Goal: Task Accomplishment & Management: Use online tool/utility

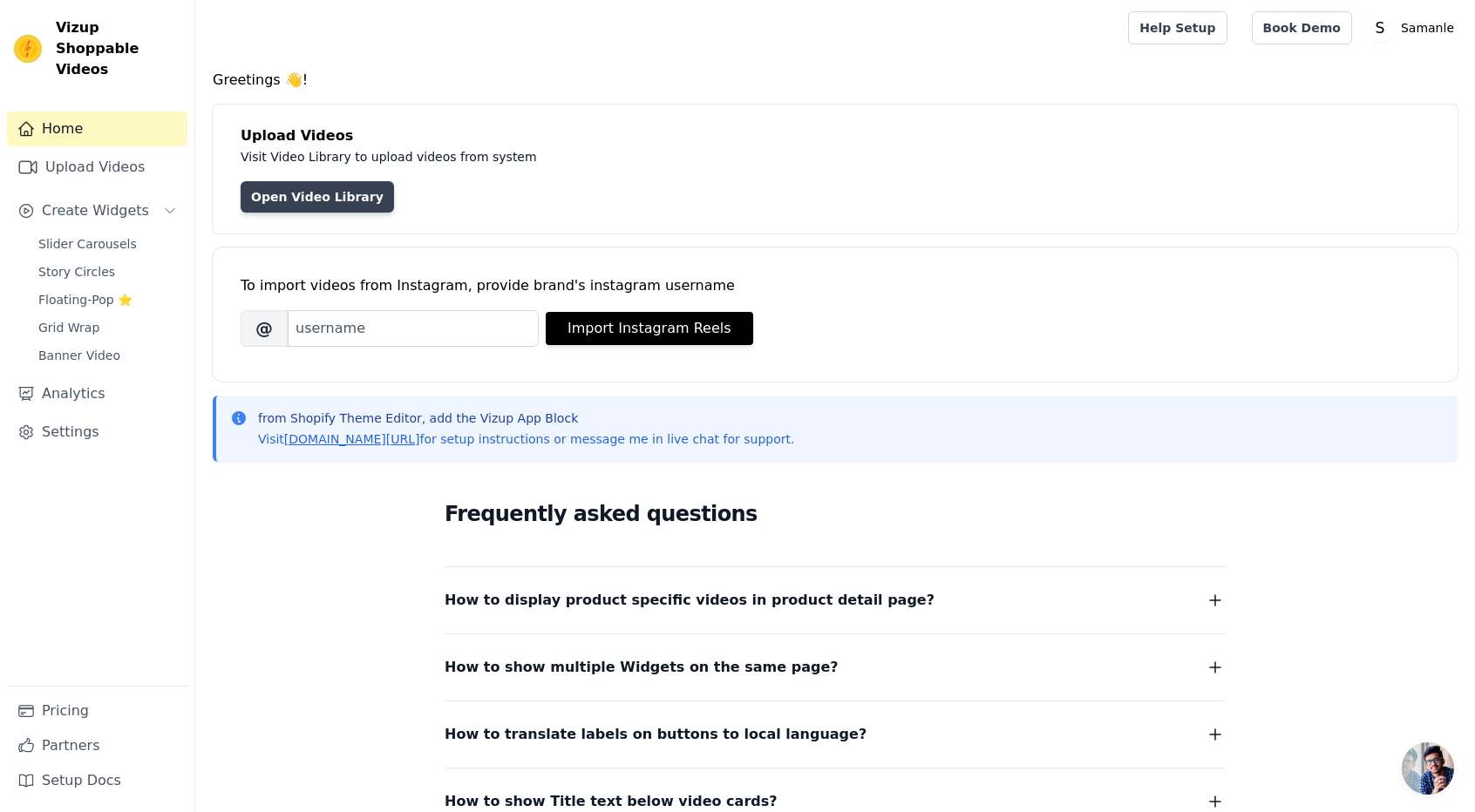
click at [325, 191] on link "Open Video Library" at bounding box center [317, 196] width 153 height 32
click at [393, 330] on input "Brand's Instagram Username" at bounding box center [413, 328] width 252 height 37
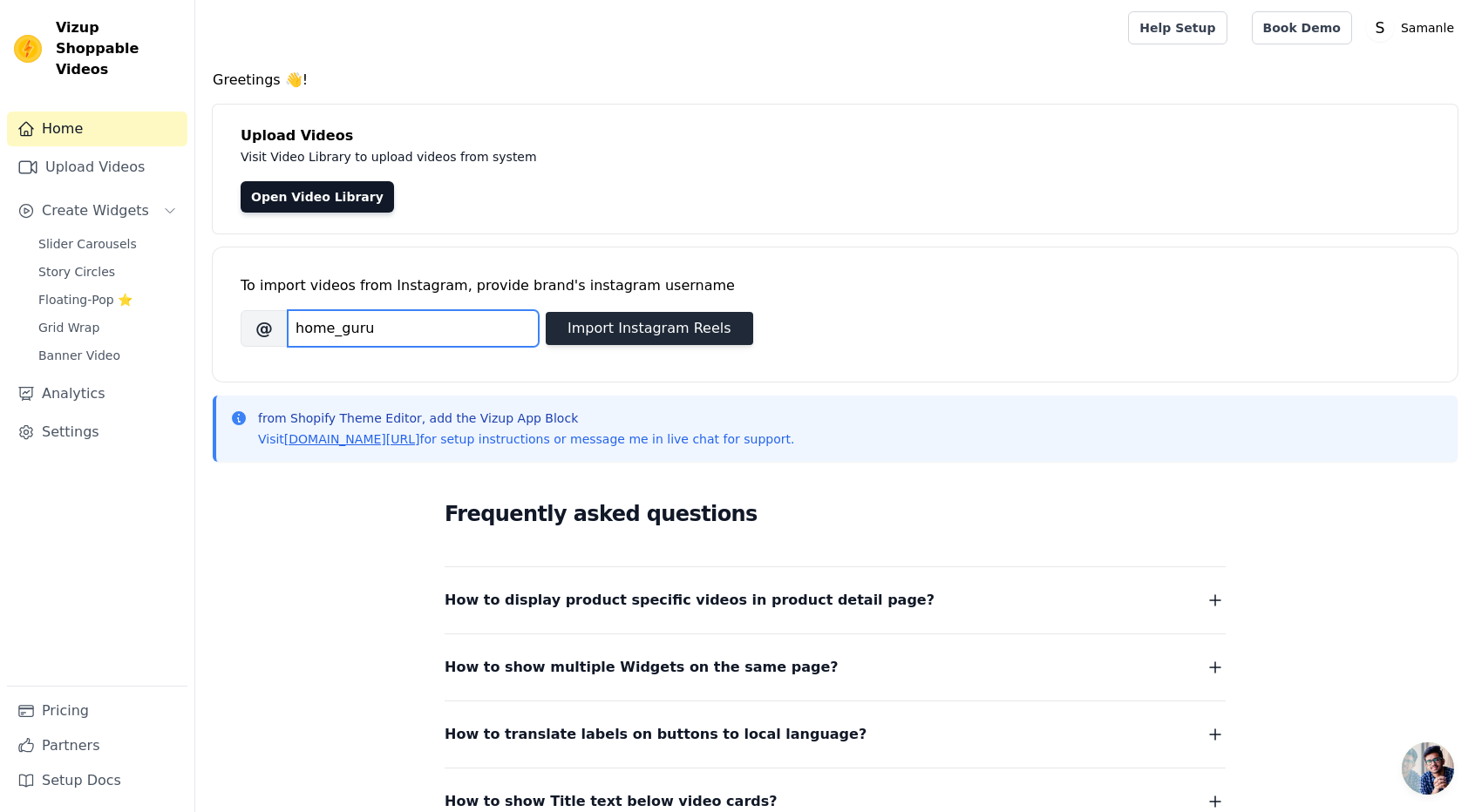
type input "home_guru"
click at [584, 321] on button "Import Instagram Reels" at bounding box center [649, 328] width 207 height 33
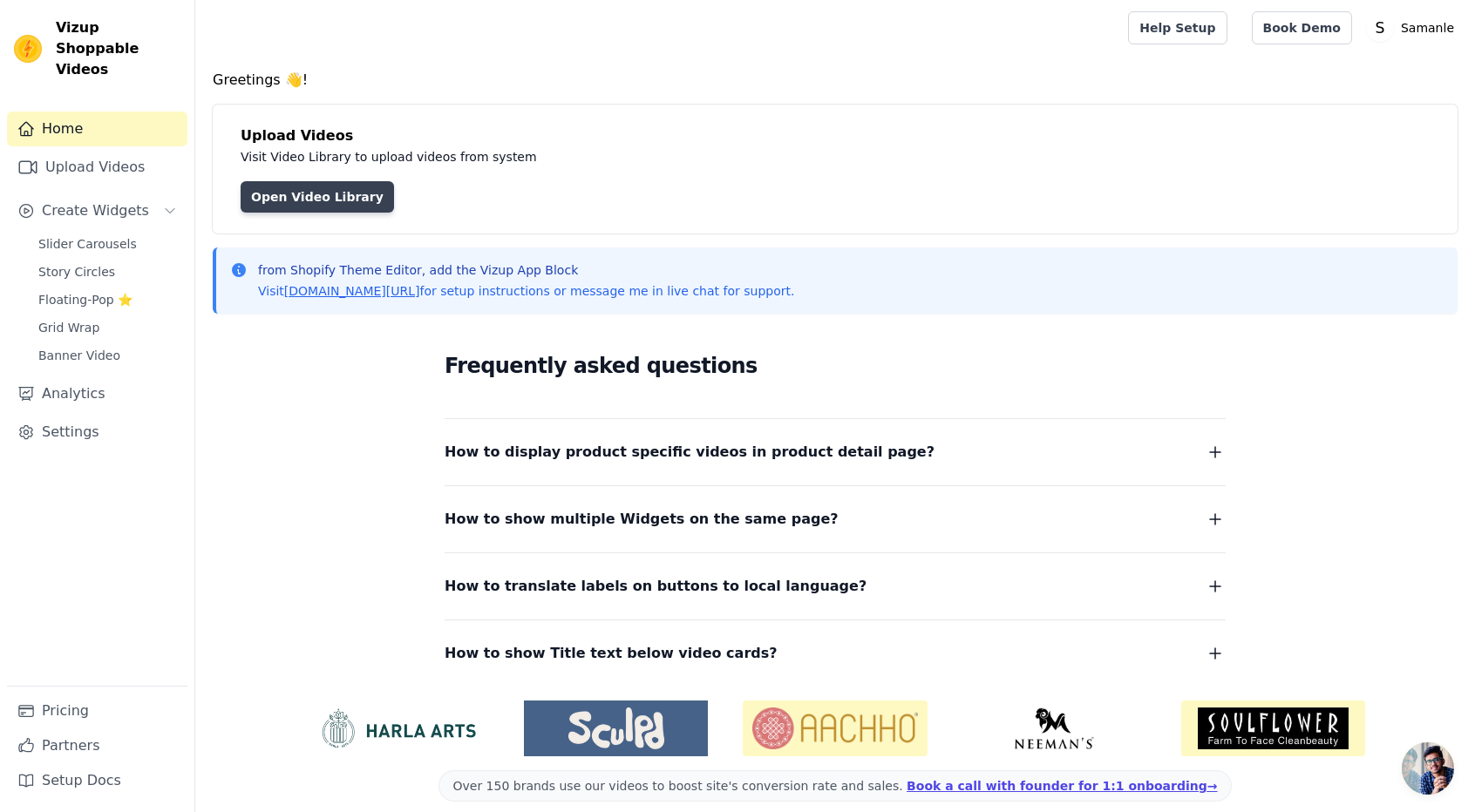
click at [304, 193] on link "Open Video Library" at bounding box center [317, 196] width 153 height 32
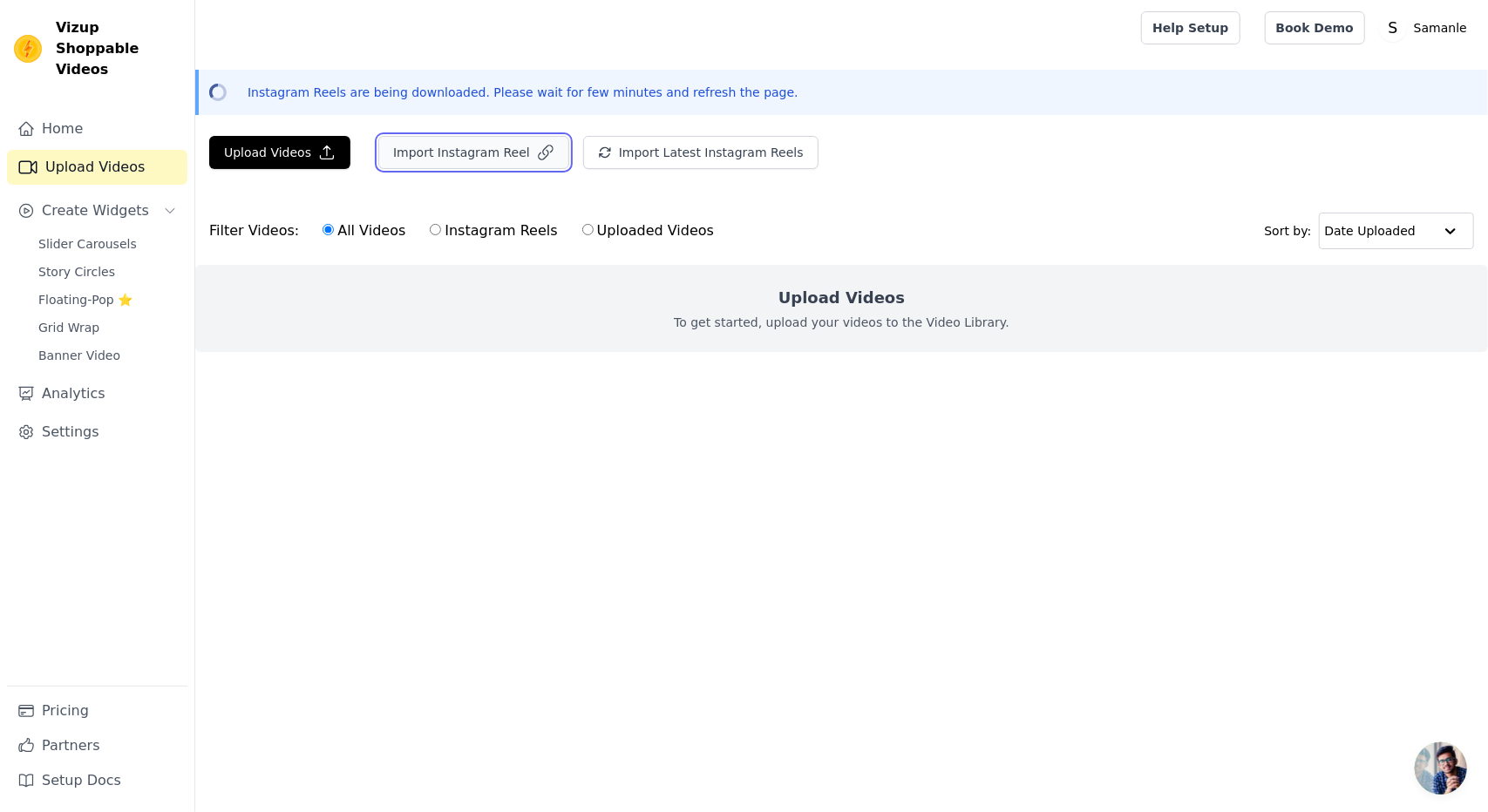
click at [467, 156] on button "Import Instagram Reel" at bounding box center [474, 152] width 191 height 33
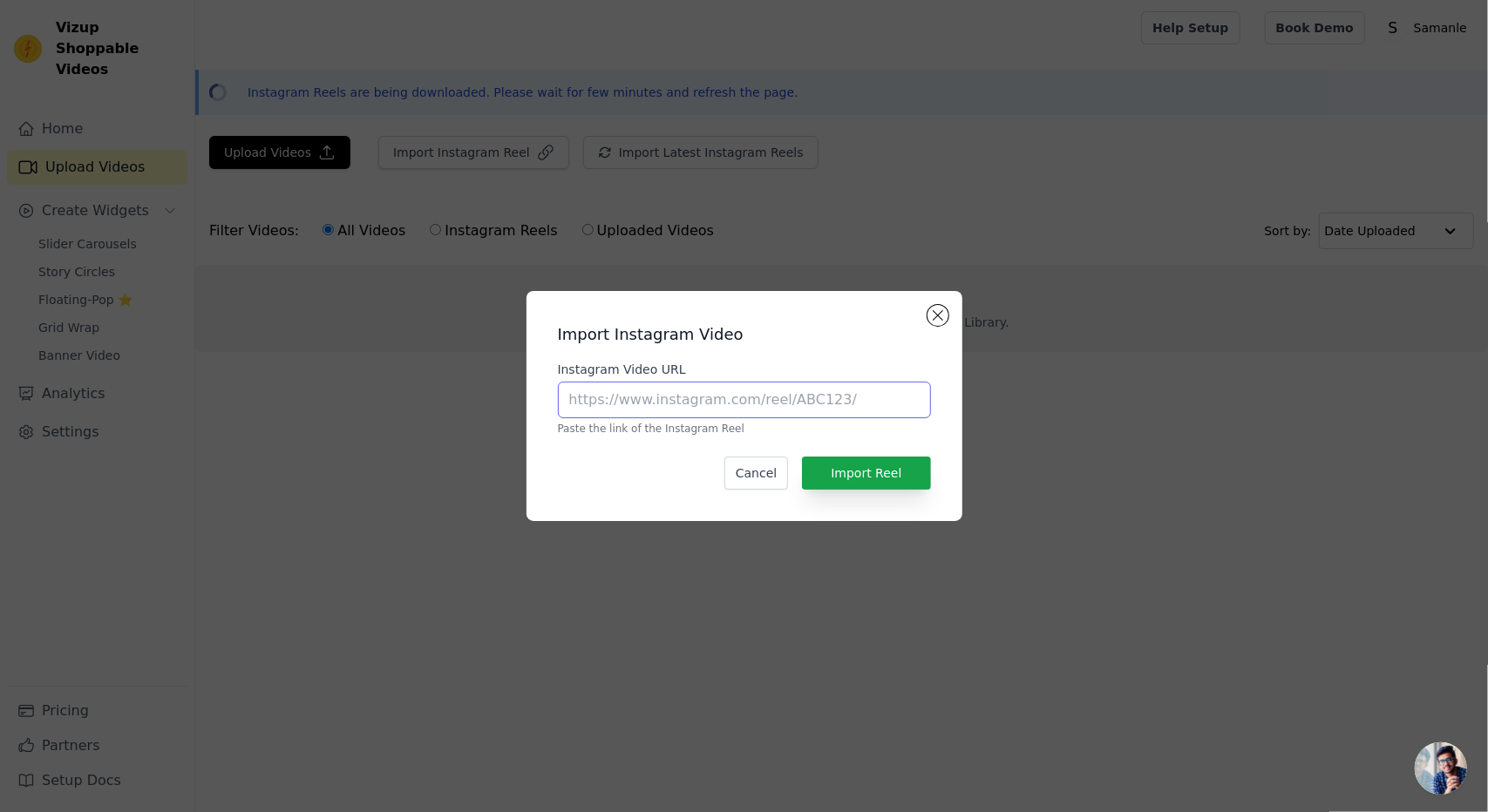
click at [699, 402] on input "Instagram Video URL" at bounding box center [744, 400] width 373 height 37
click at [721, 62] on div "Import Instagram Video Instagram Video URL Paste the link of the Instagram Reel…" at bounding box center [744, 406] width 1488 height 812
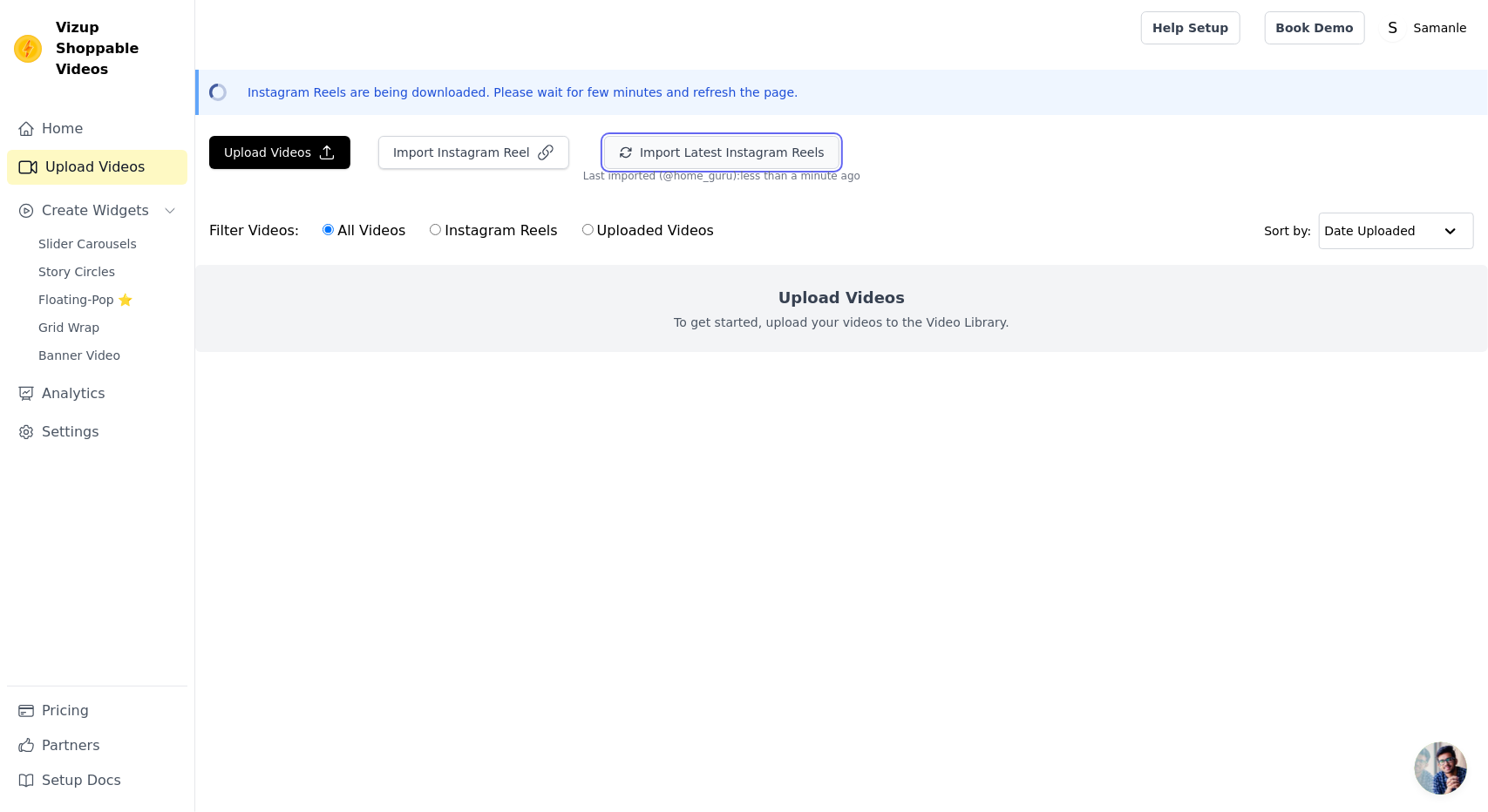
click at [762, 154] on button "Import Latest Instagram Reels" at bounding box center [721, 152] width 235 height 33
click at [78, 116] on link "Home" at bounding box center [97, 129] width 180 height 35
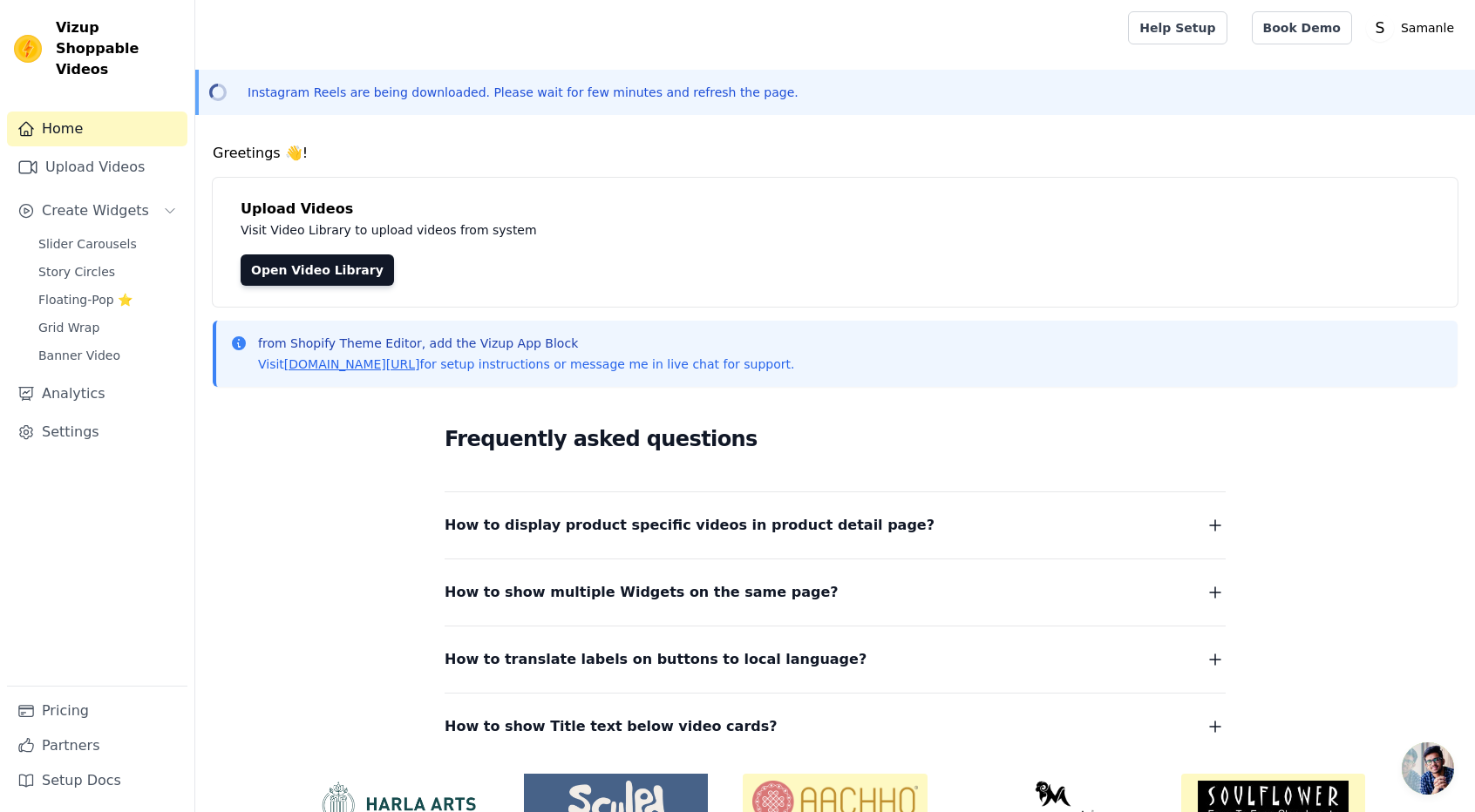
scroll to position [89, 0]
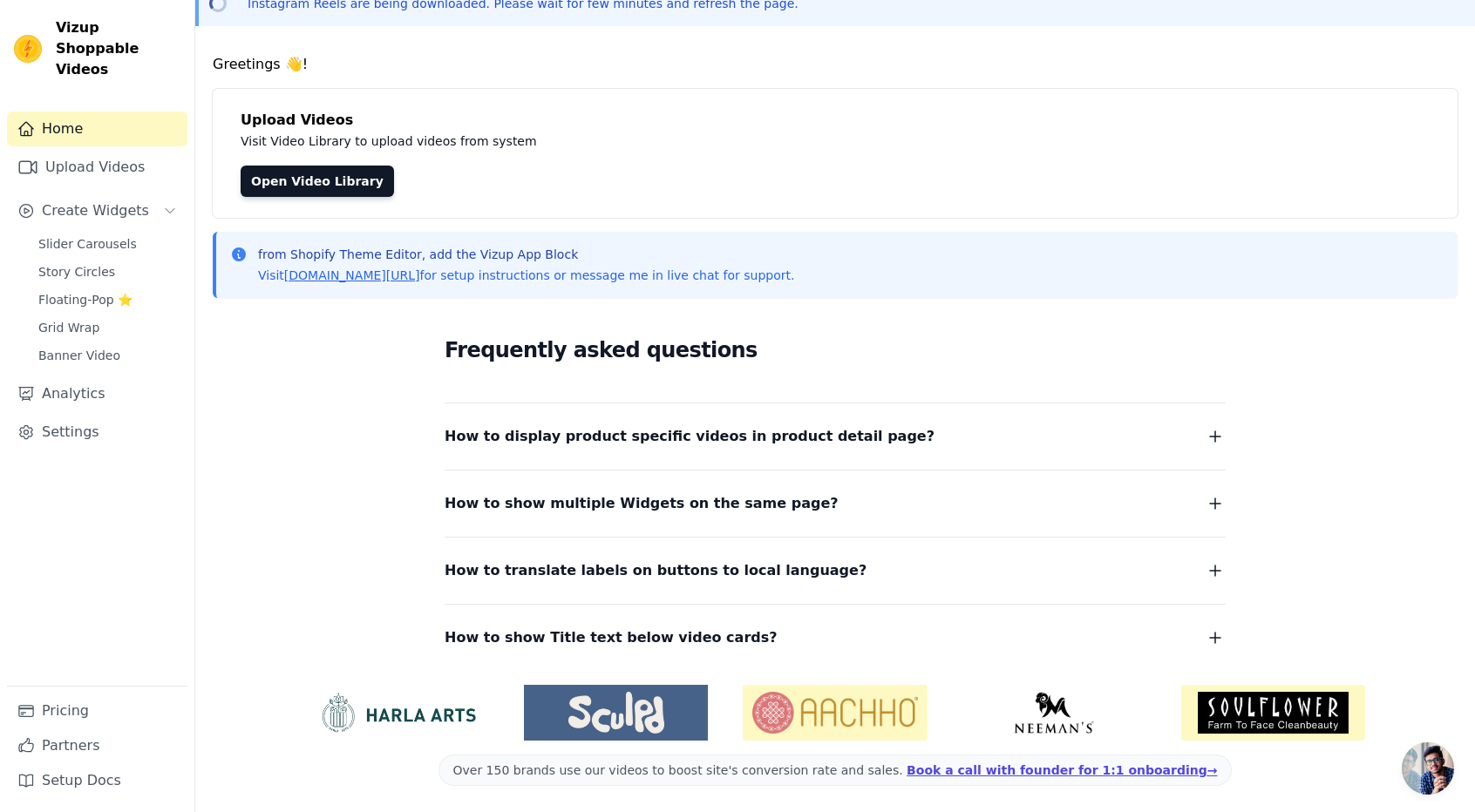
click at [728, 438] on span "How to display product specific videos in product detail page?" at bounding box center [689, 436] width 490 height 24
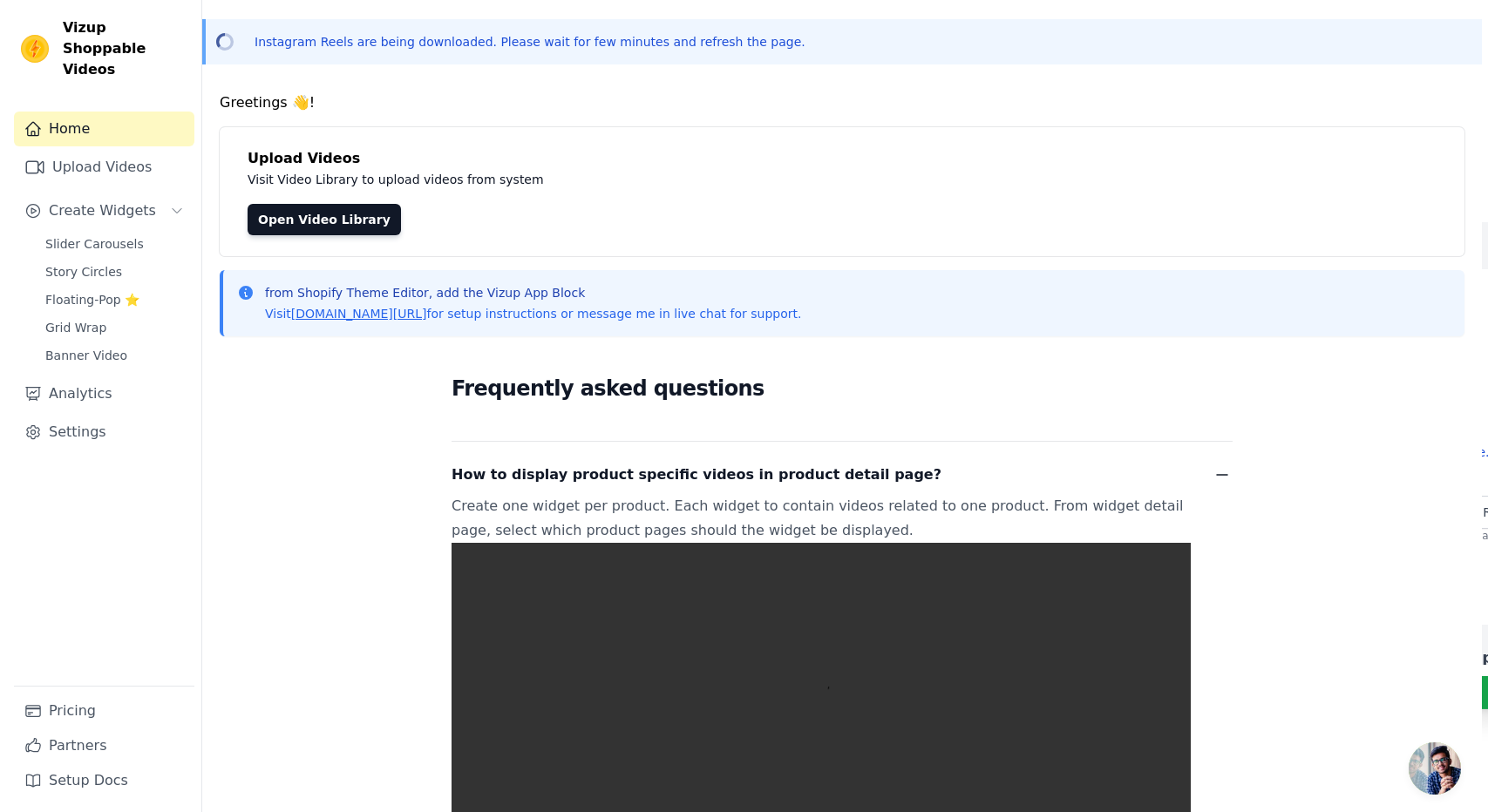
scroll to position [0, 0]
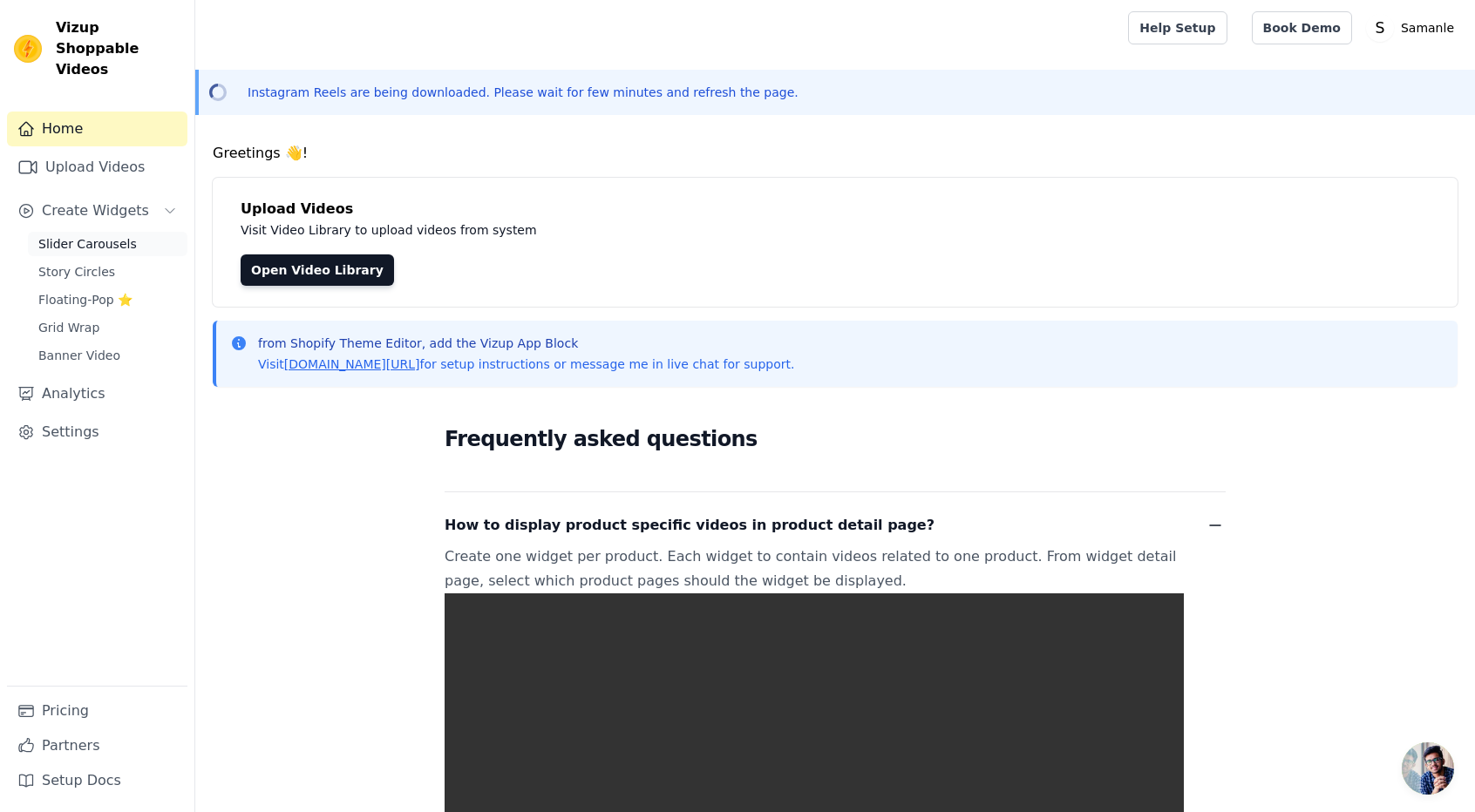
click at [125, 232] on link "Slider Carousels" at bounding box center [107, 243] width 160 height 24
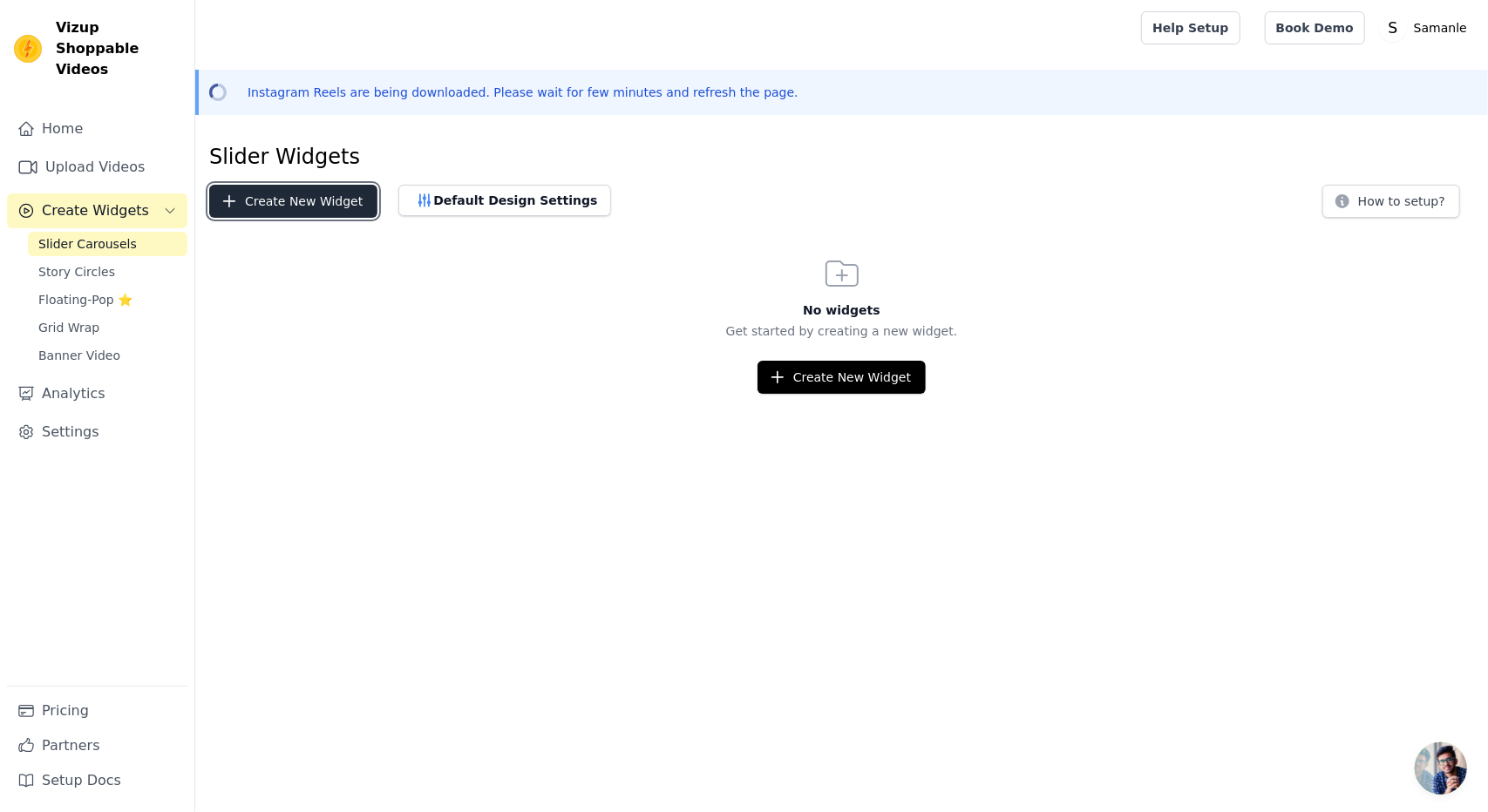
click at [312, 203] on button "Create New Widget" at bounding box center [293, 201] width 169 height 33
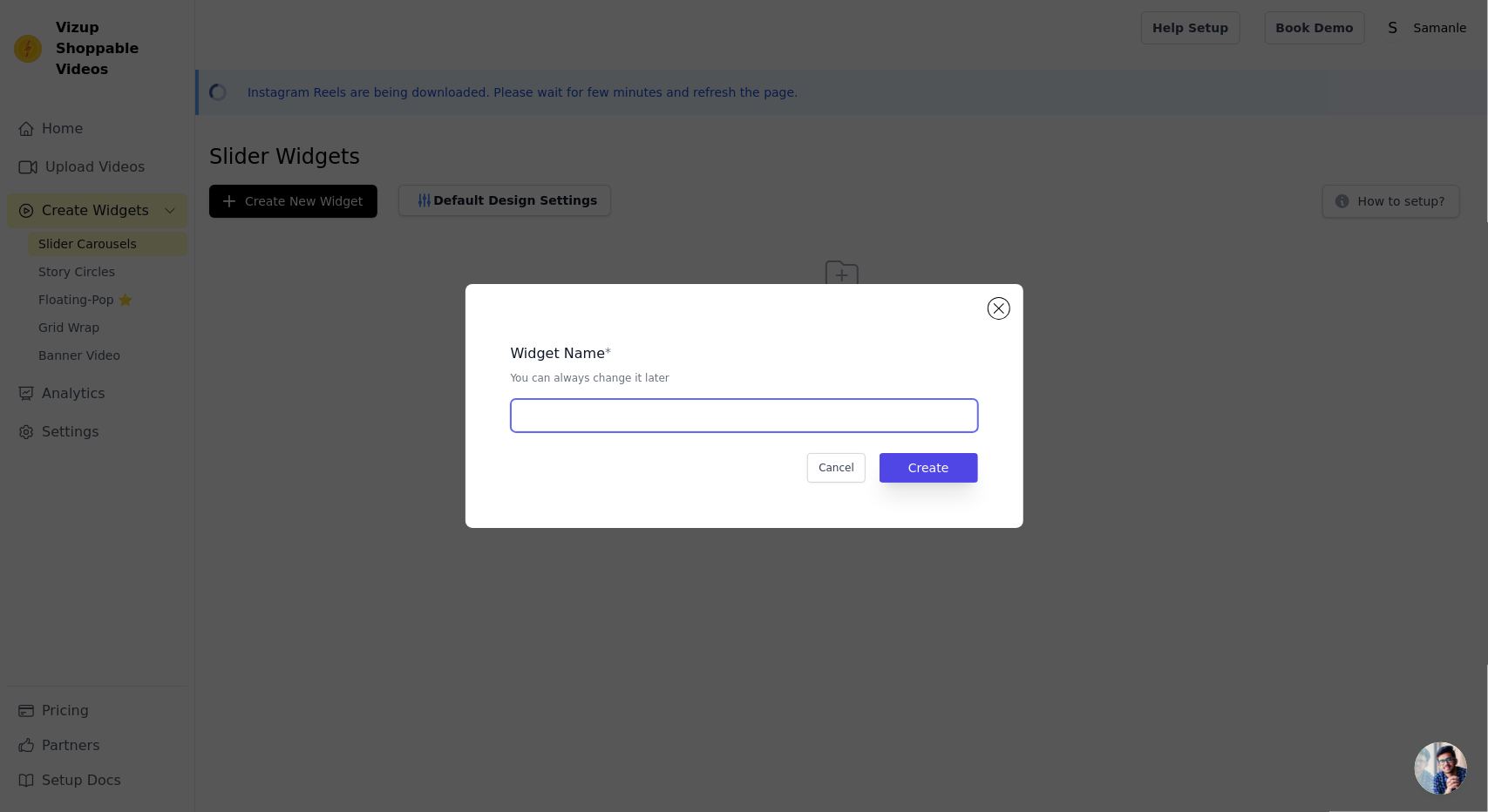
click at [564, 412] on input "text" at bounding box center [744, 415] width 467 height 33
type input "first try"
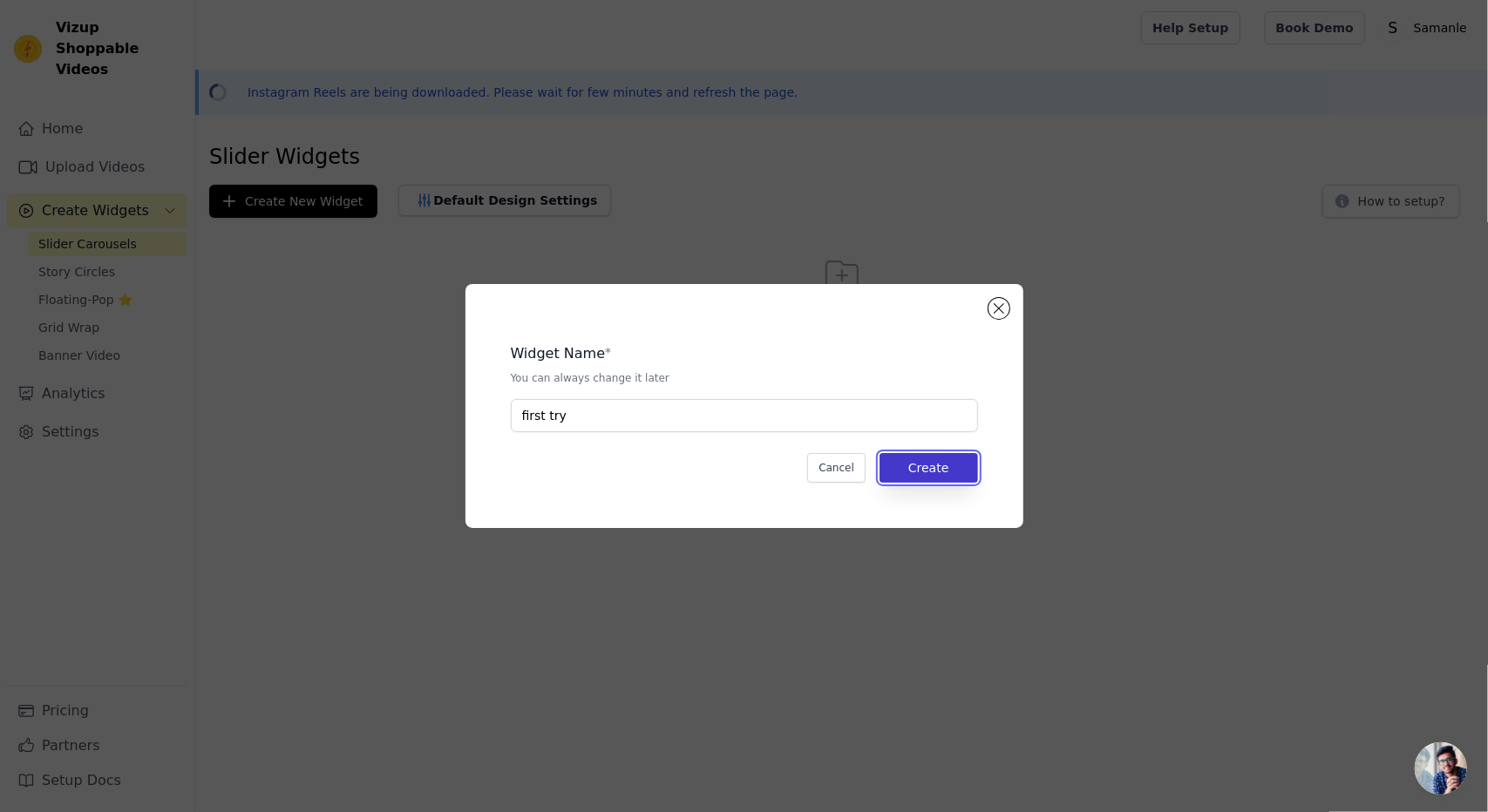
click at [899, 472] on button "Create" at bounding box center [928, 468] width 98 height 30
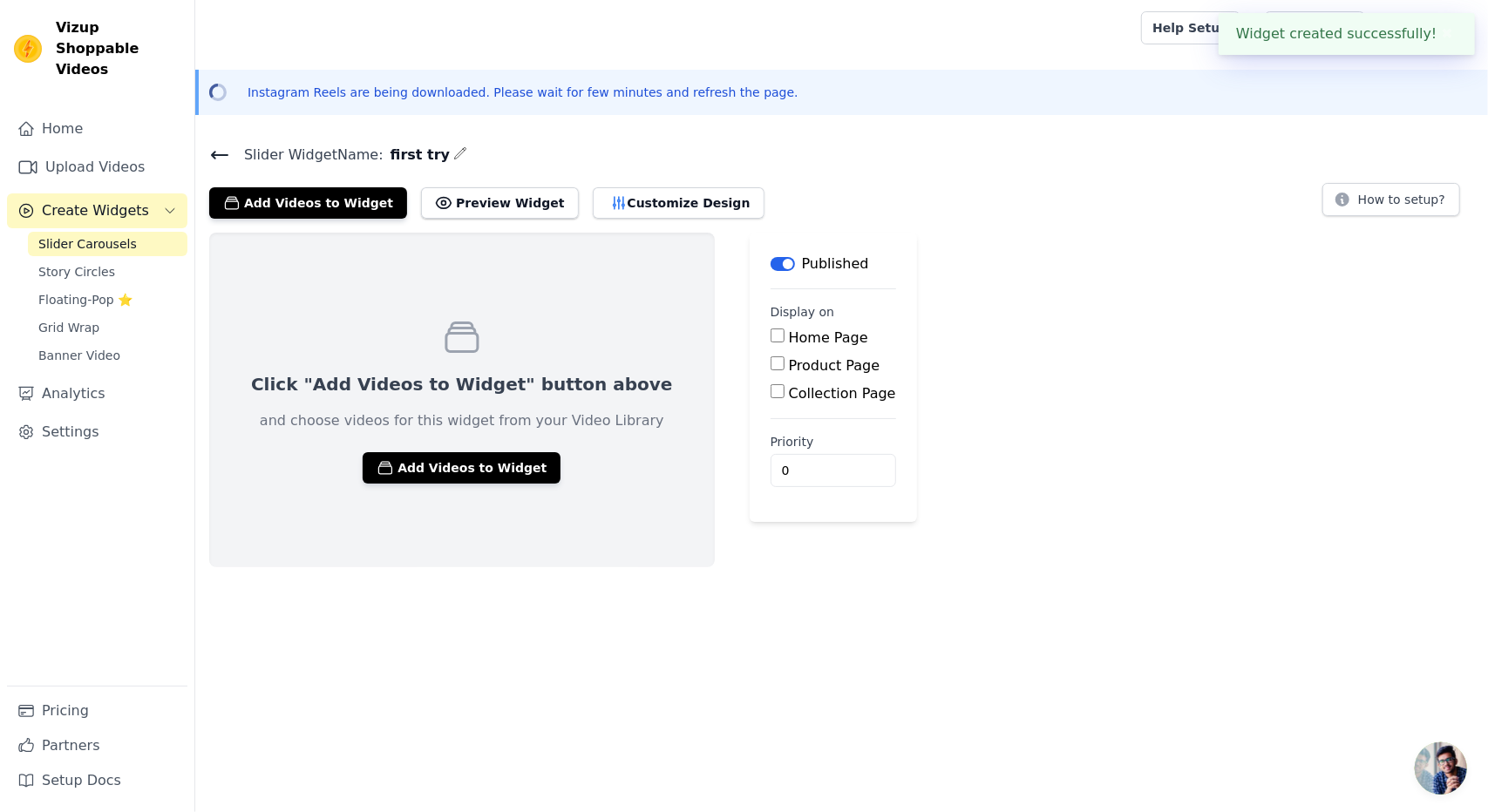
click at [771, 342] on input "Home Page" at bounding box center [777, 335] width 14 height 14
checkbox input "true"
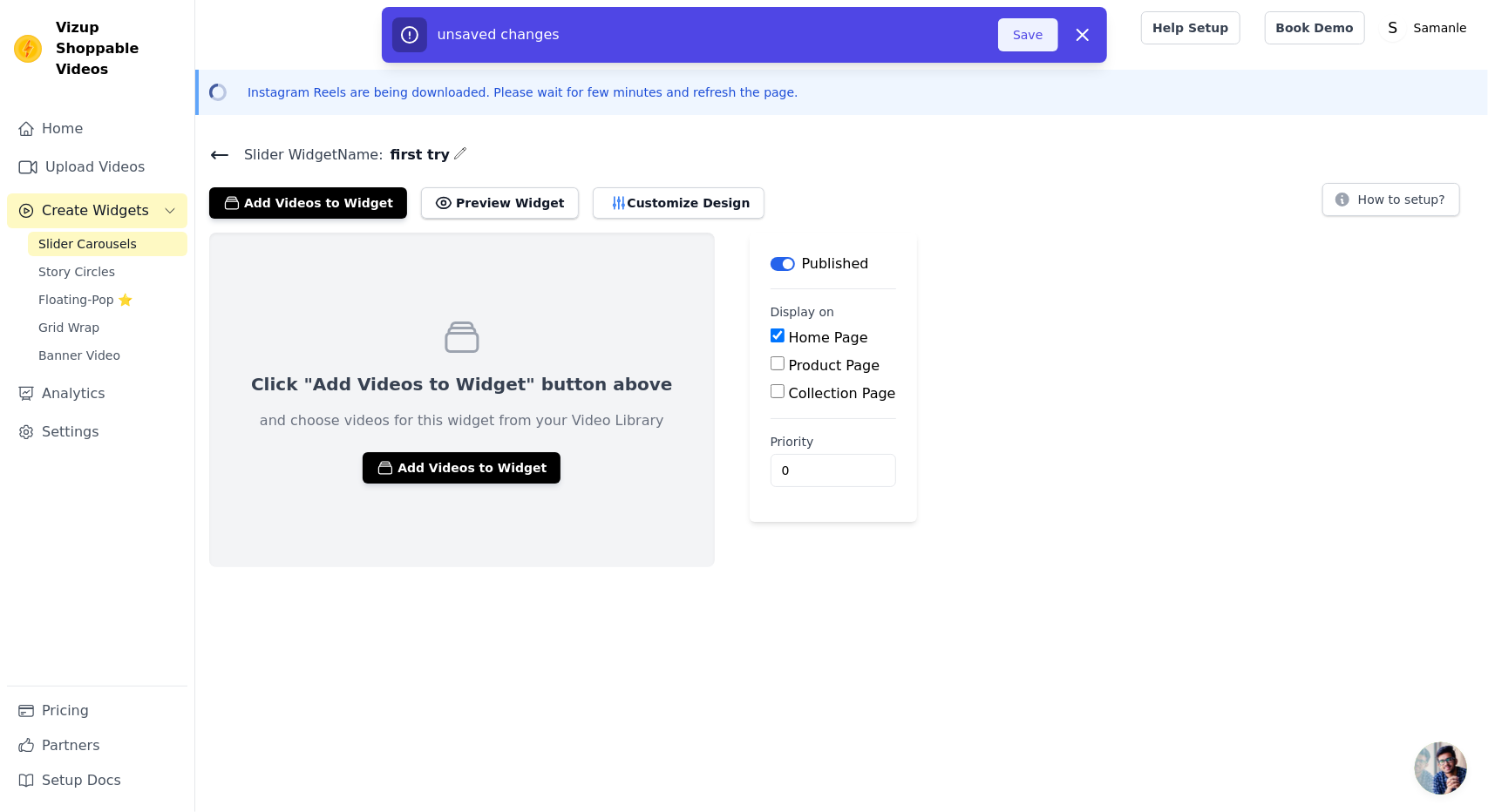
click at [1041, 42] on button "Save" at bounding box center [1027, 34] width 59 height 33
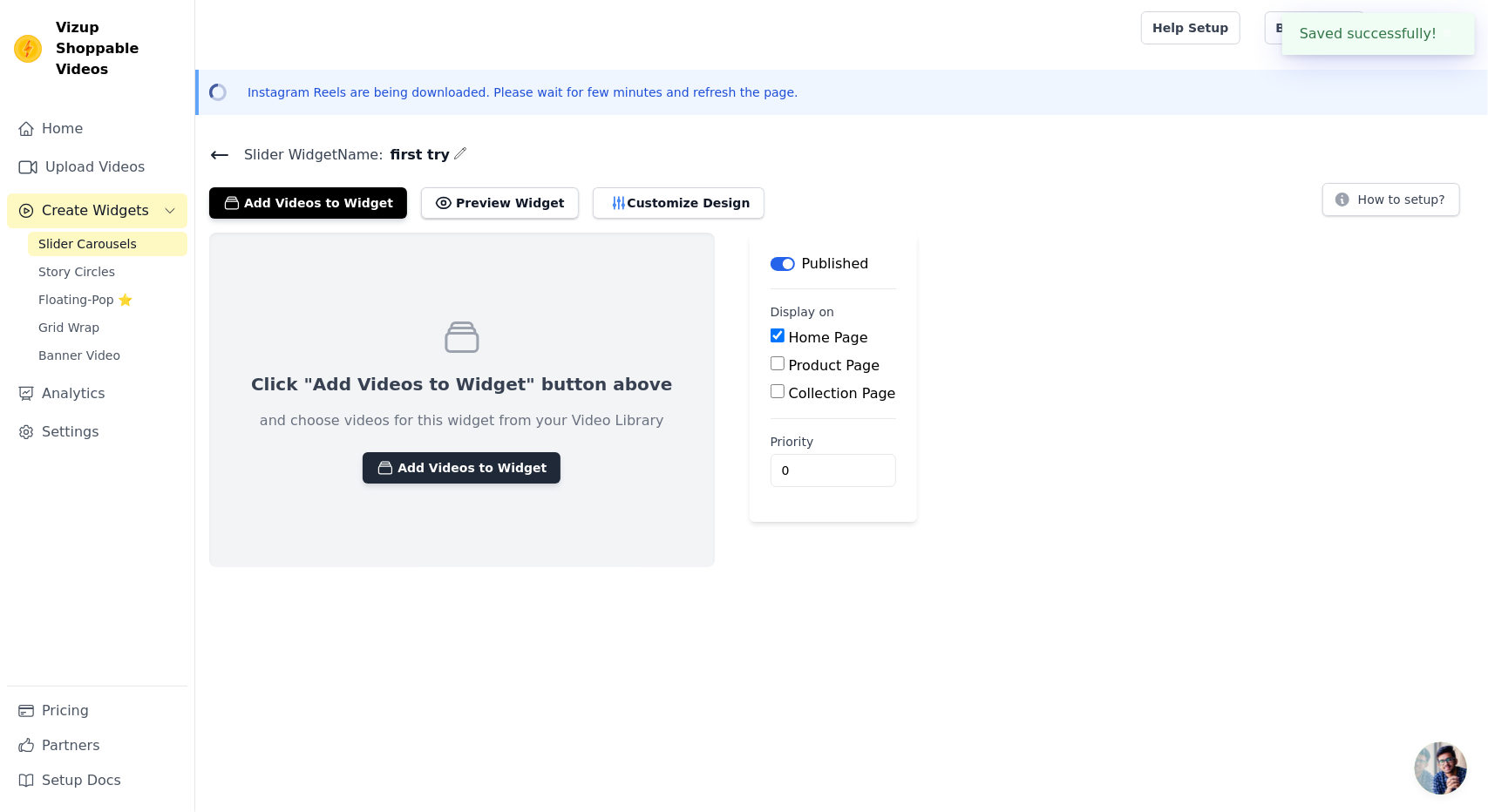
click at [462, 459] on button "Add Videos to Widget" at bounding box center [461, 468] width 198 height 32
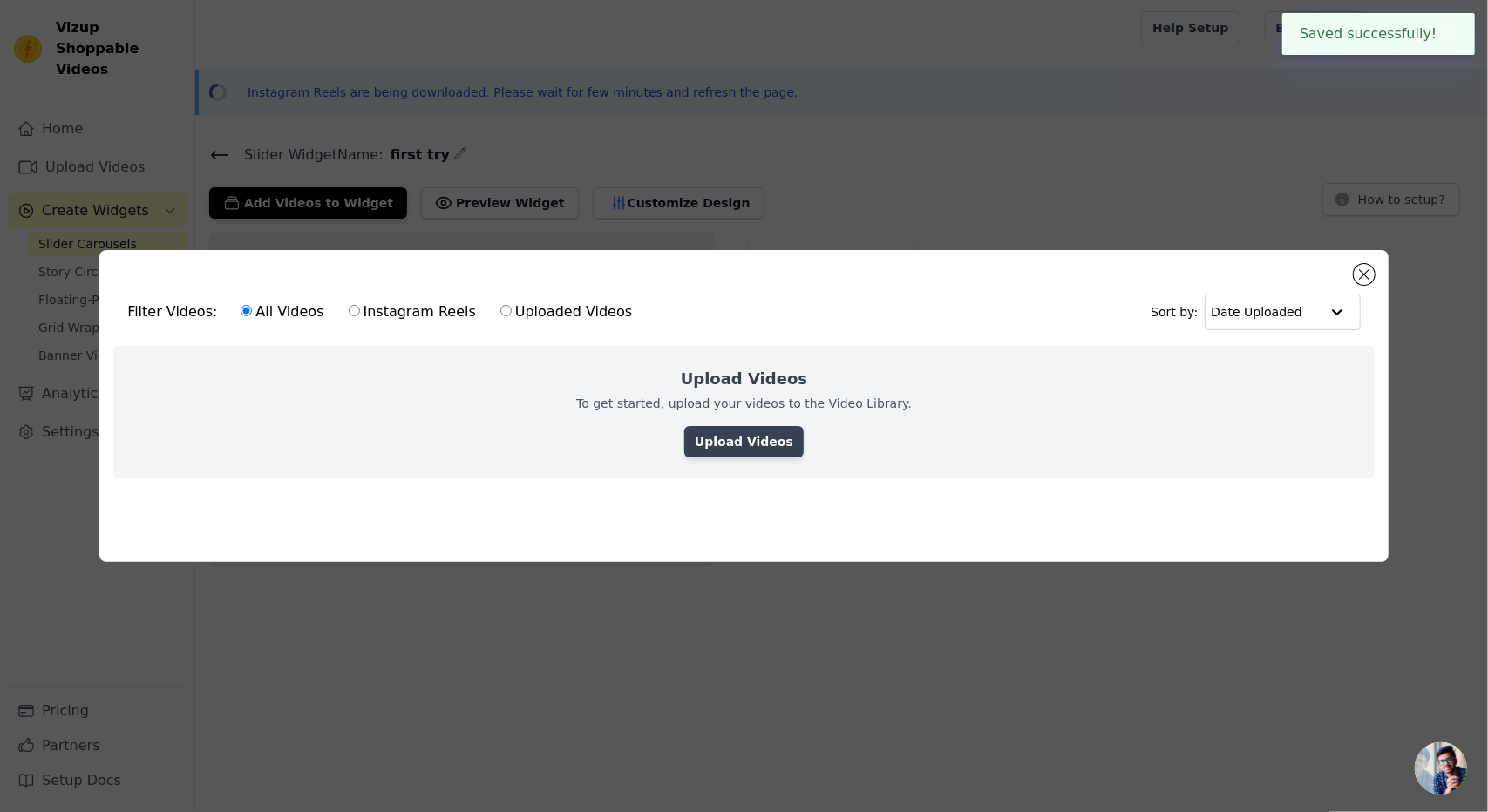
click at [762, 432] on link "Upload Videos" at bounding box center [744, 442] width 119 height 32
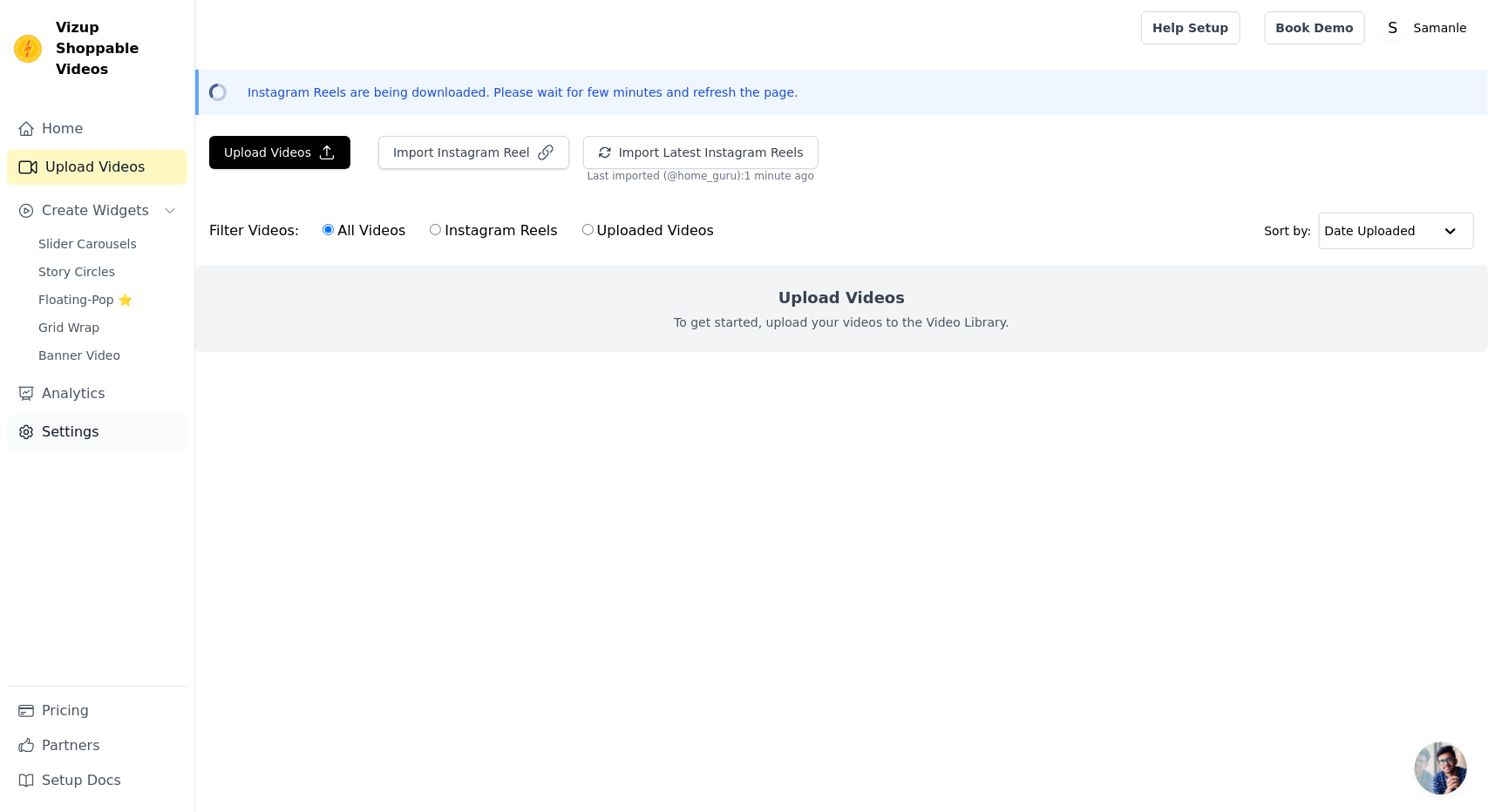
click at [97, 423] on link "Settings" at bounding box center [97, 432] width 180 height 35
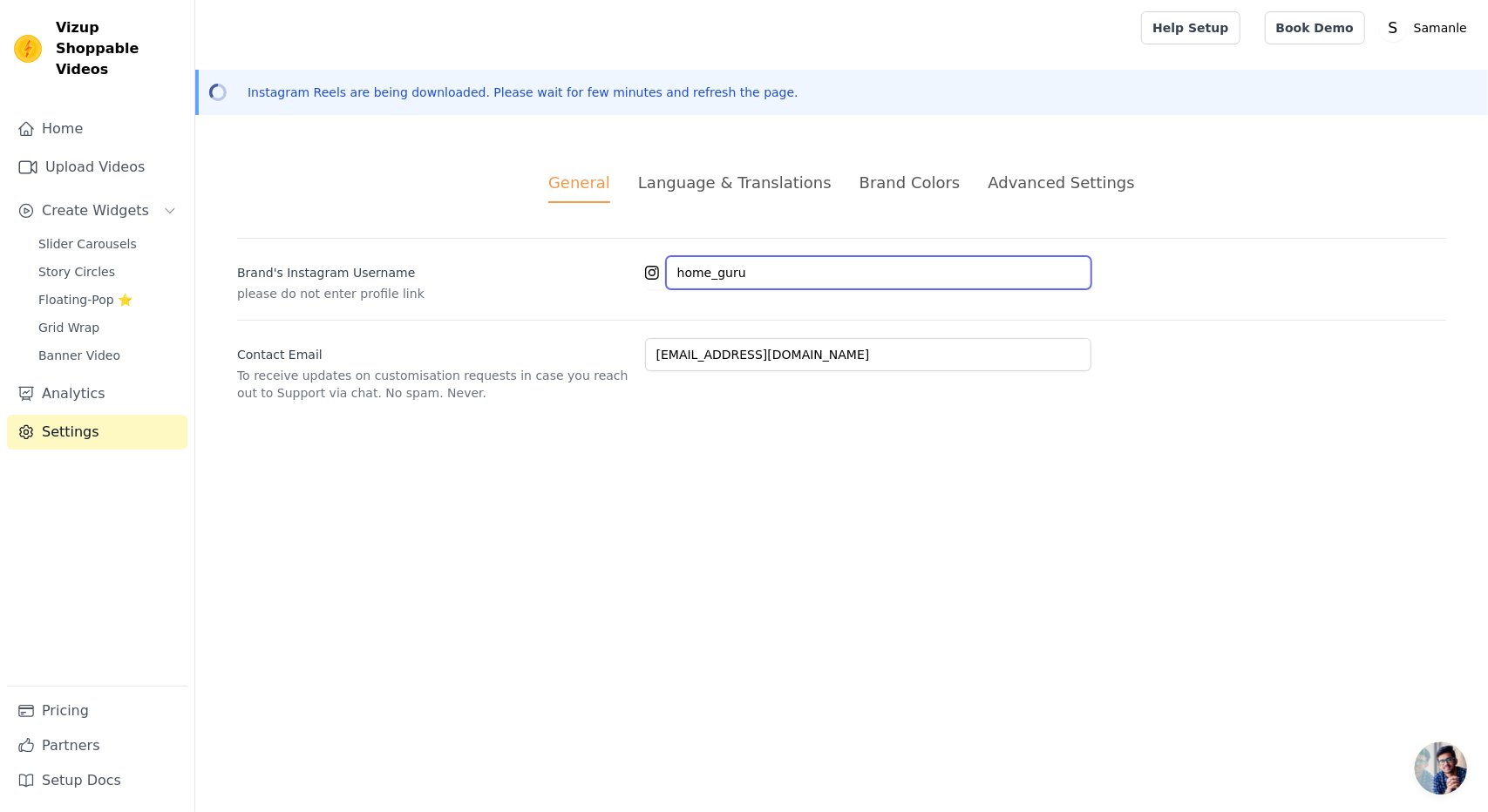
click at [753, 277] on input "home_guru" at bounding box center [879, 272] width 425 height 33
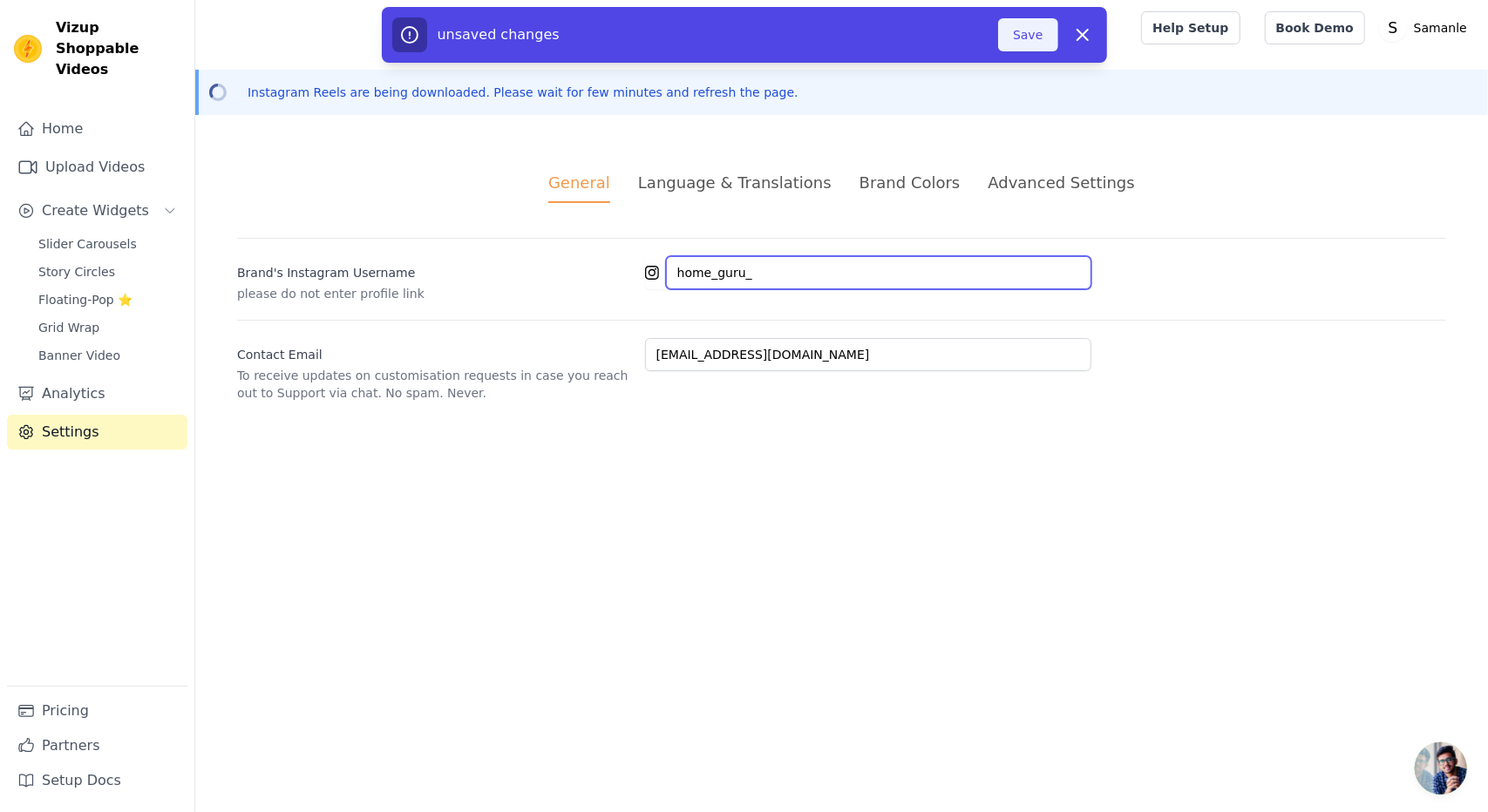
type input "home_guru_"
click at [1036, 20] on button "Save" at bounding box center [1027, 34] width 59 height 33
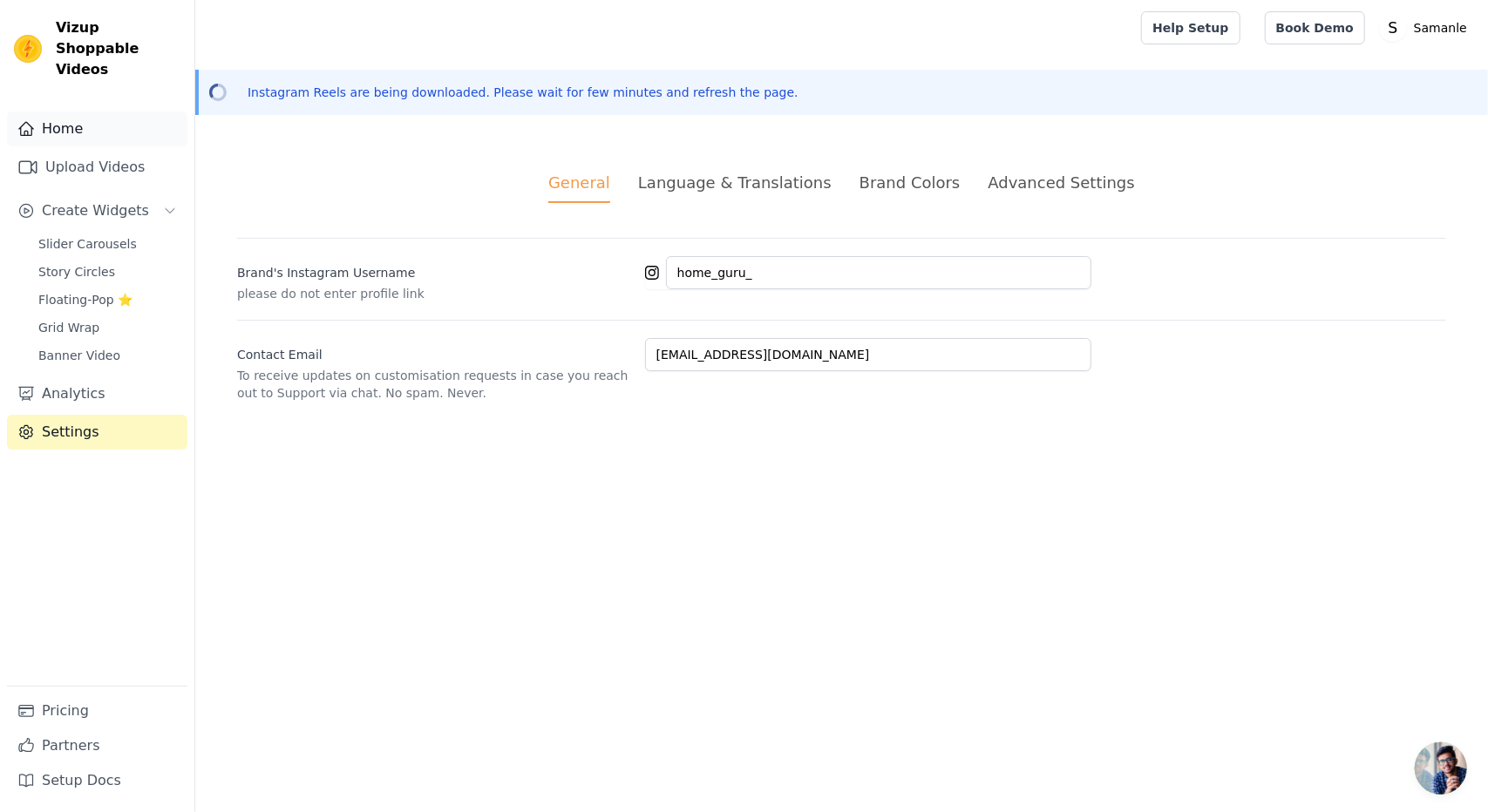
click at [45, 123] on link "Home" at bounding box center [97, 129] width 180 height 35
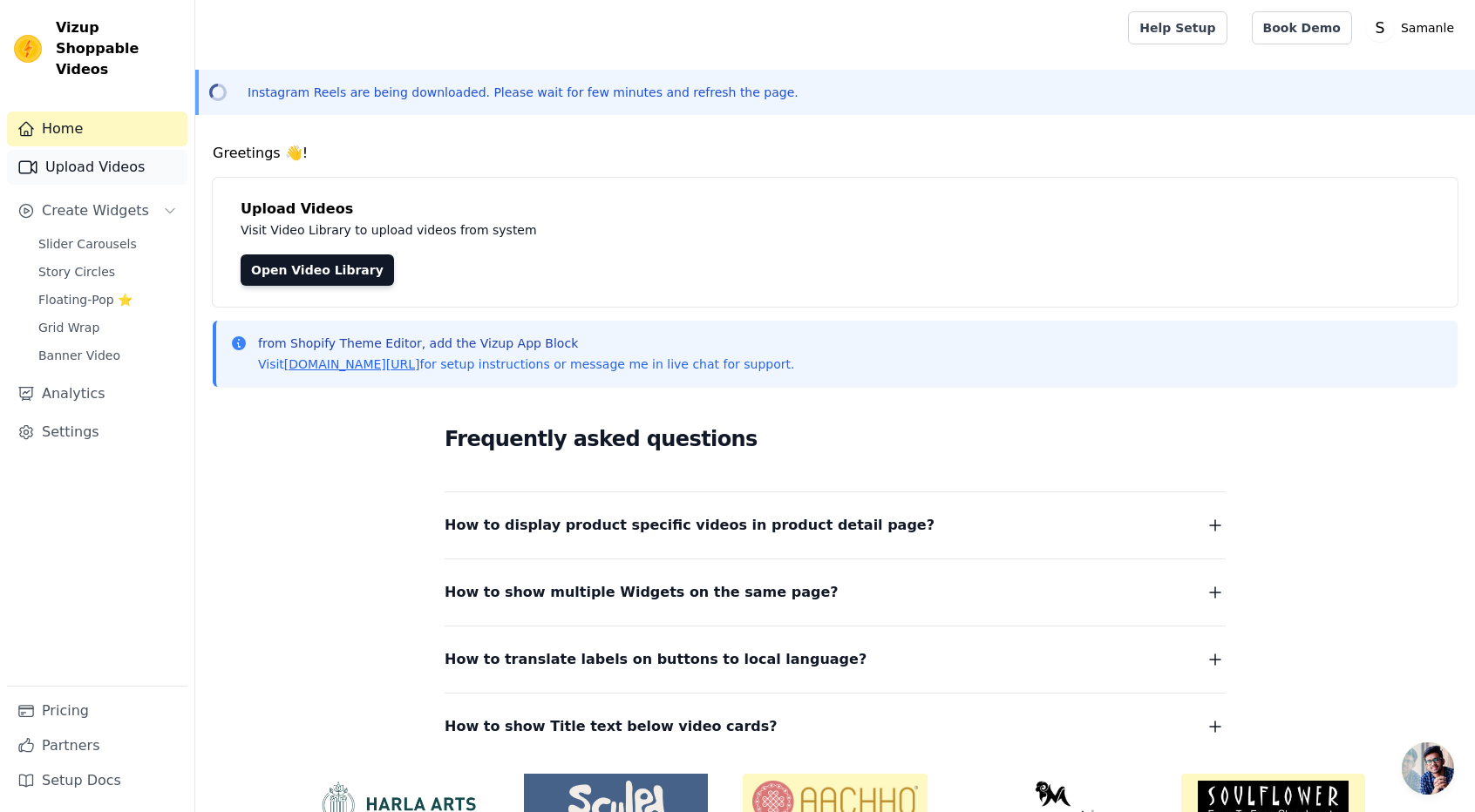
click at [86, 150] on link "Upload Videos" at bounding box center [97, 167] width 180 height 35
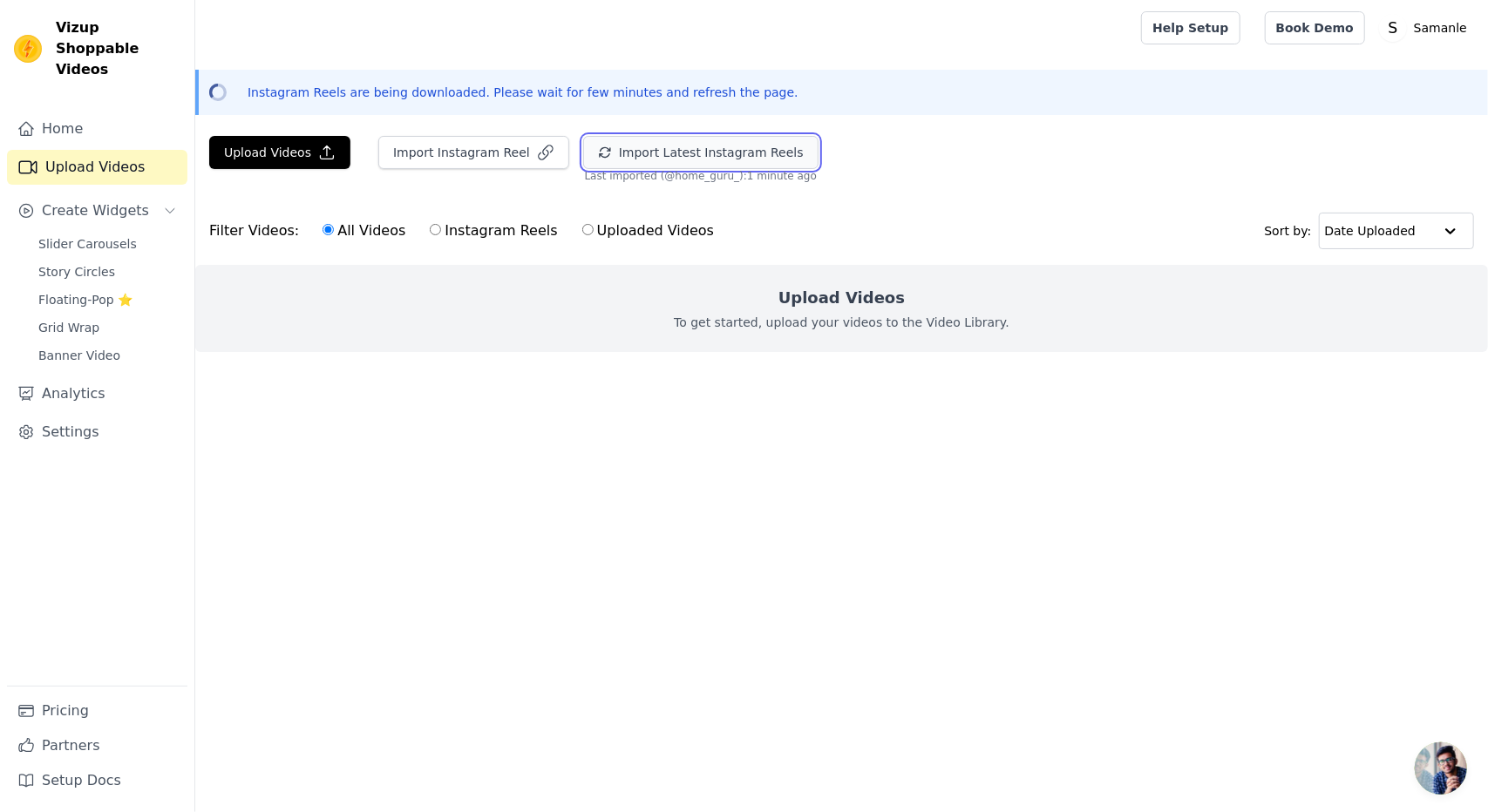
click at [674, 151] on button "Import Latest Instagram Reels" at bounding box center [700, 152] width 235 height 33
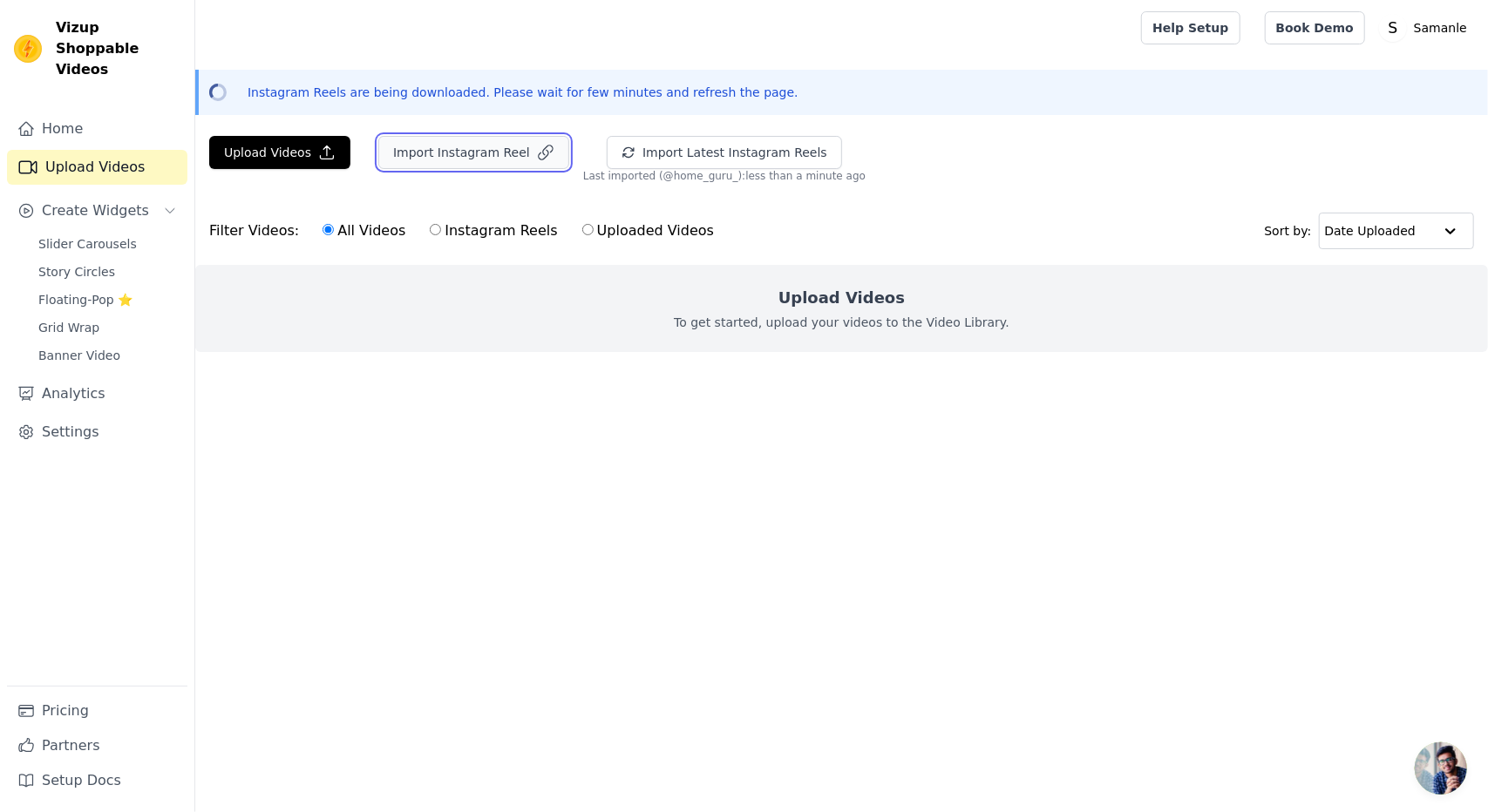
click at [418, 159] on button "Import Instagram Reel" at bounding box center [474, 152] width 191 height 33
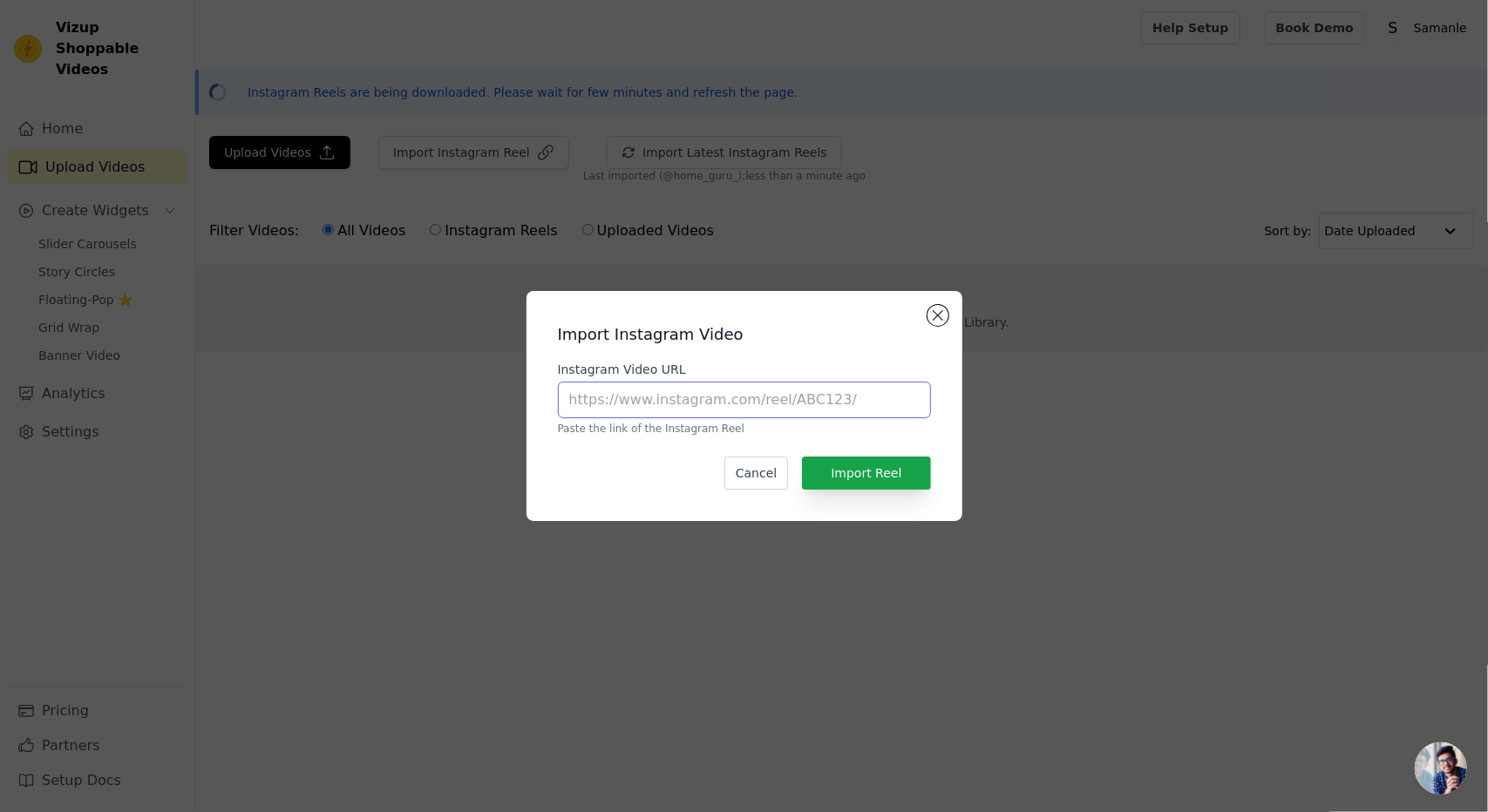
click at [579, 397] on input "Instagram Video URL" at bounding box center [744, 400] width 373 height 37
paste input "https://www.instagram.com/reel/DONhF09jR8g/?igsh=ZWJ1NzI0Z2hmMHly"
type input "https://www.instagram.com/reel/DONhF09jR8g/?igsh=ZWJ1NzI0Z2hmMHly"
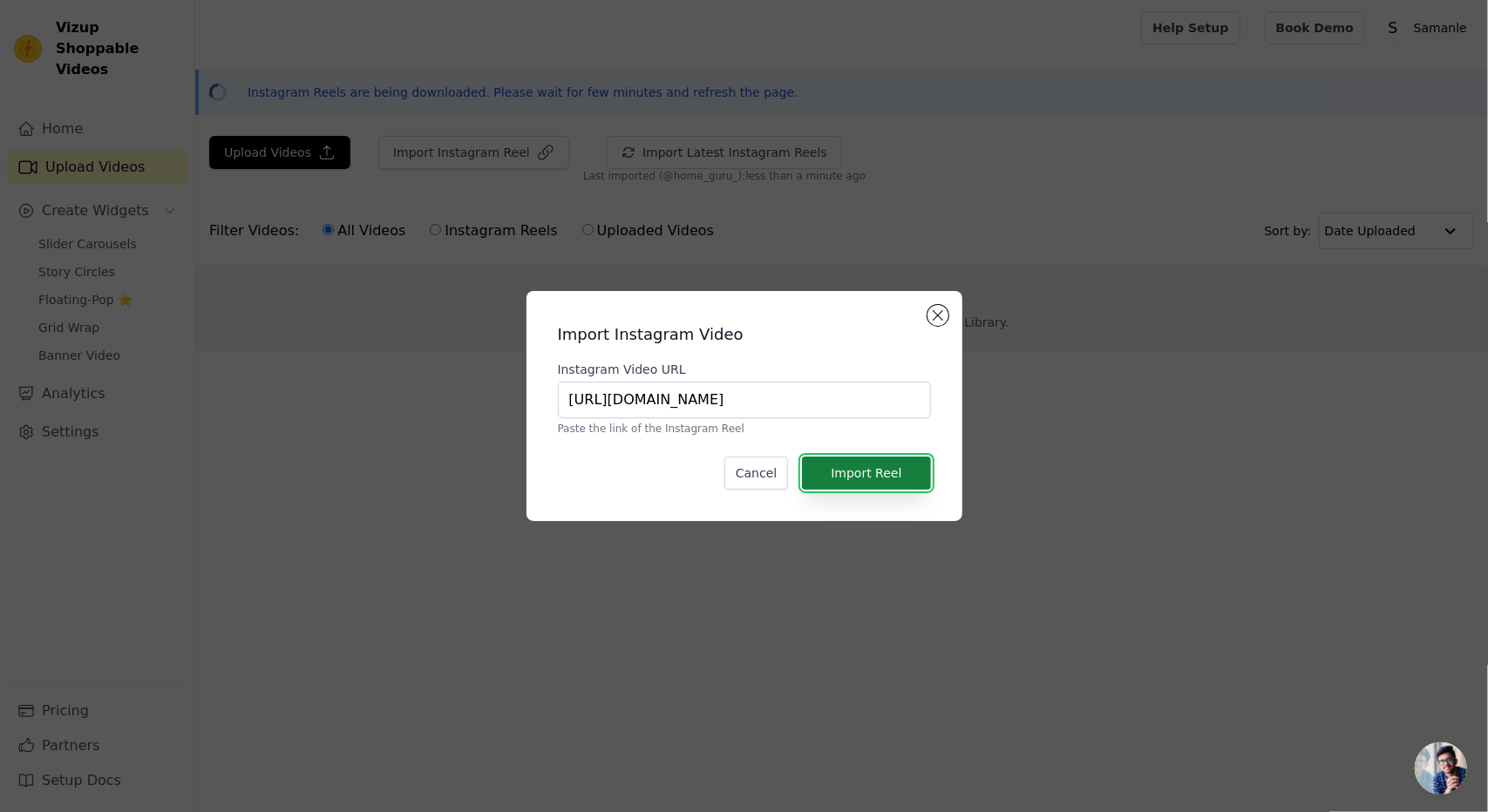
click at [858, 475] on button "Import Reel" at bounding box center [866, 473] width 128 height 33
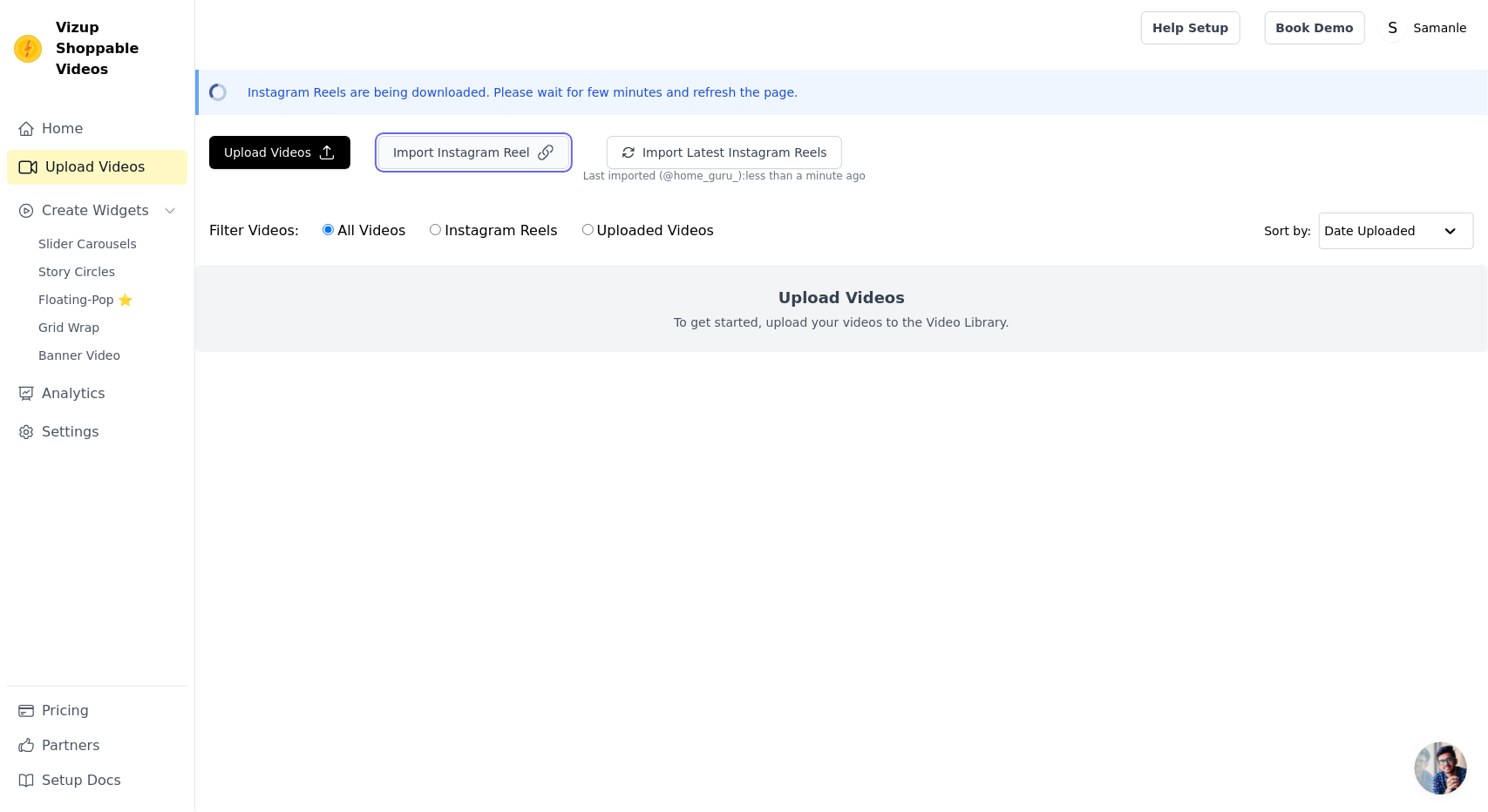
click at [388, 153] on button "Import Instagram Reel" at bounding box center [474, 152] width 191 height 33
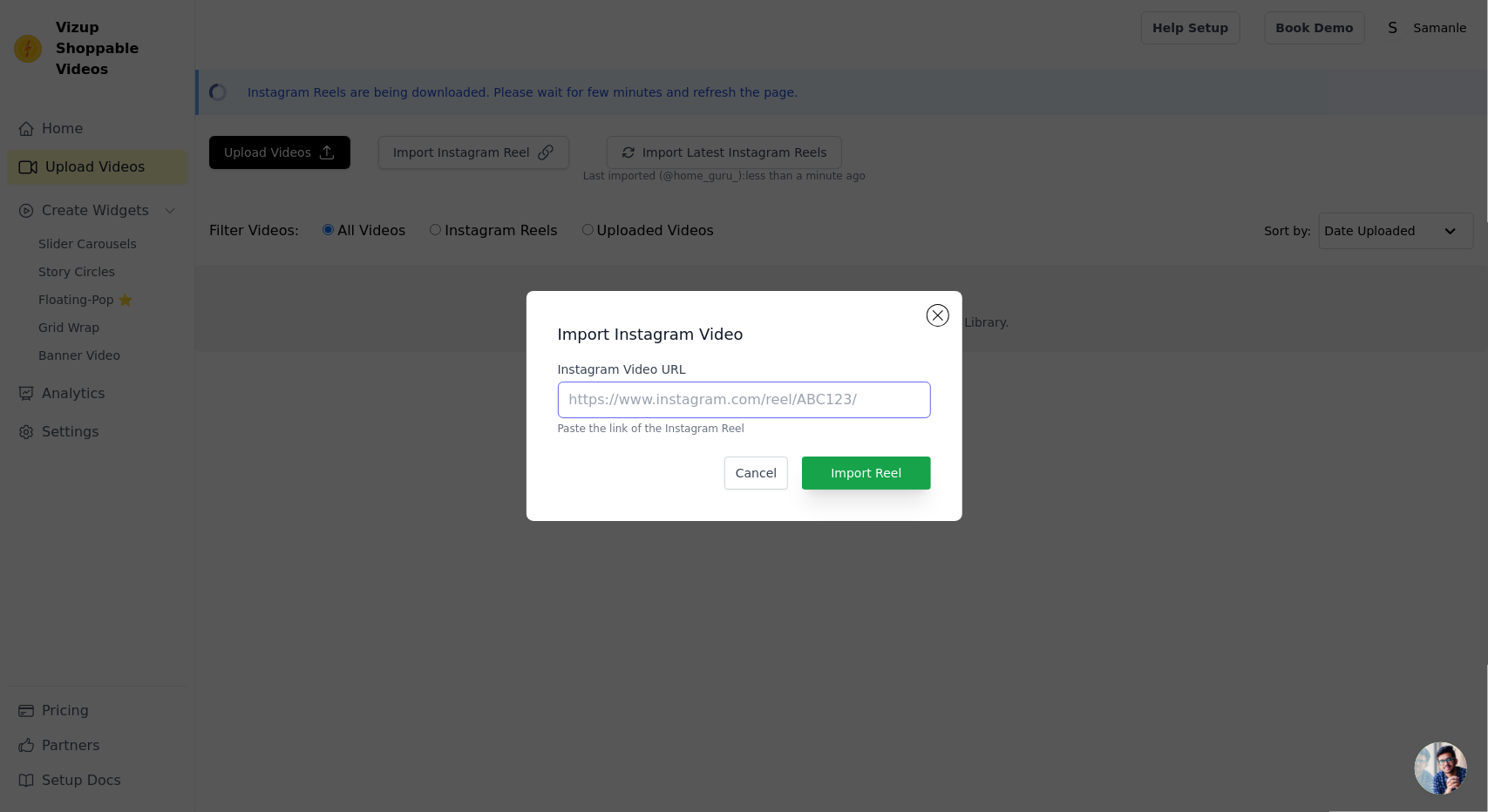
click at [610, 389] on input "Instagram Video URL" at bounding box center [744, 400] width 373 height 37
paste input "https://www.instagram.com/reel/DOIg2uNkmcv/?igsh=MWZzdGd3cmQ2MHpiZw=="
type input "https://www.instagram.com/reel/DOIg2uNkmcv/?igsh=MWZzdGd3cmQ2MHpiZw=="
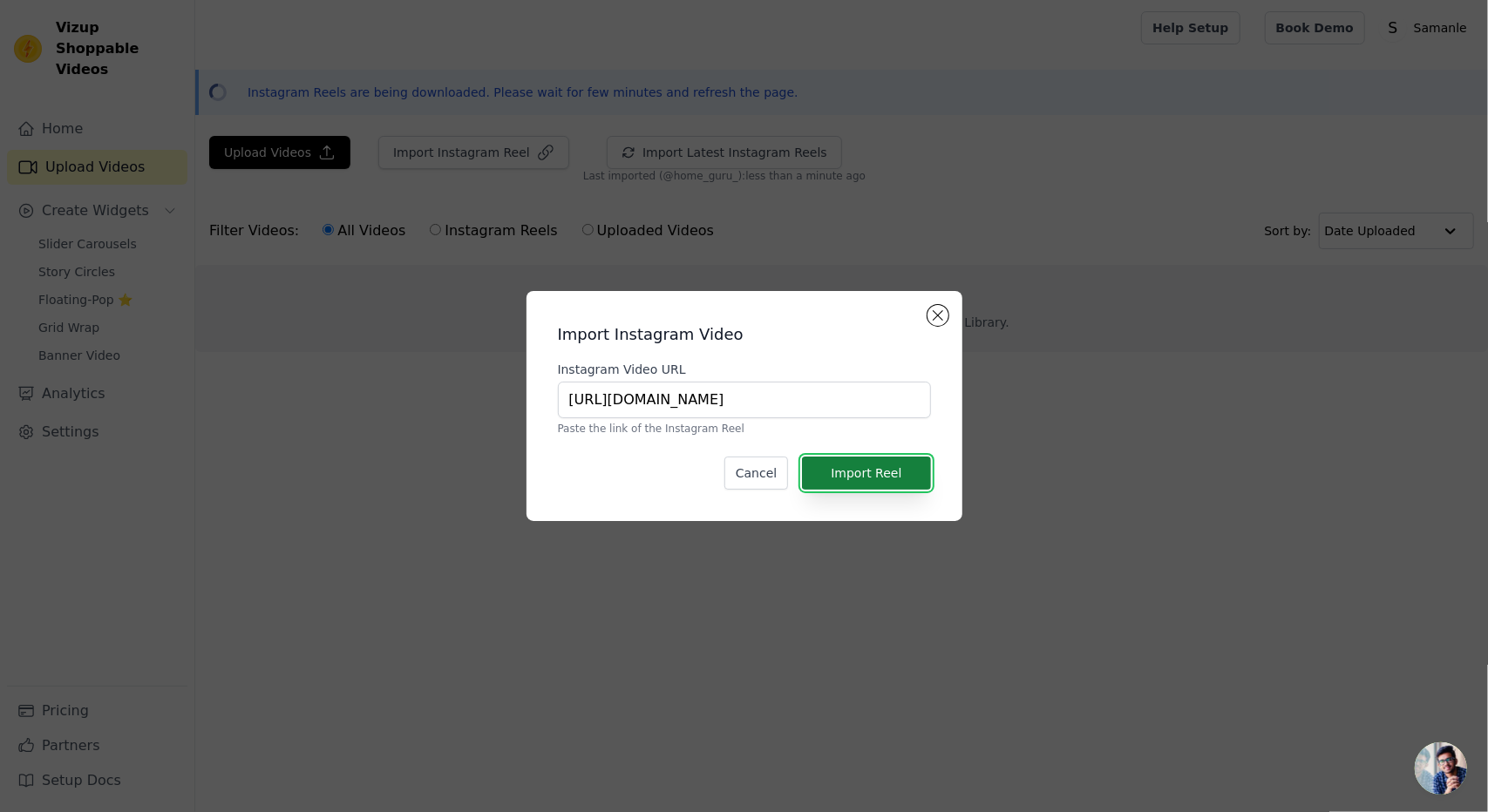
click at [901, 471] on button "Import Reel" at bounding box center [866, 473] width 128 height 33
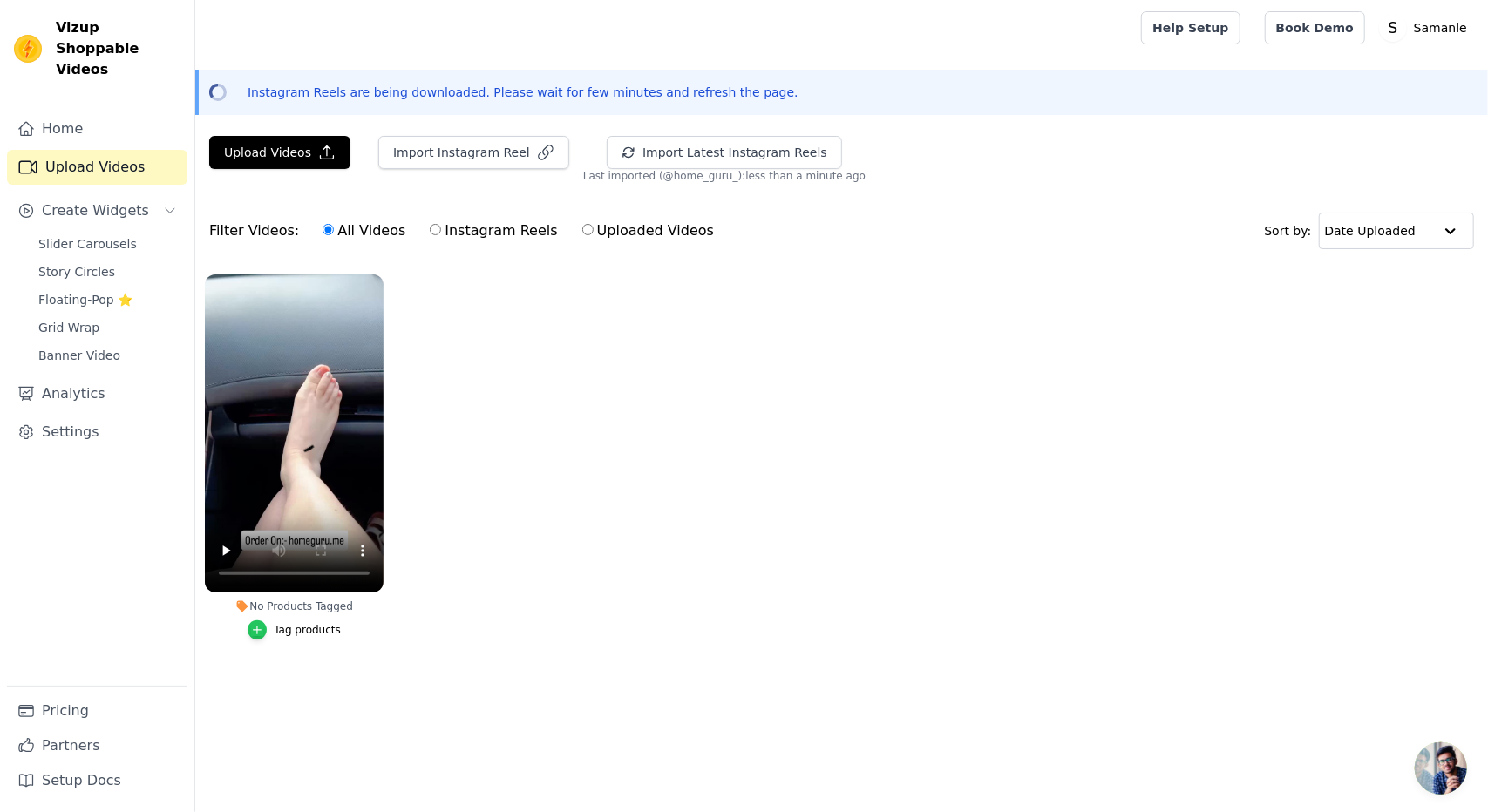
click at [259, 626] on icon "button" at bounding box center [258, 630] width 13 height 13
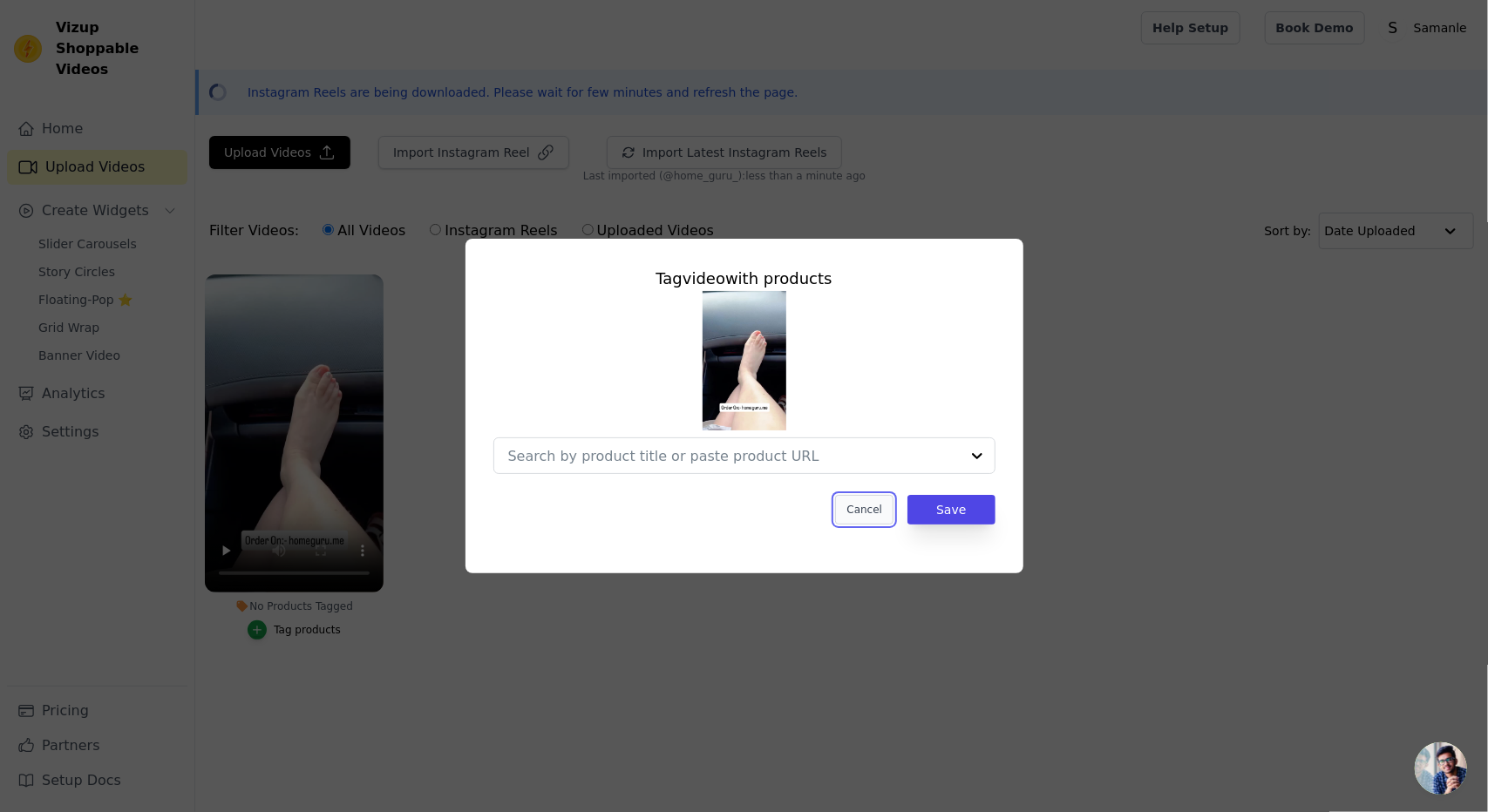
click at [886, 511] on button "Cancel" at bounding box center [863, 509] width 59 height 30
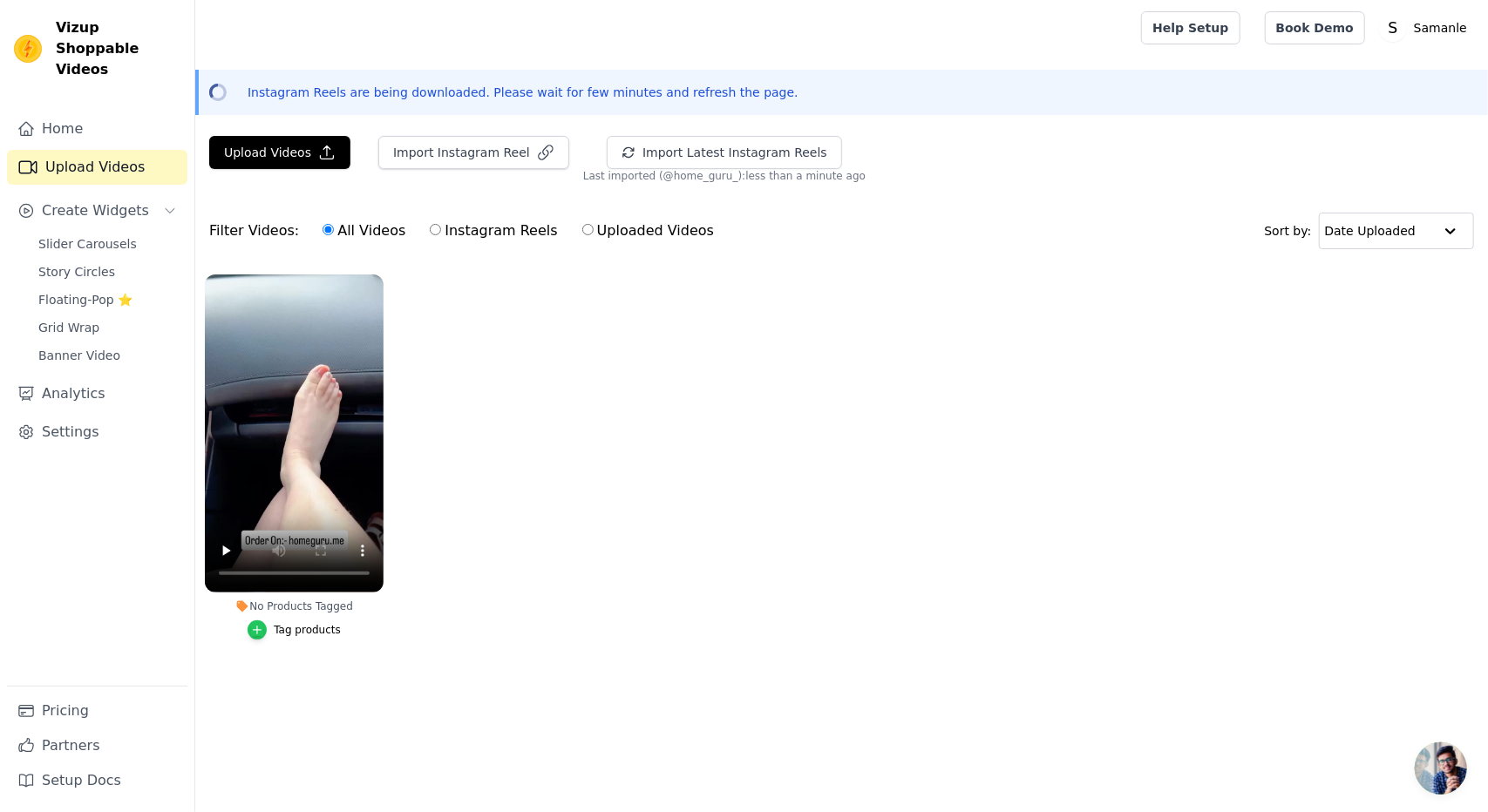
click at [258, 624] on icon "button" at bounding box center [258, 630] width 13 height 13
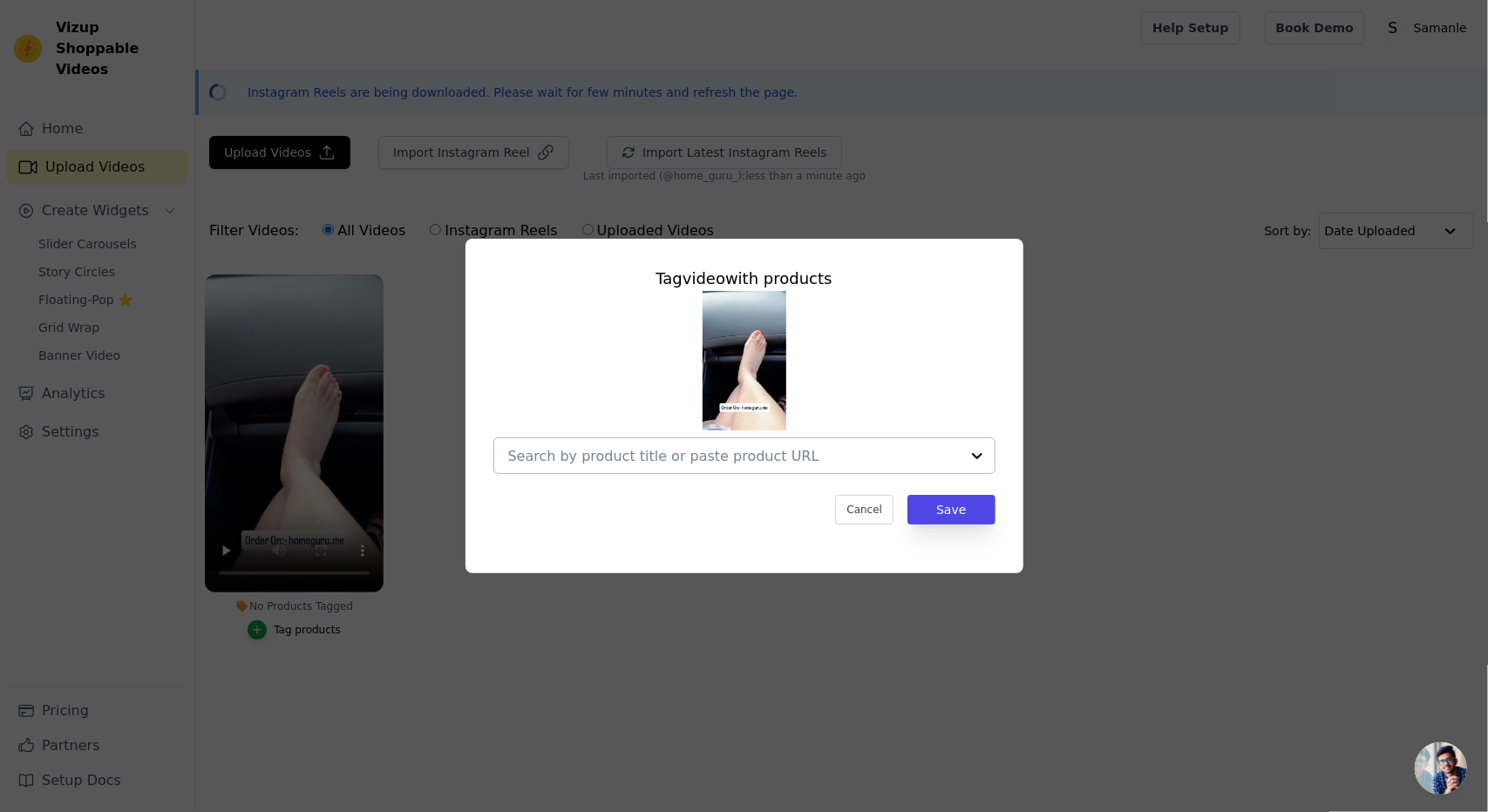
click at [557, 451] on input "No Products Tagged Tag video with products Cancel Save Tag products" at bounding box center [734, 456] width 452 height 16
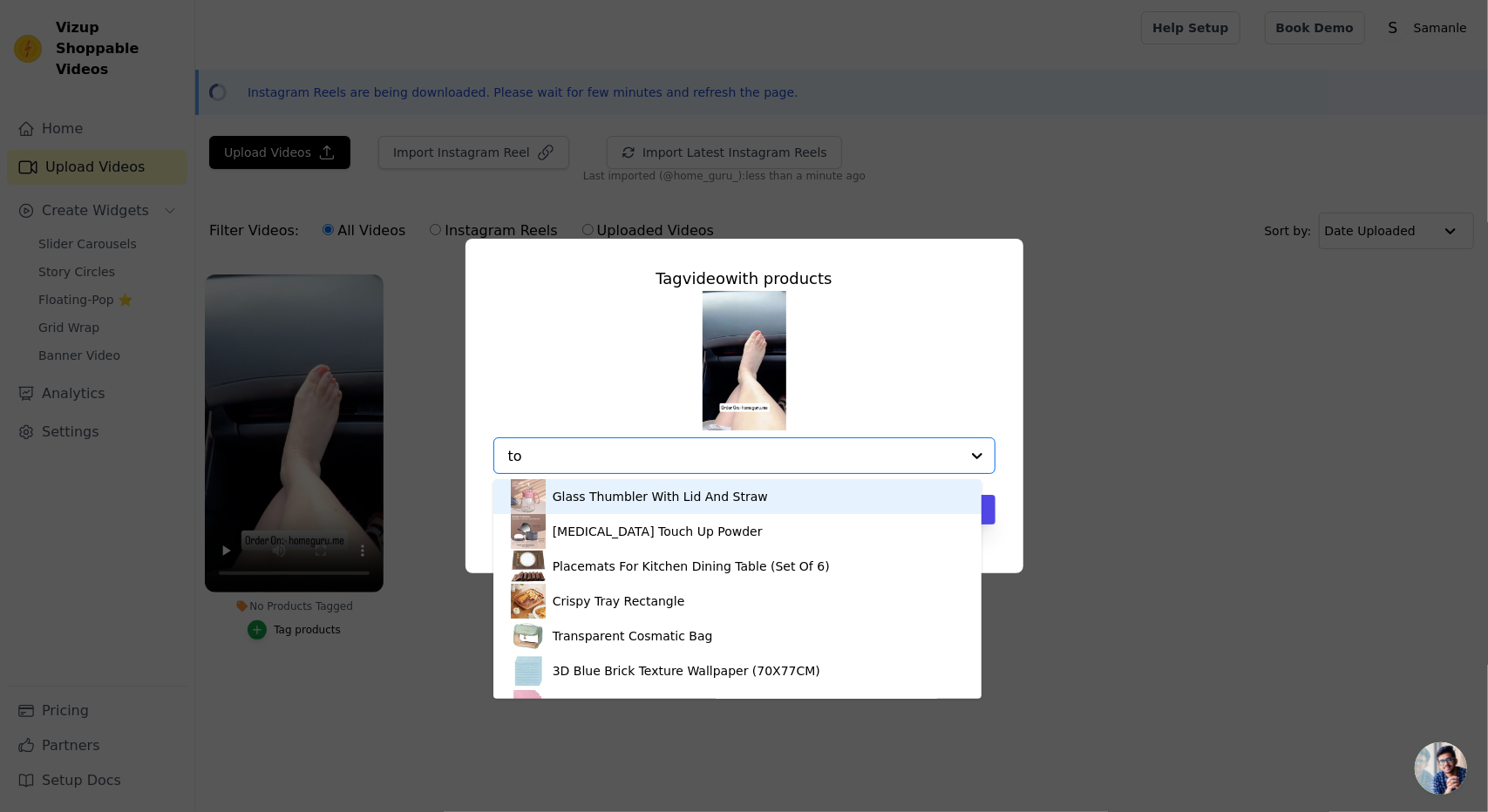
type input "toe"
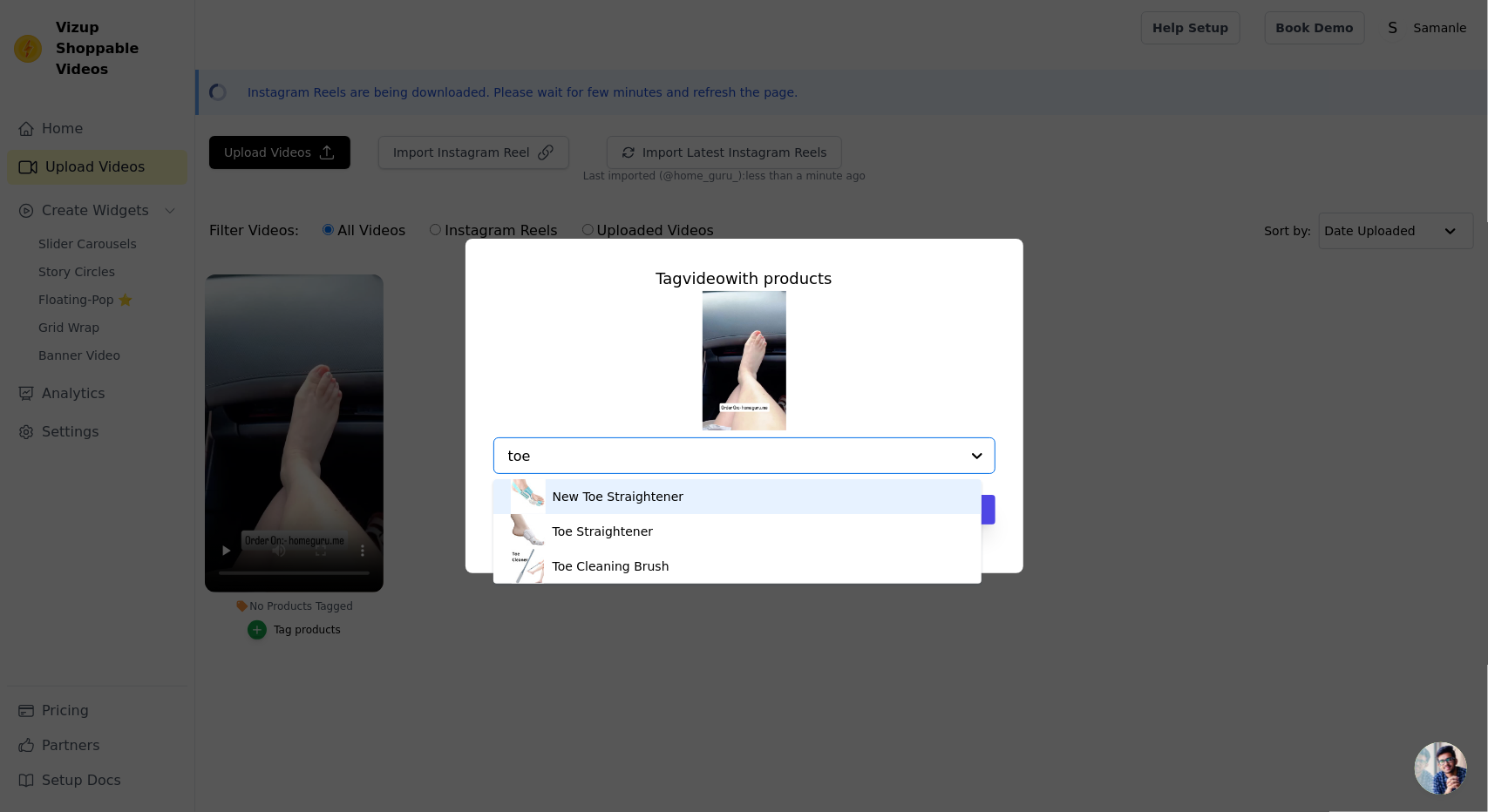
click at [522, 508] on img at bounding box center [528, 497] width 35 height 35
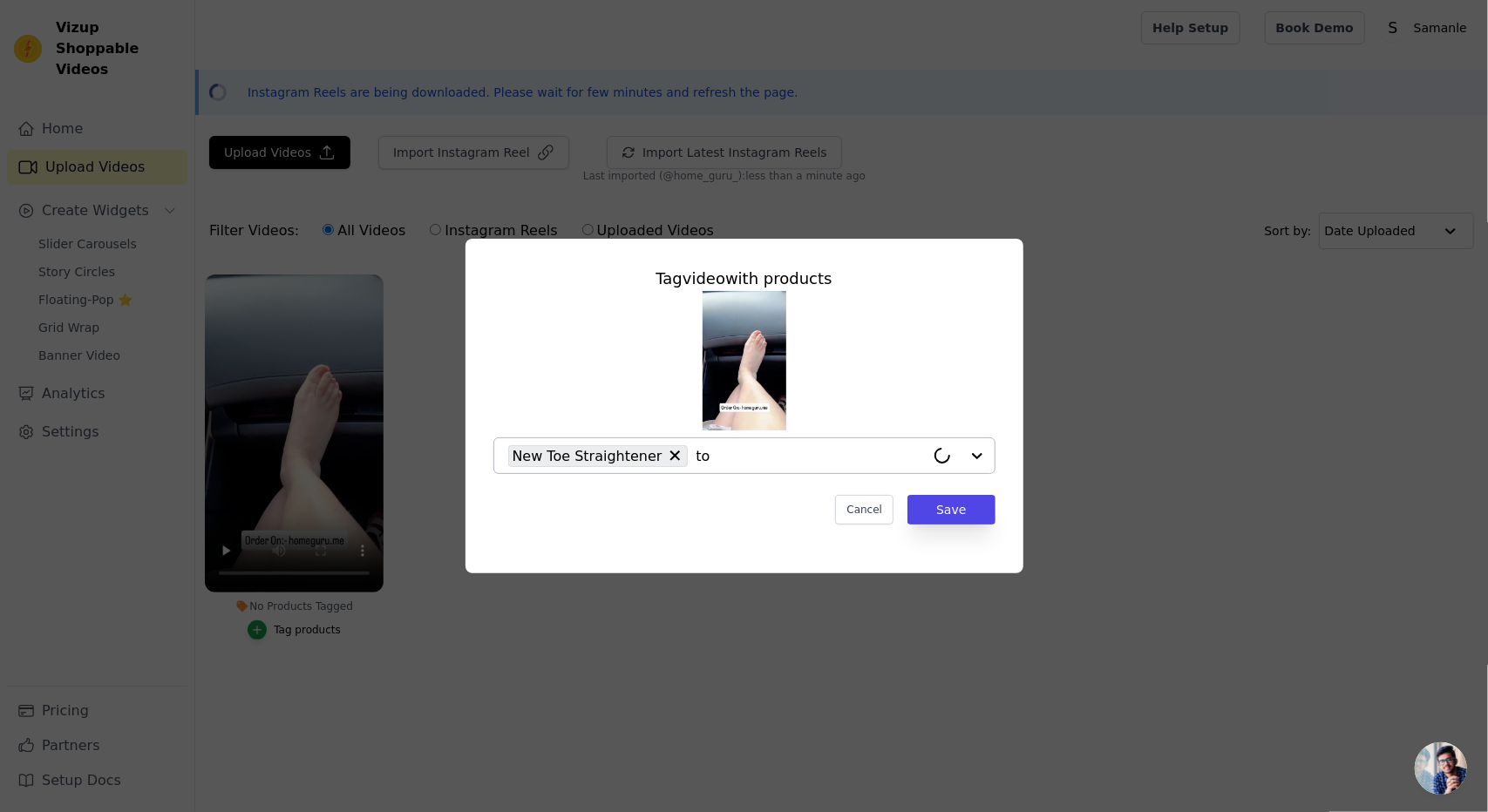
type input "toe"
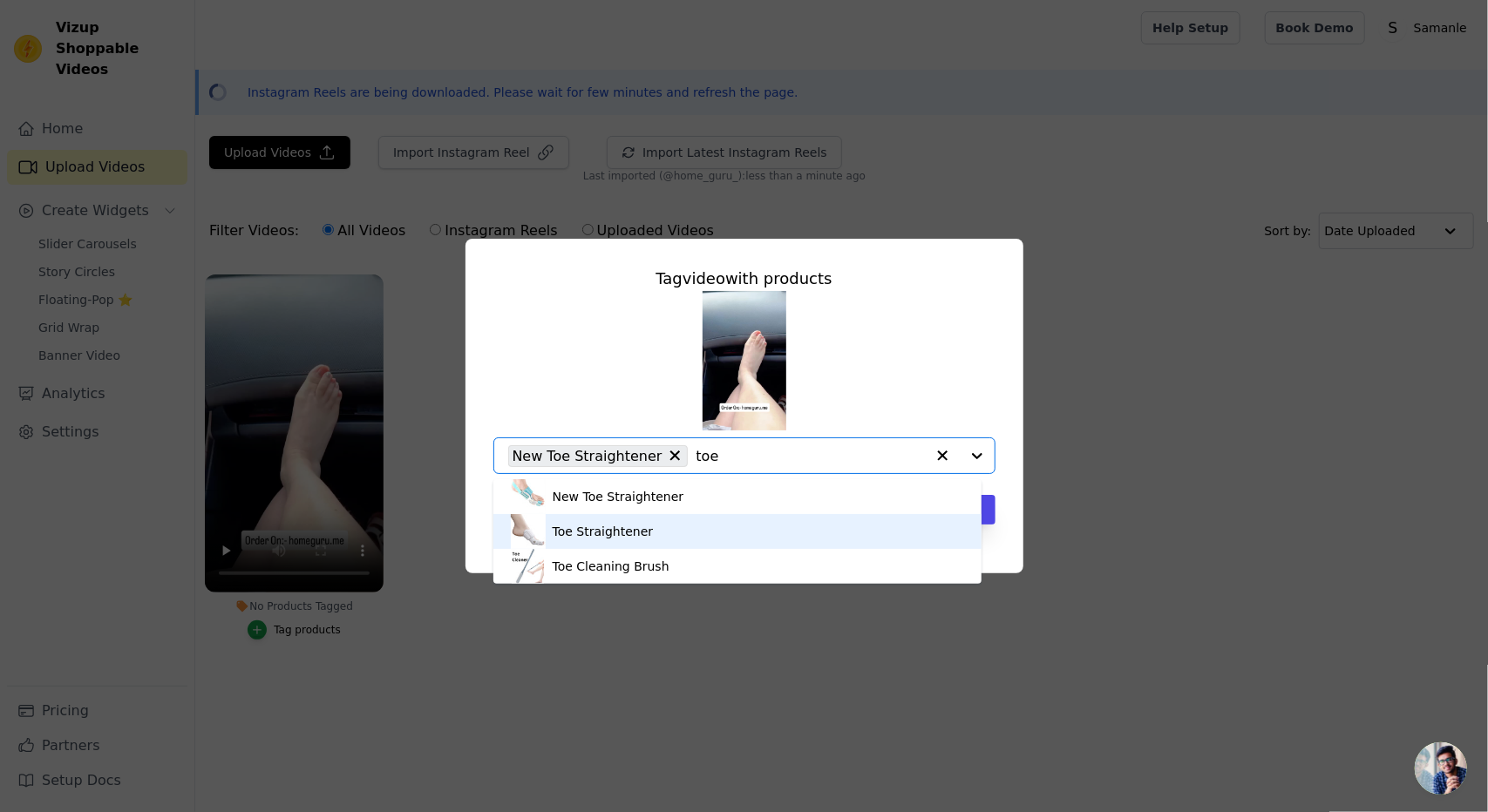
click at [648, 525] on div "Toe Straightener" at bounding box center [738, 532] width 454 height 35
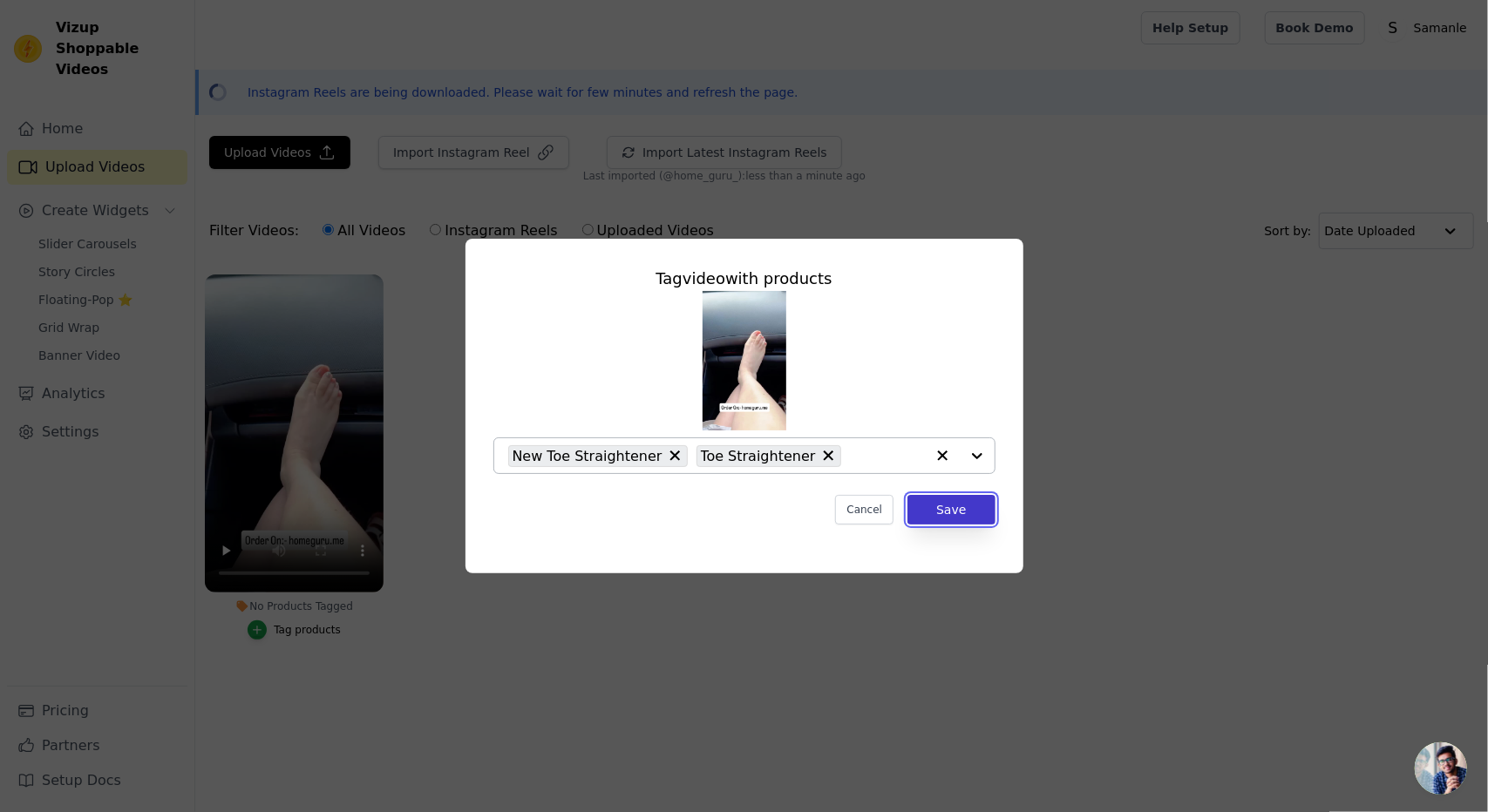
click at [957, 520] on button "Save" at bounding box center [951, 509] width 87 height 30
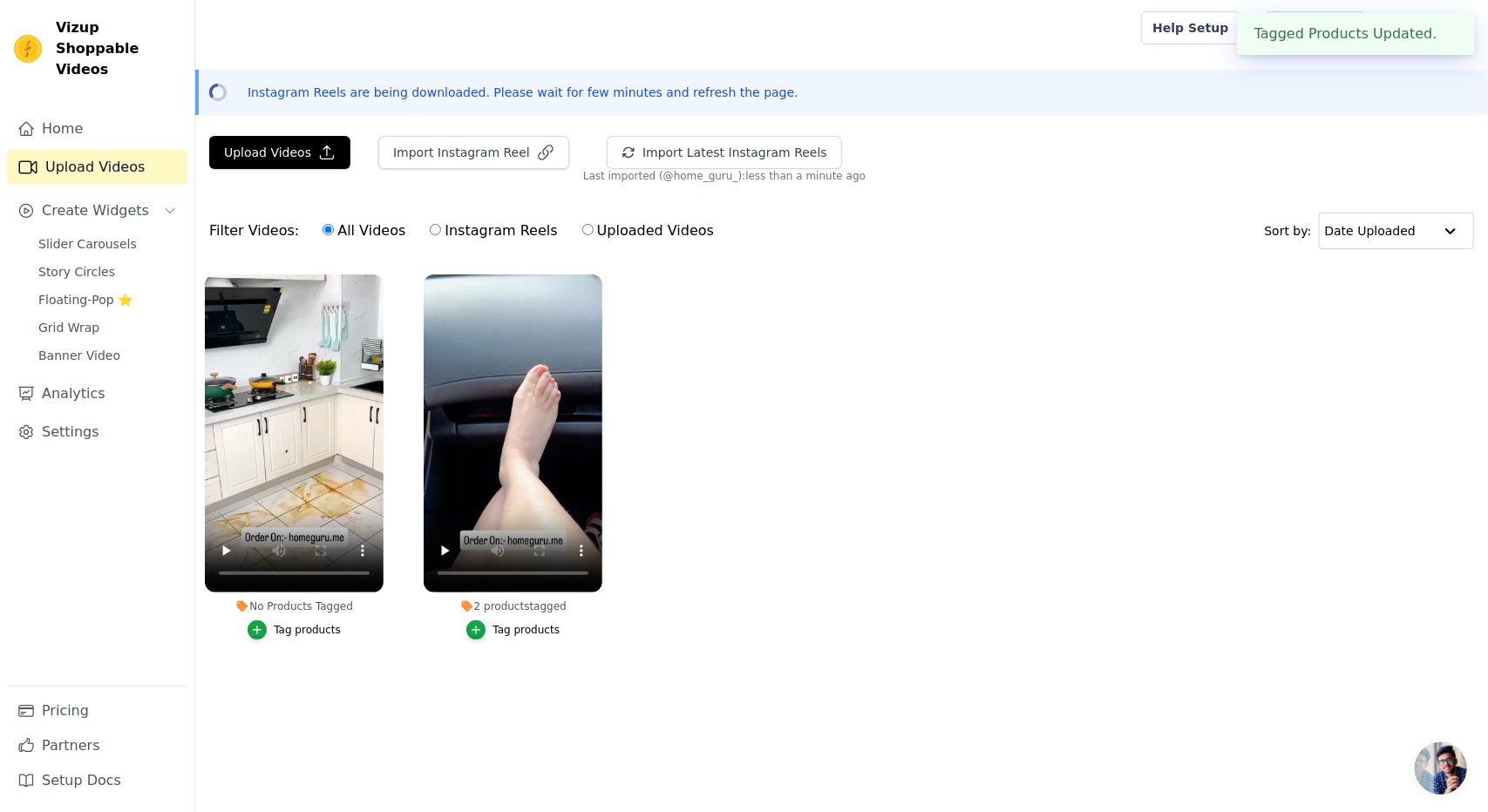
click at [298, 626] on div "Tag products" at bounding box center [307, 629] width 67 height 14
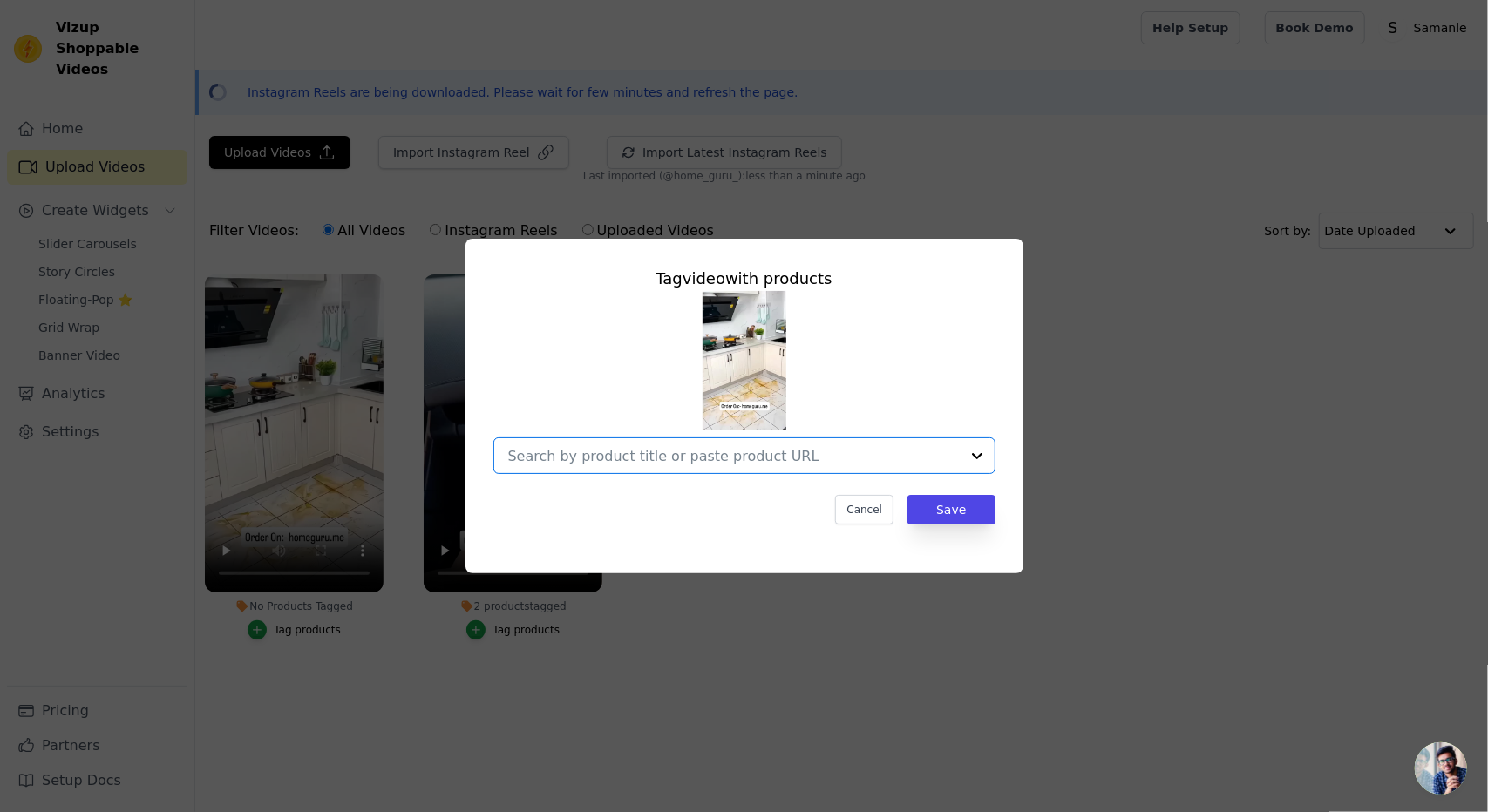
click at [565, 463] on input "No Products Tagged Tag video with products Option undefined, selected. Select i…" at bounding box center [734, 456] width 452 height 16
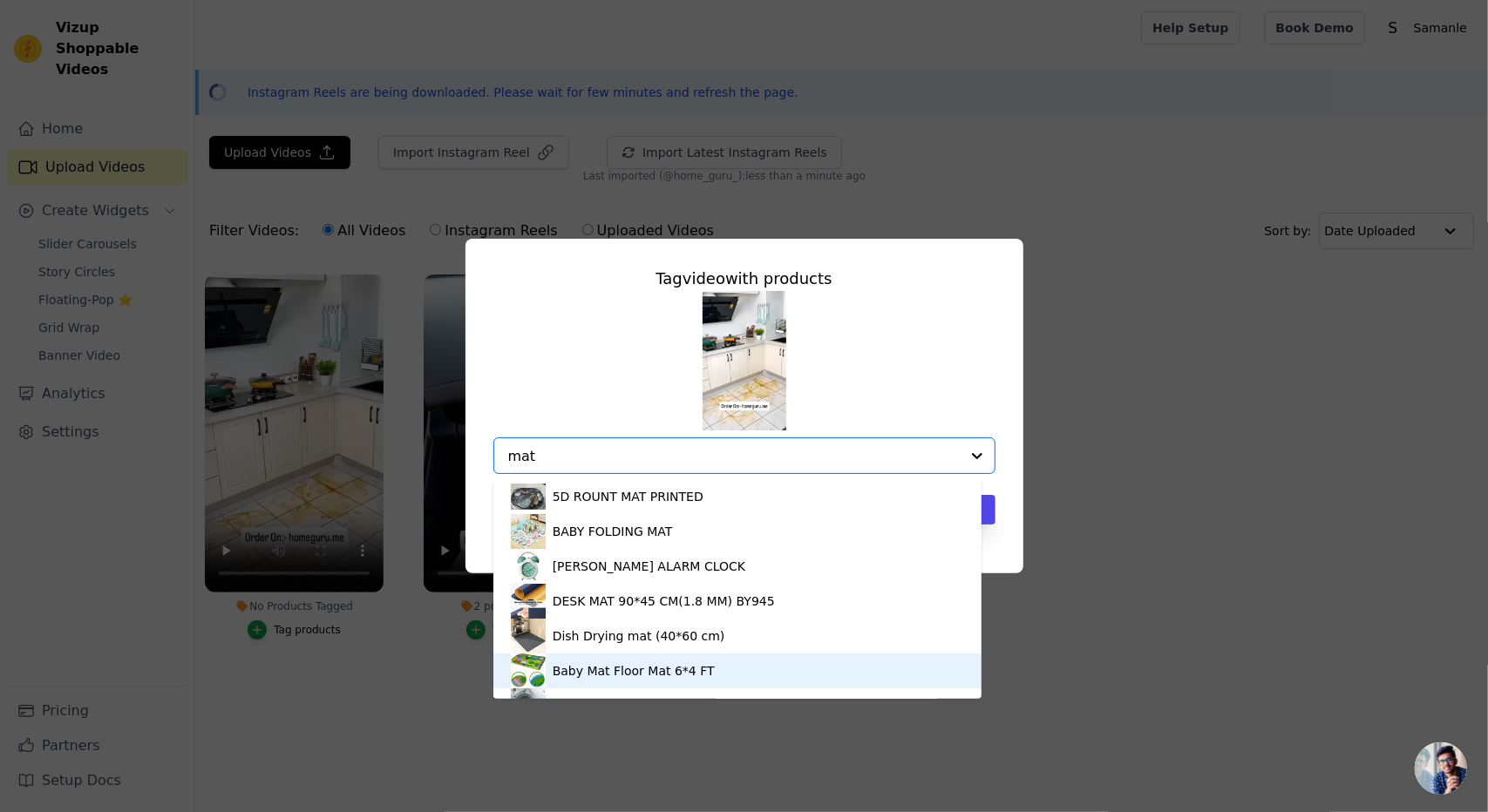
type input "mat"
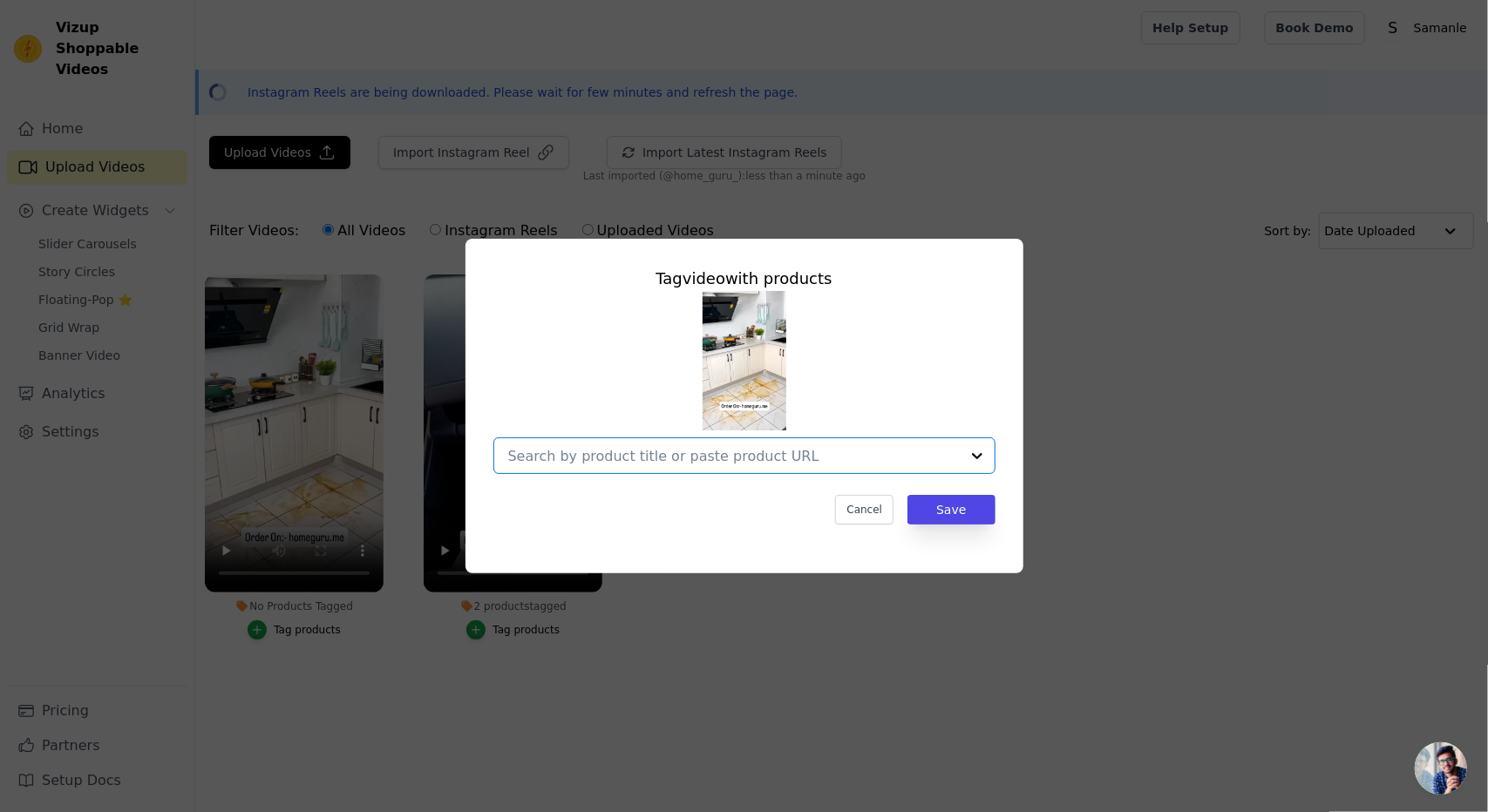
click at [669, 457] on input "No Products Tagged Tag video with products Option undefined, selected. Select i…" at bounding box center [734, 456] width 452 height 16
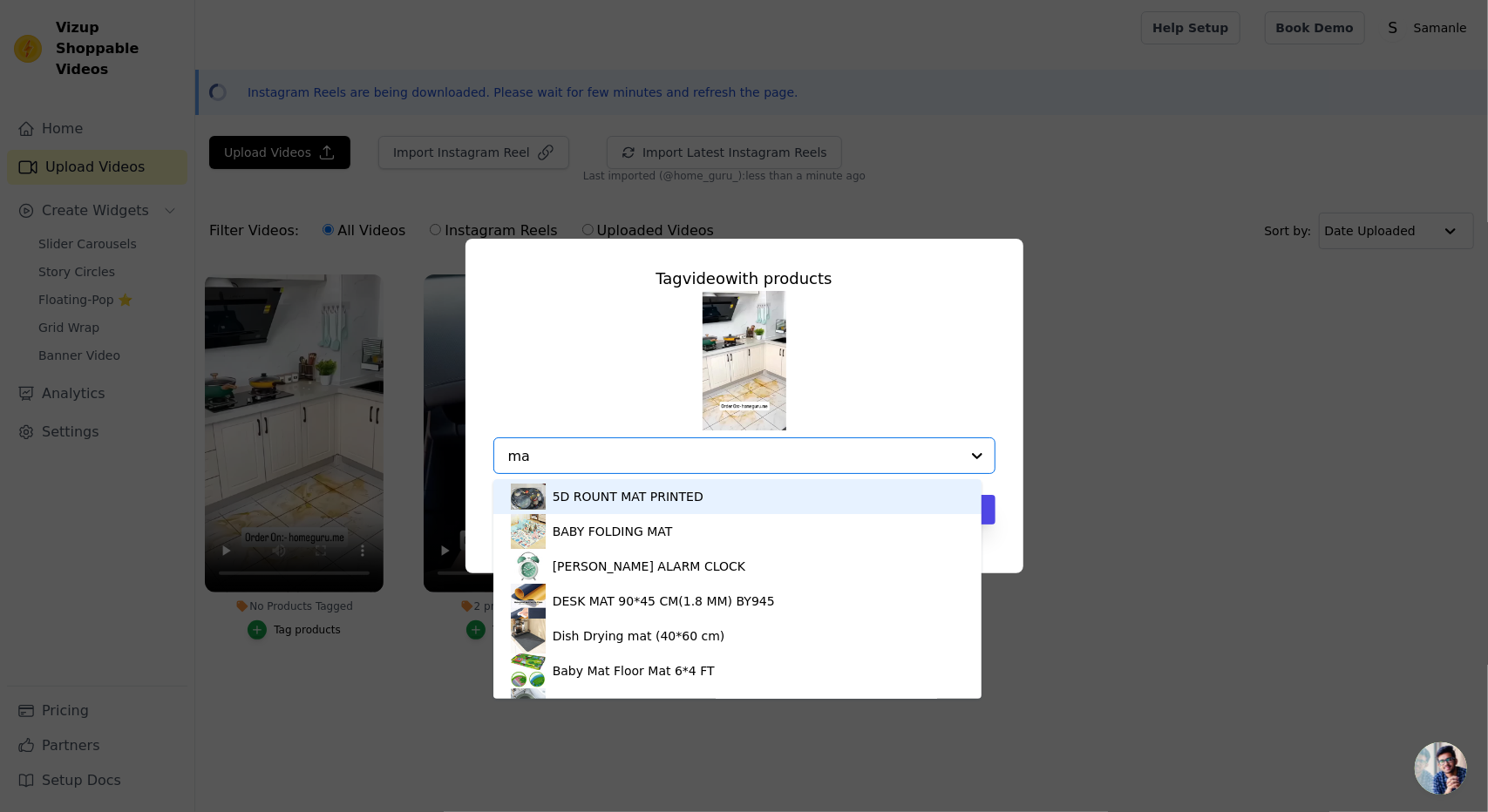
type input "m"
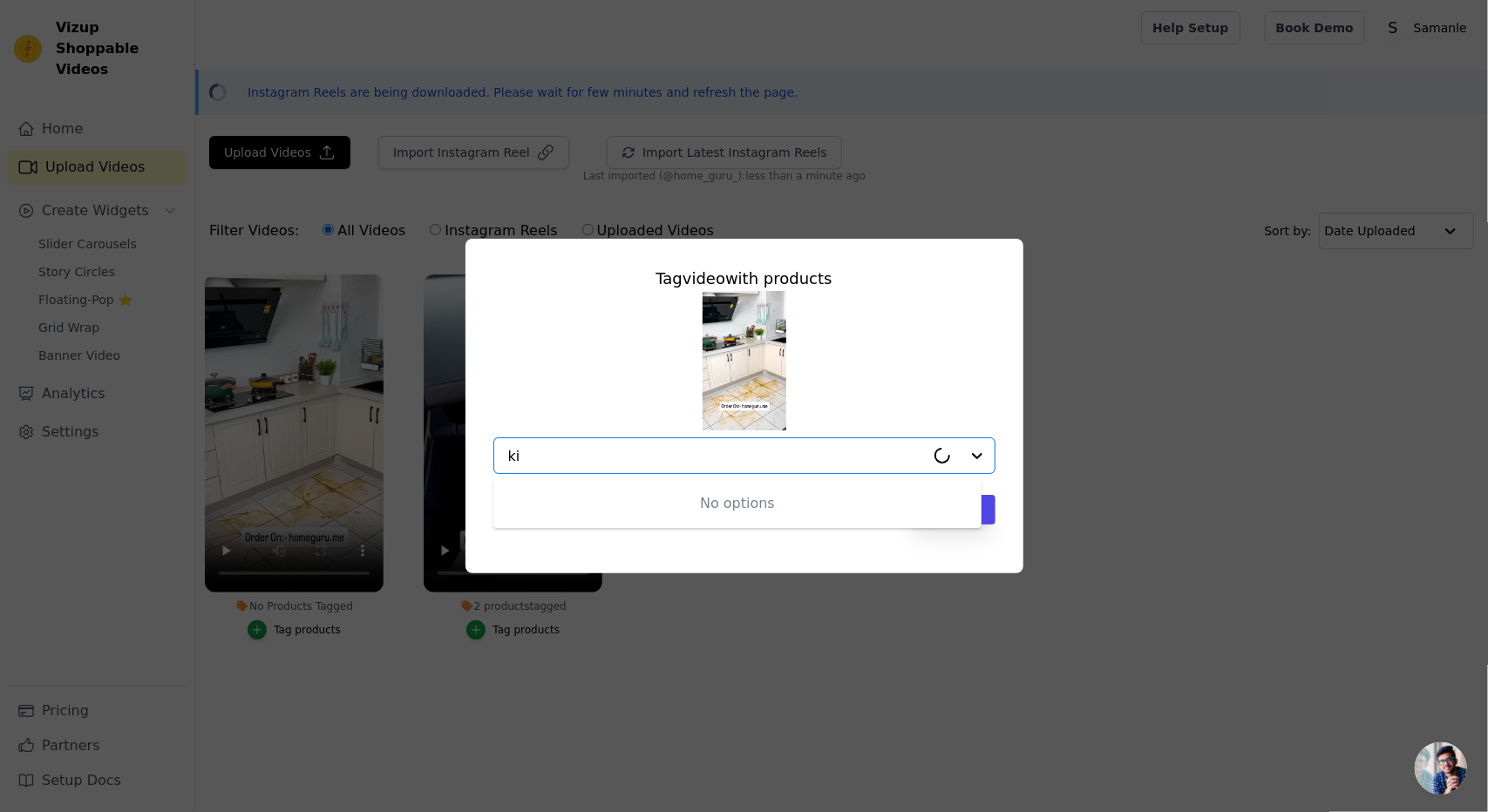
type input "k"
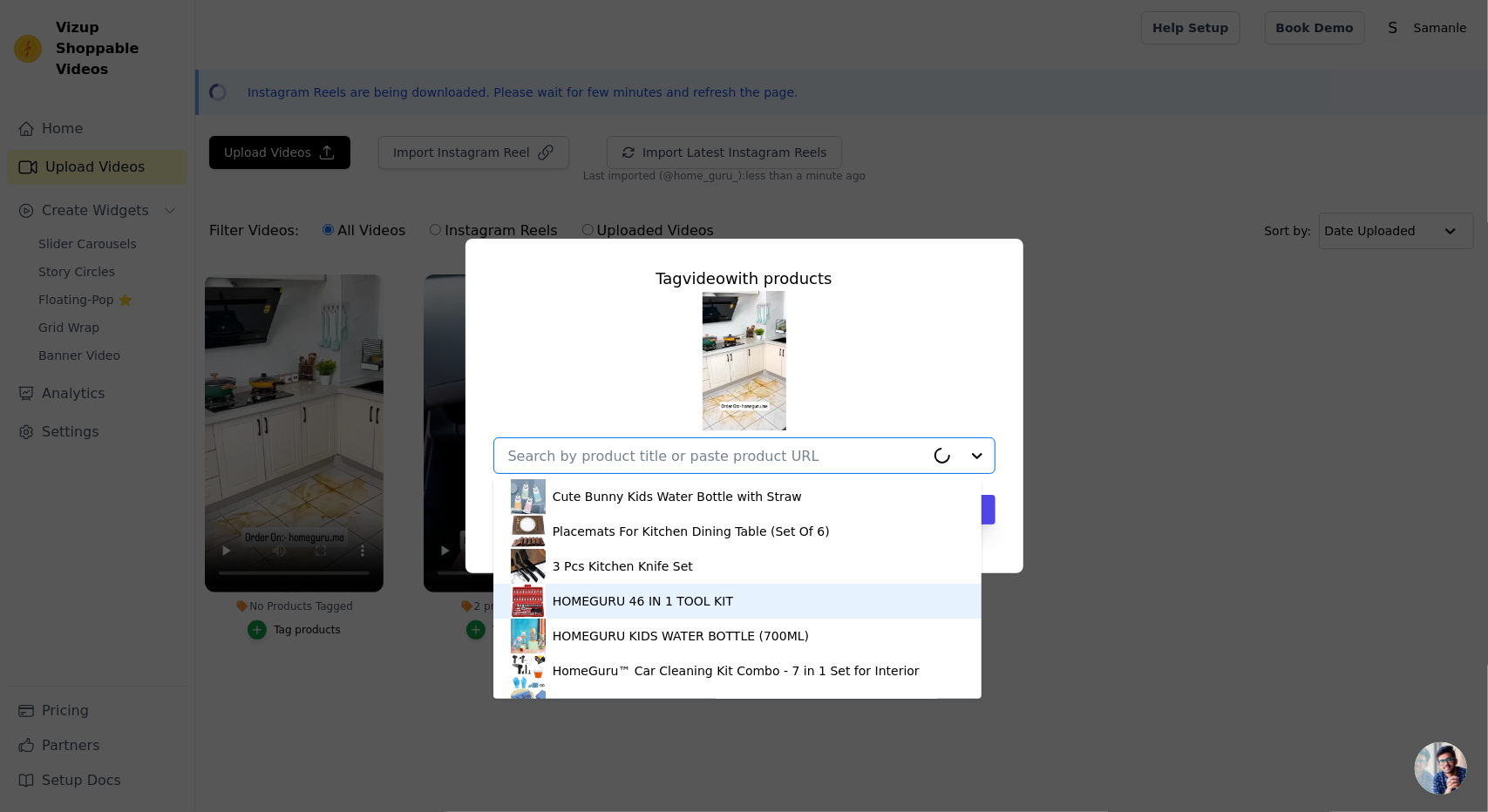
scroll to position [24, 0]
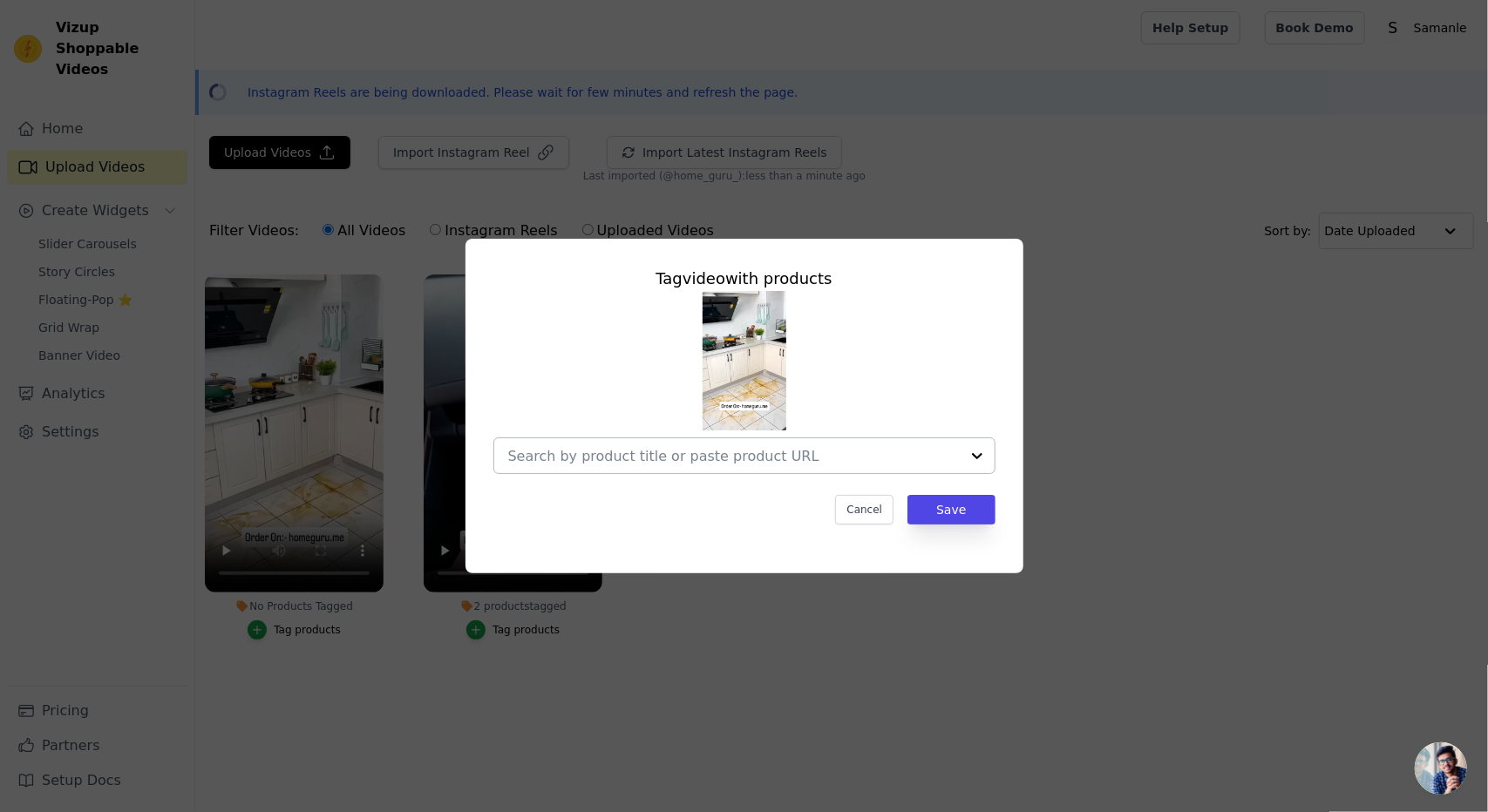
click at [692, 454] on input "No Products Tagged Tag video with products Cancel Save Tag products" at bounding box center [734, 456] width 452 height 16
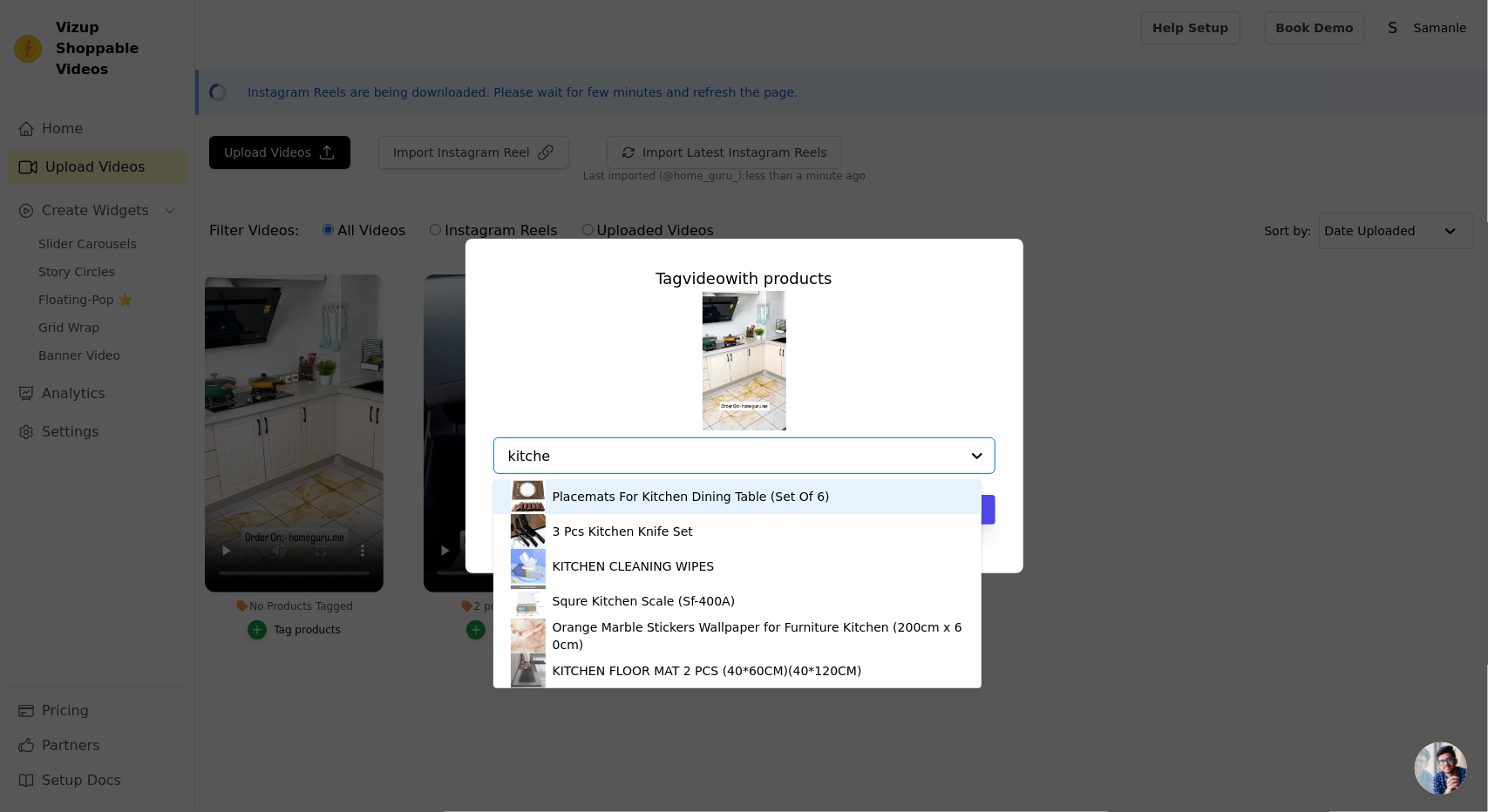
type input "kitchen"
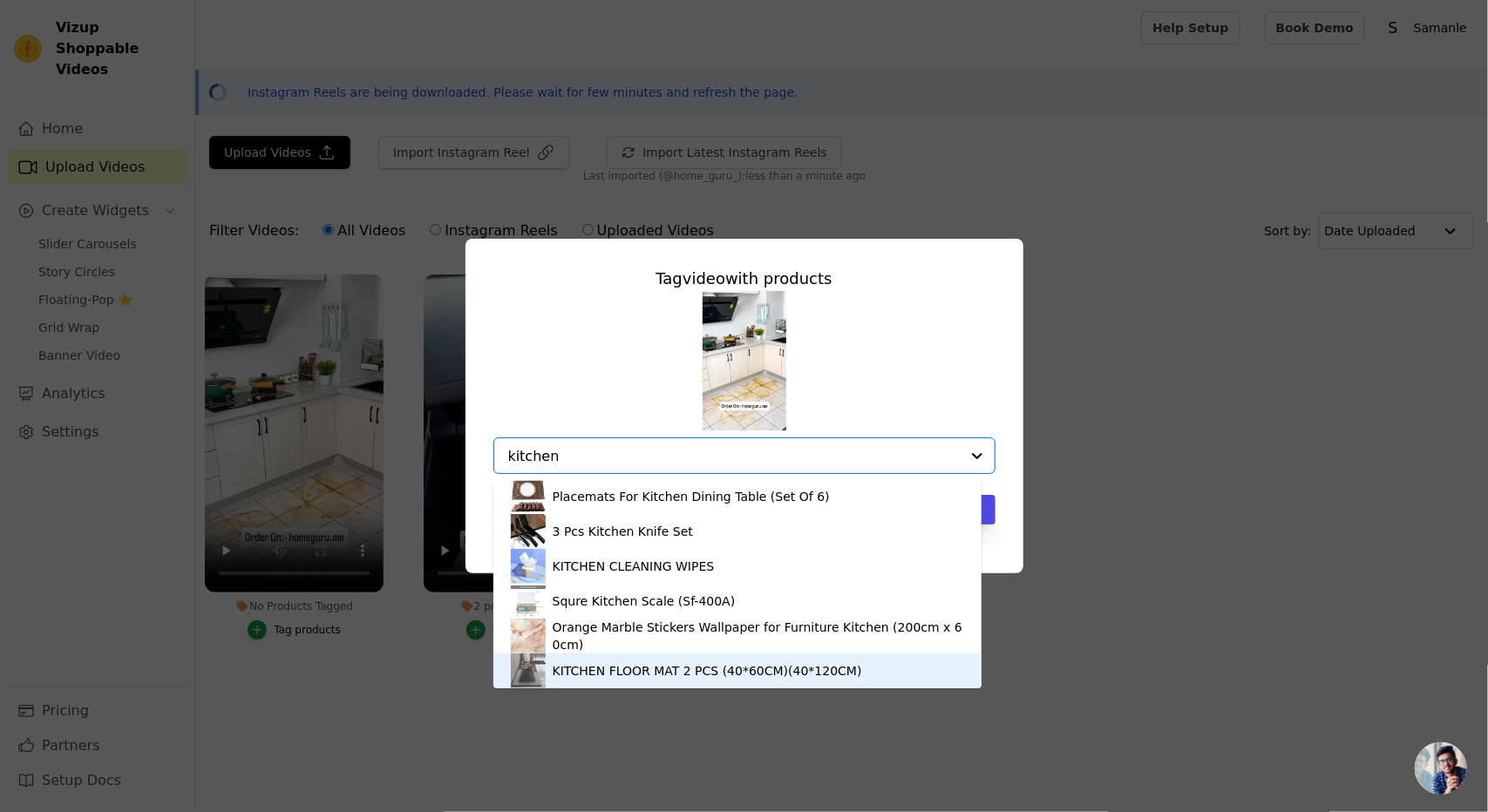
click at [679, 683] on div "KITCHEN FLOOR MAT 2 PCS (40*60CM)(40*120CM)" at bounding box center [738, 671] width 454 height 35
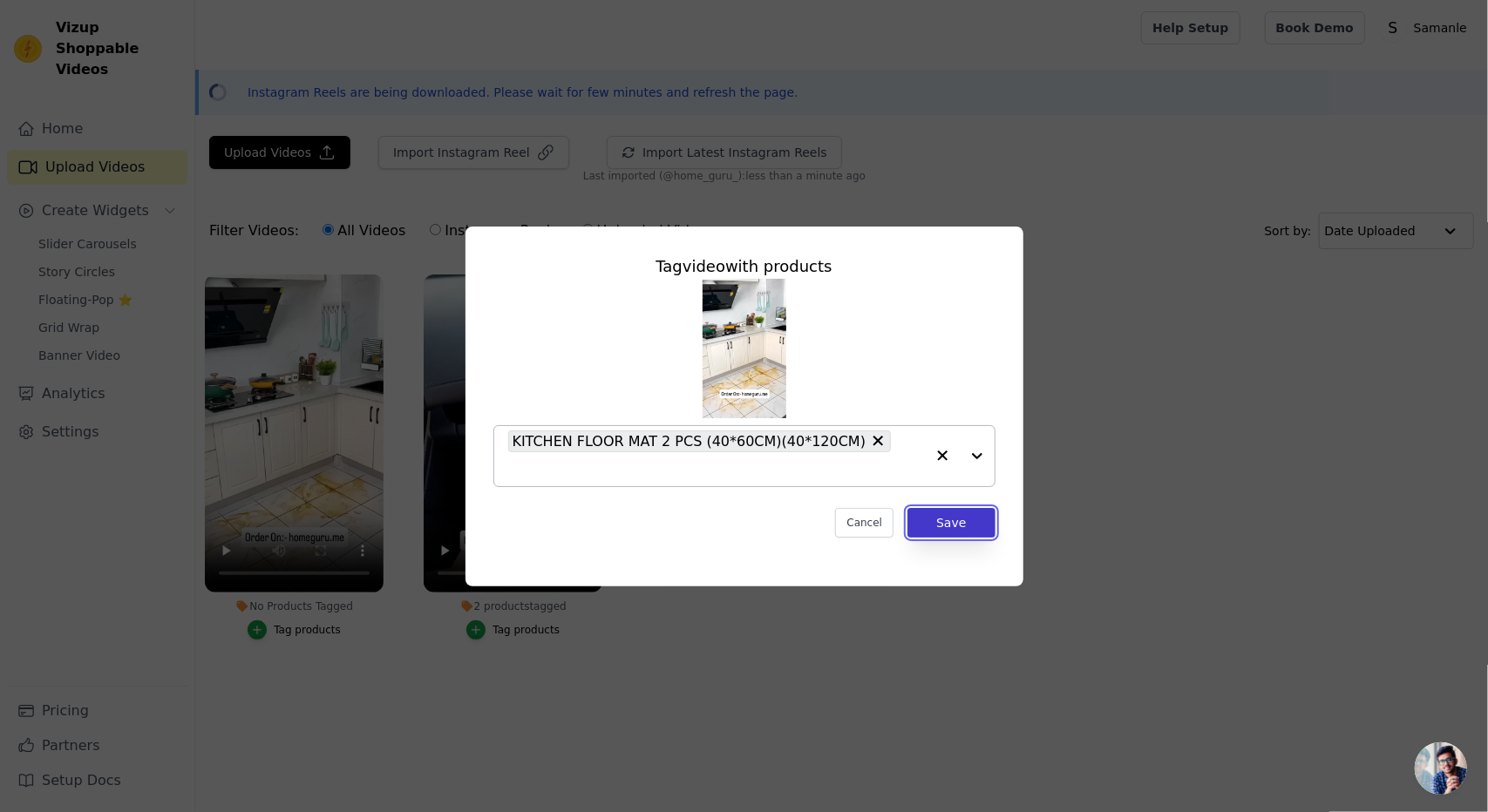
click at [948, 515] on button "Save" at bounding box center [951, 523] width 87 height 30
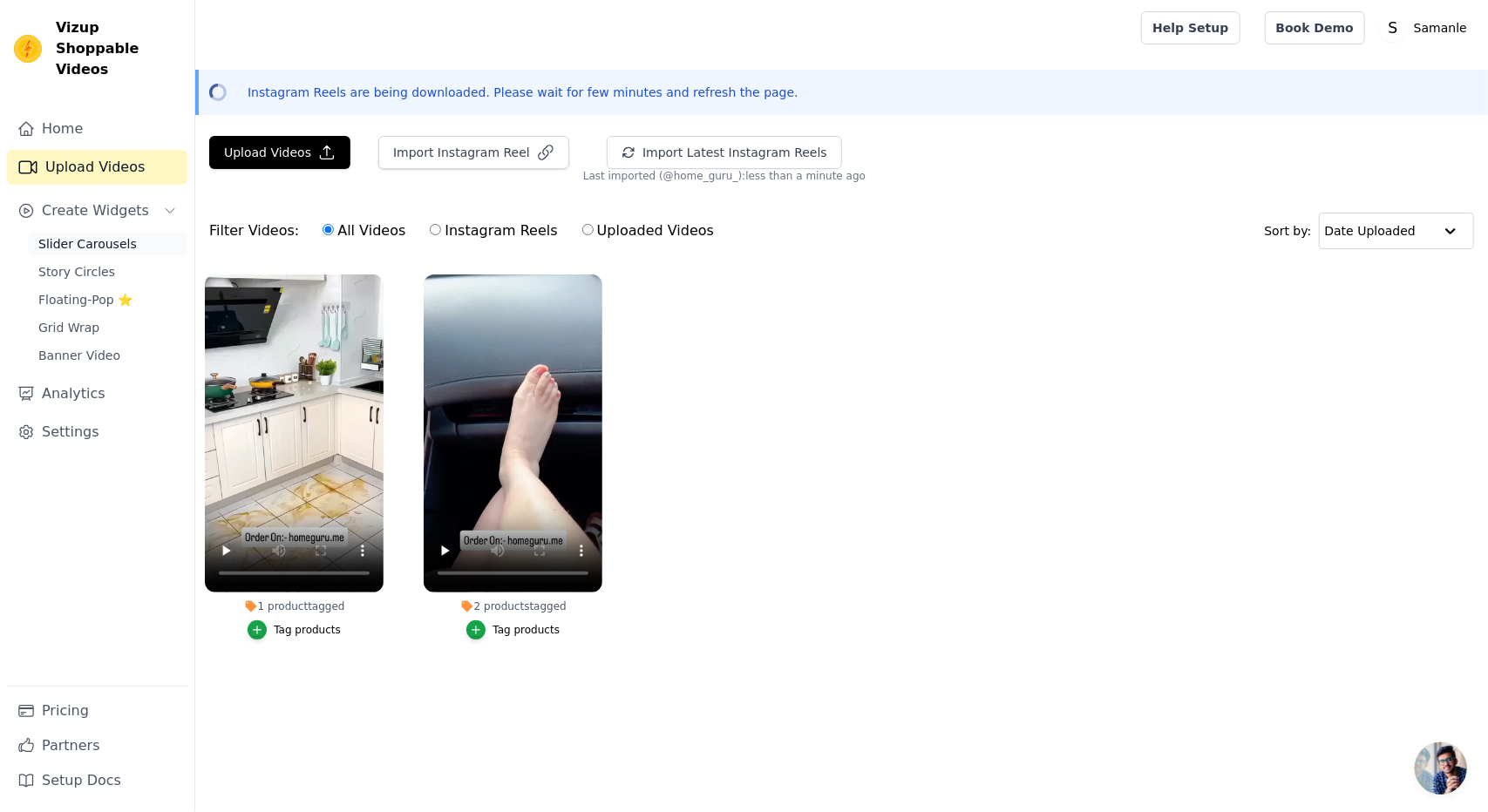
click at [89, 235] on span "Slider Carousels" at bounding box center [87, 243] width 98 height 17
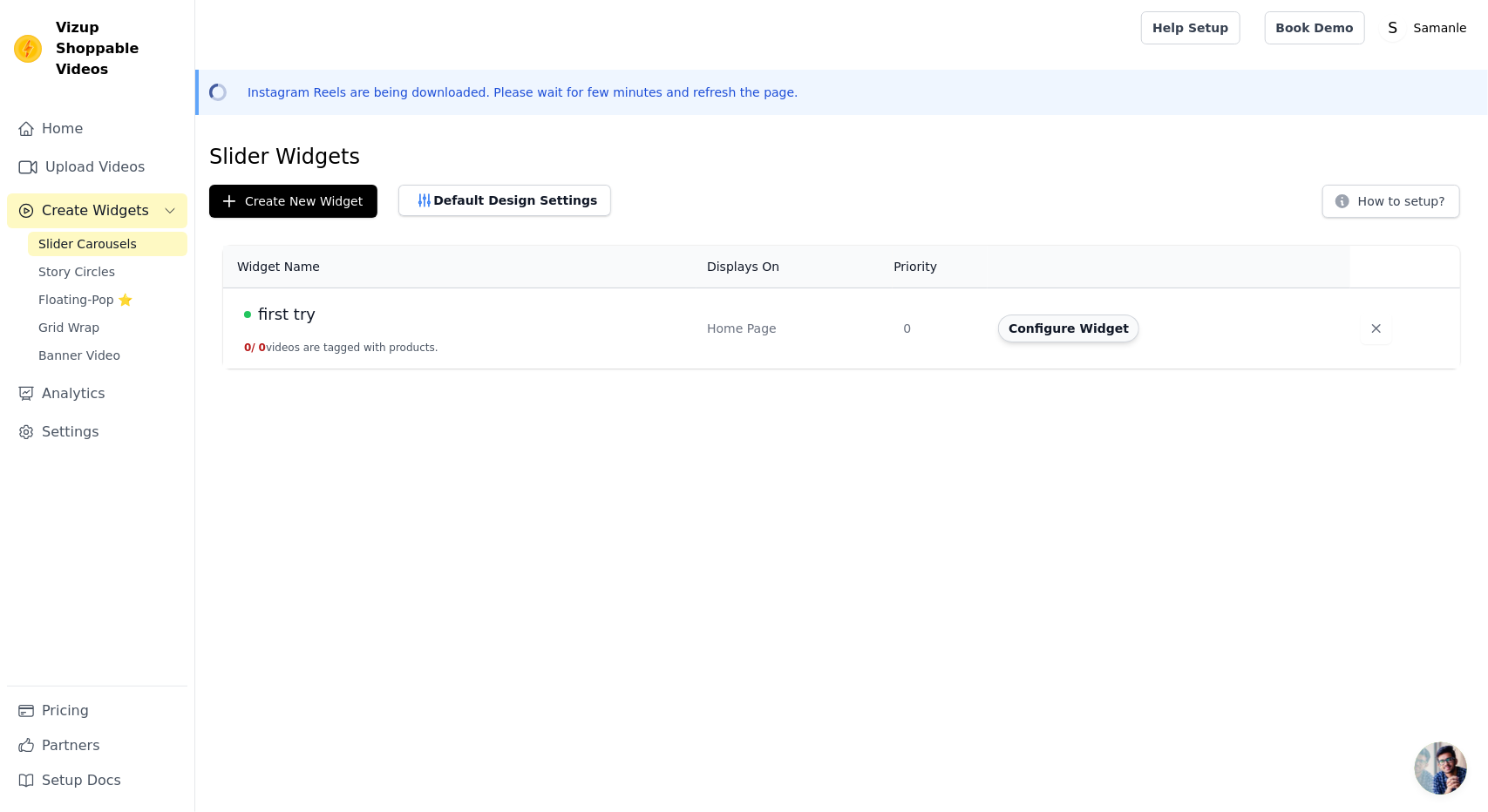
click at [1034, 325] on button "Configure Widget" at bounding box center [1068, 328] width 141 height 28
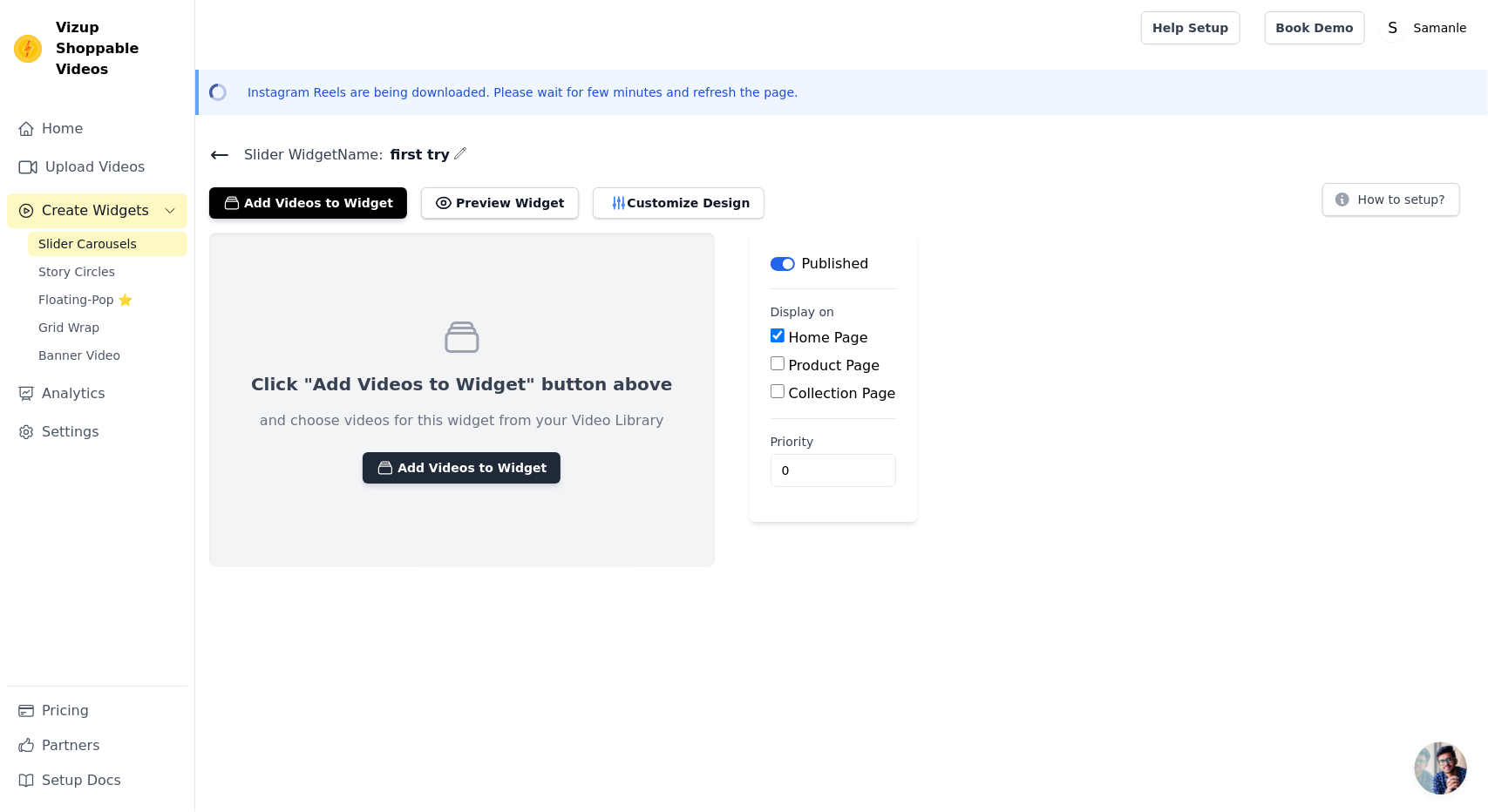
click at [453, 462] on button "Add Videos to Widget" at bounding box center [461, 468] width 198 height 32
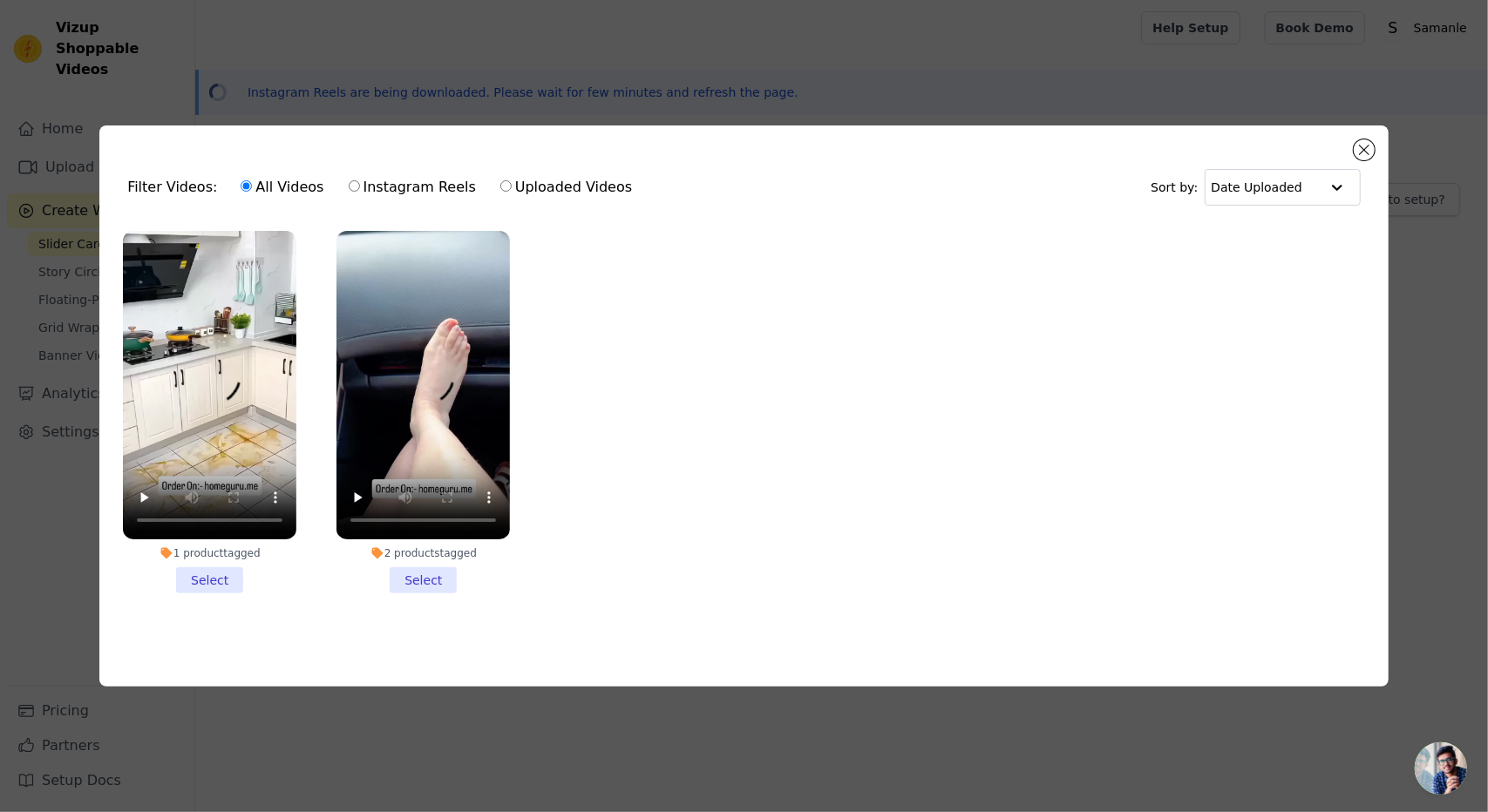
click at [211, 579] on li "1 product tagged Select" at bounding box center [209, 412] width 173 height 362
click at [0, 0] on input "1 product tagged Select" at bounding box center [0, 0] width 0 height 0
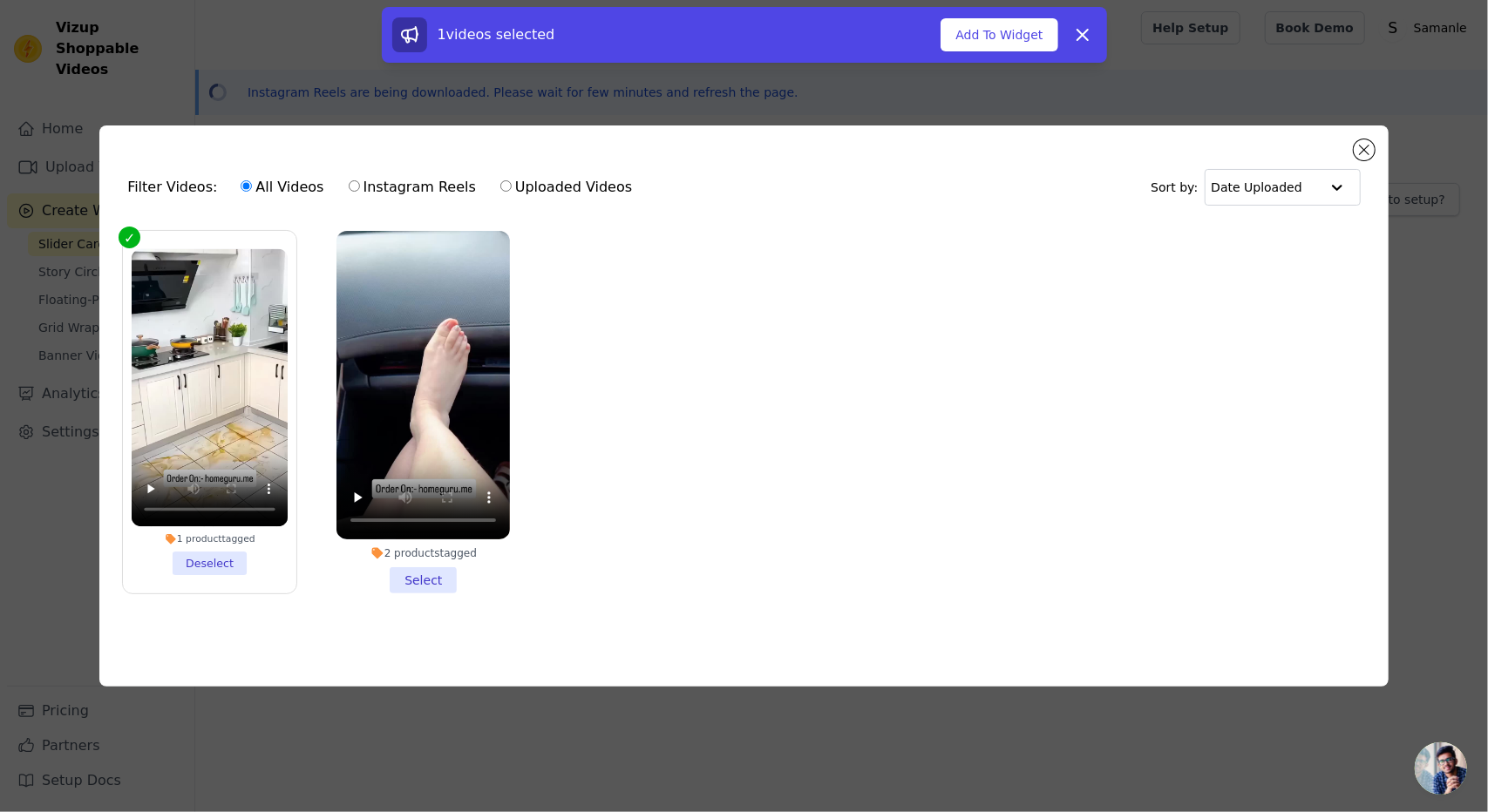
click at [411, 579] on li "2 products tagged Select" at bounding box center [423, 412] width 173 height 362
click at [0, 0] on input "2 products tagged Select" at bounding box center [0, 0] width 0 height 0
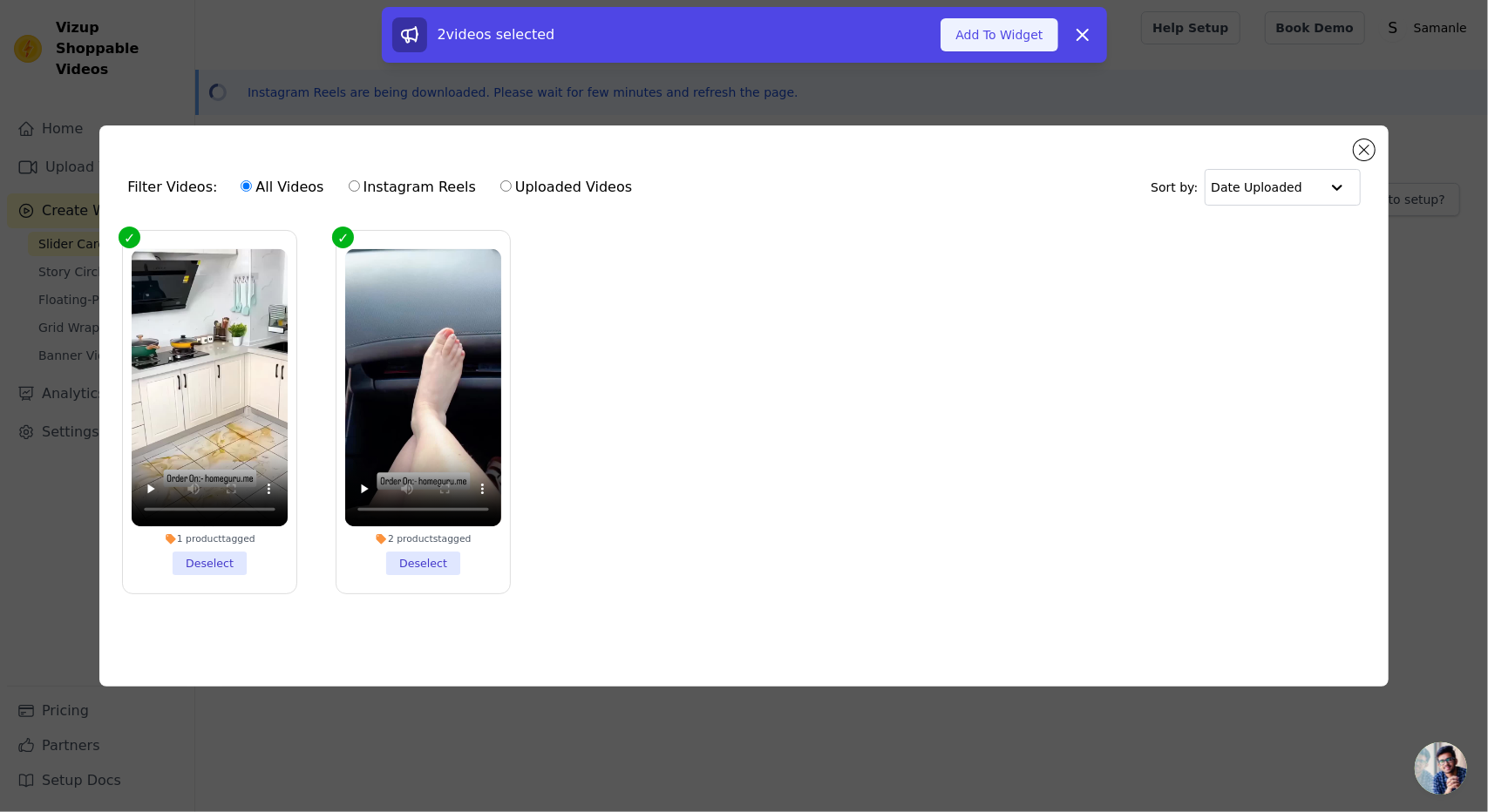
click at [989, 44] on button "Add To Widget" at bounding box center [999, 34] width 117 height 33
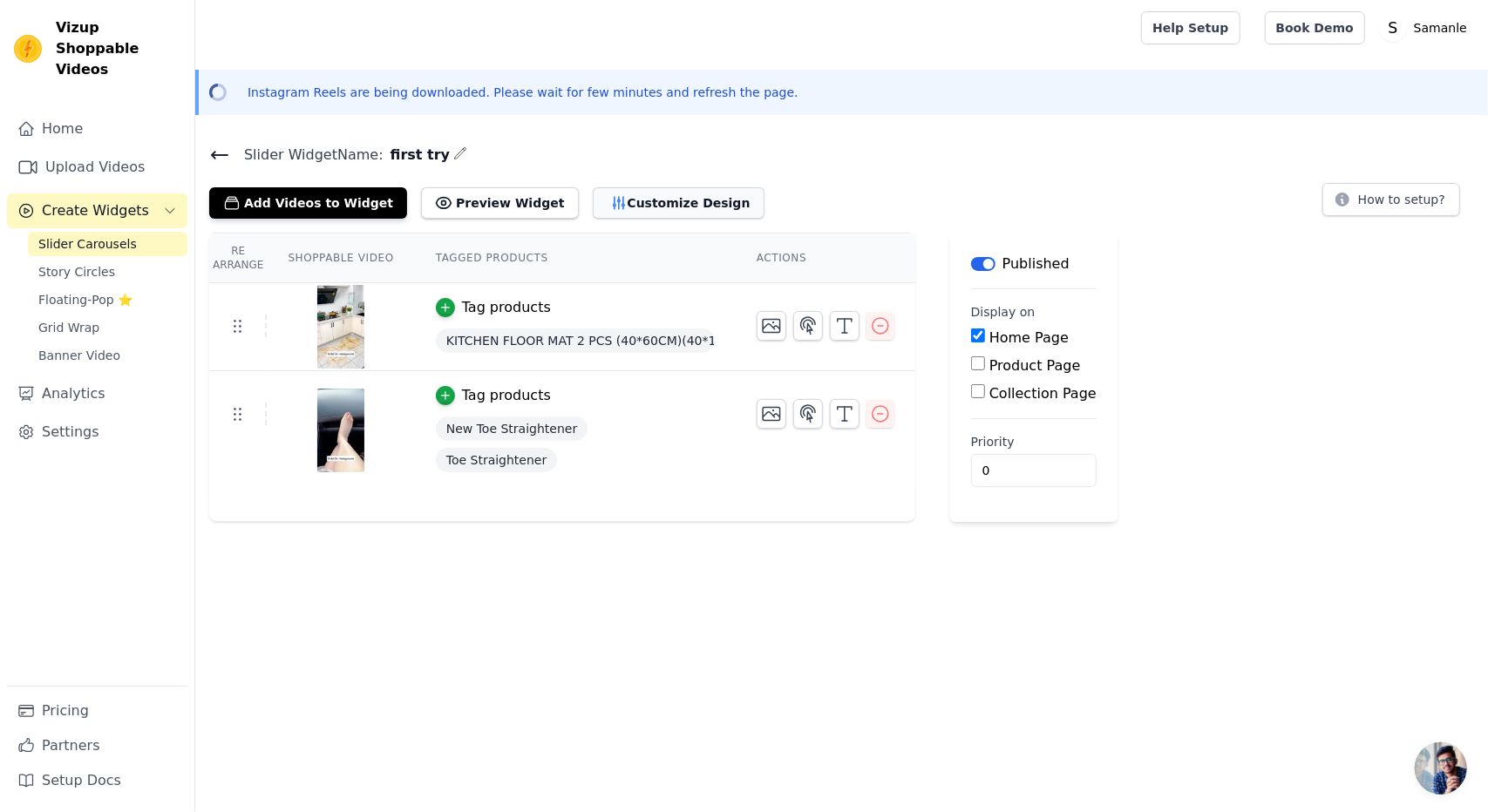
click at [596, 203] on button "Customize Design" at bounding box center [679, 203] width 172 height 32
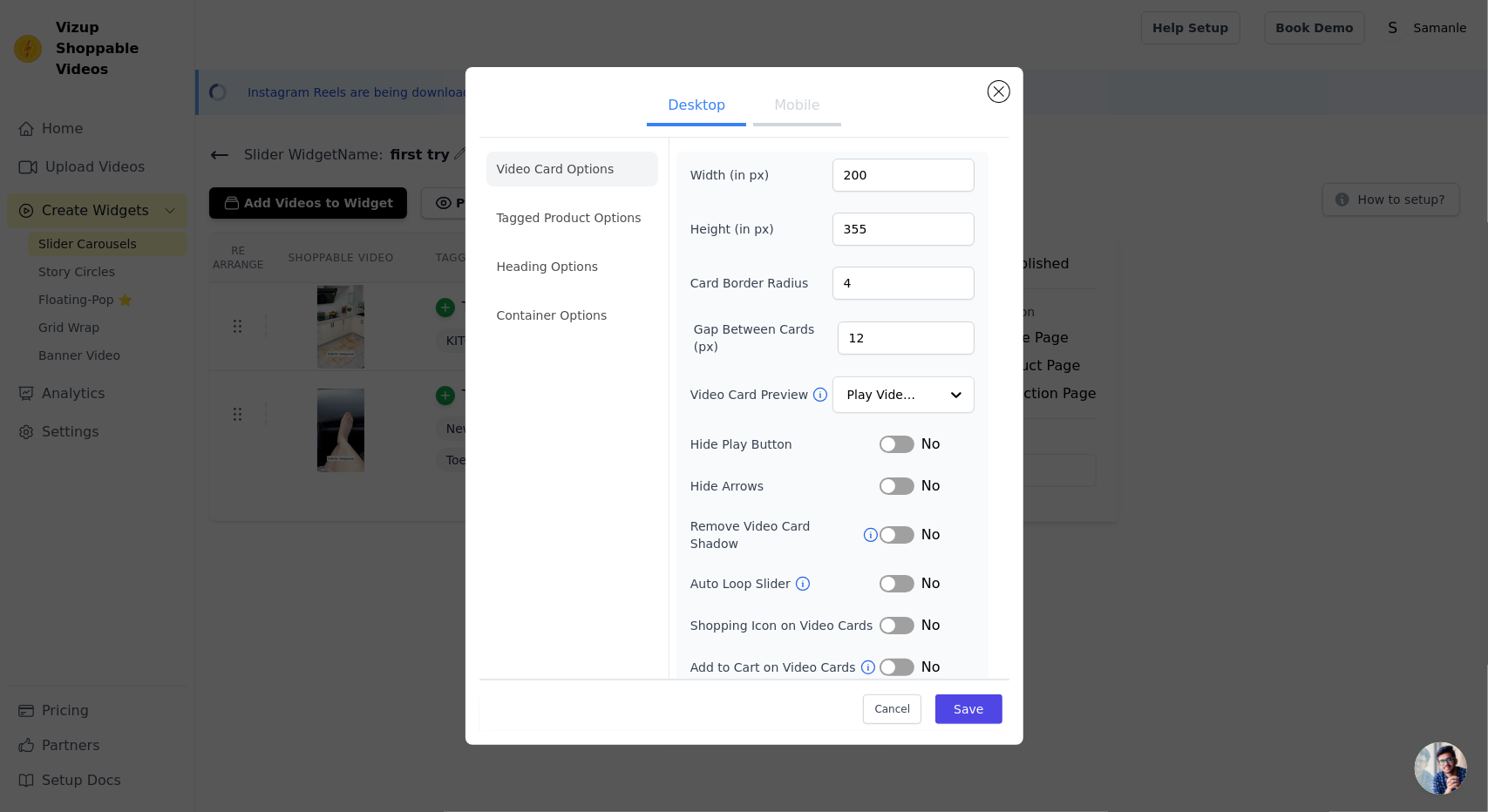
click at [895, 437] on button "Label" at bounding box center [897, 444] width 35 height 17
click at [808, 119] on button "Mobile" at bounding box center [797, 107] width 87 height 39
click at [563, 224] on li "Tagged Product Options" at bounding box center [572, 217] width 172 height 35
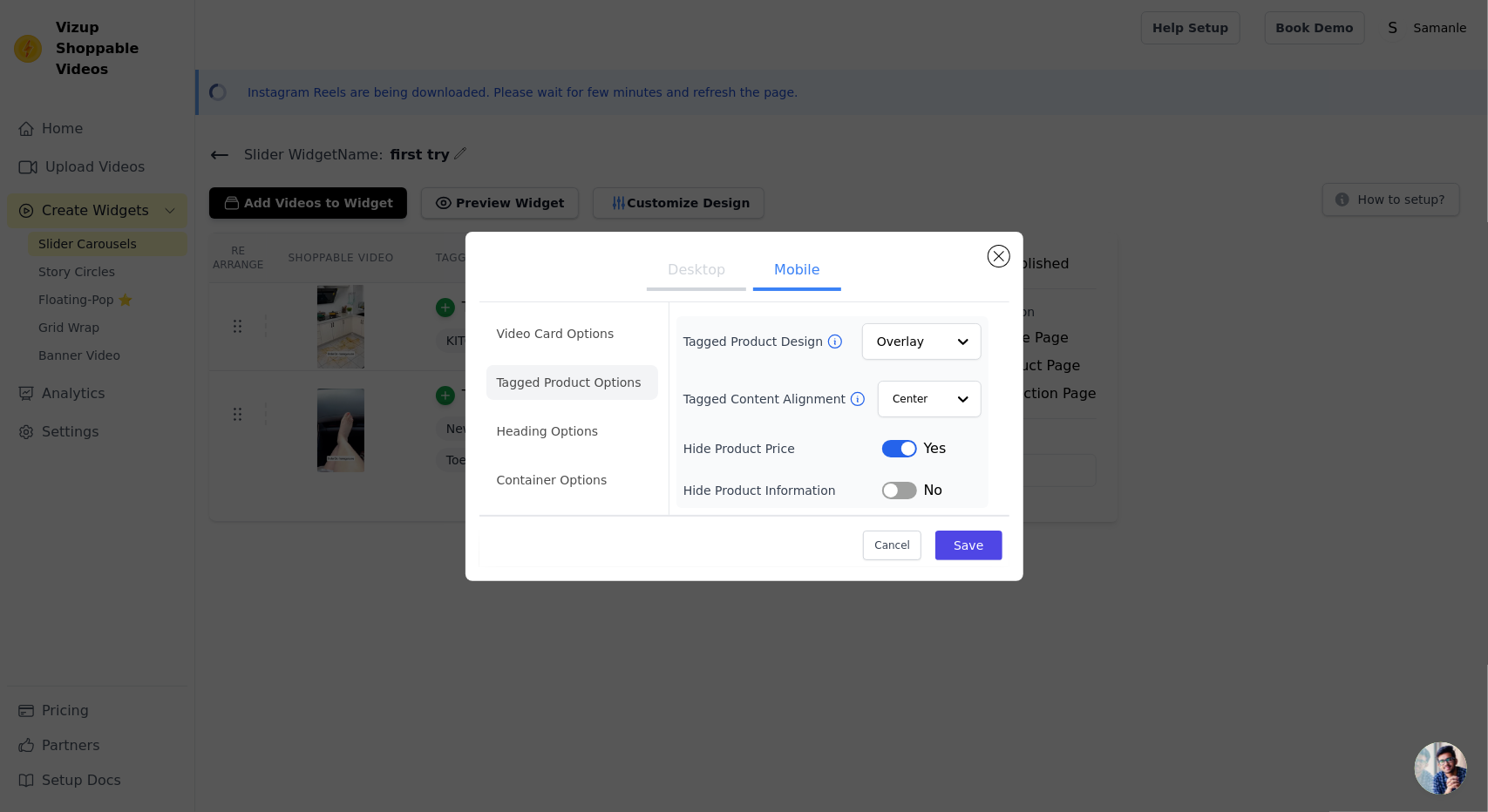
click at [689, 275] on button "Desktop" at bounding box center [697, 271] width 99 height 39
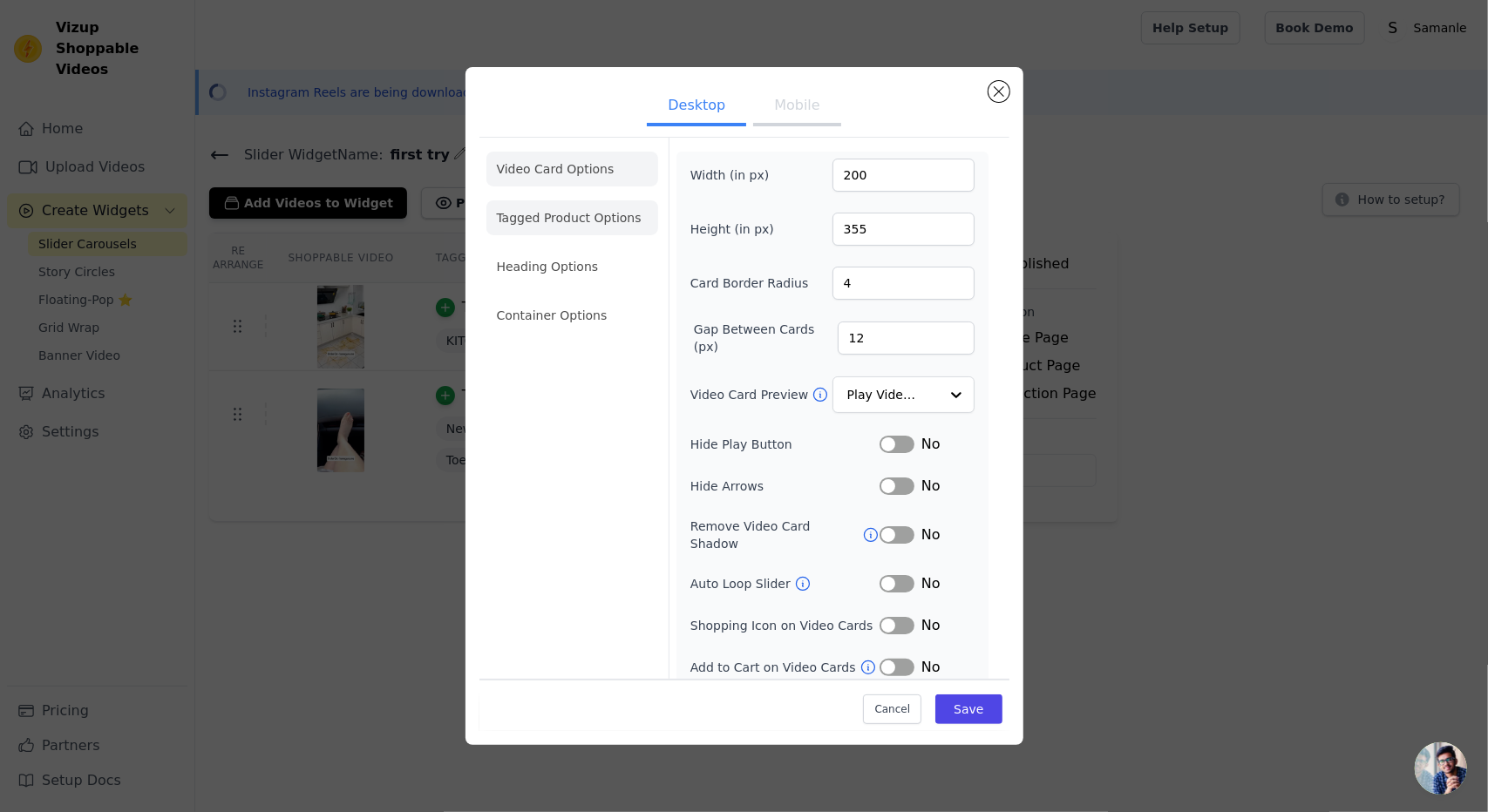
click at [575, 234] on li "Tagged Product Options" at bounding box center [572, 217] width 172 height 35
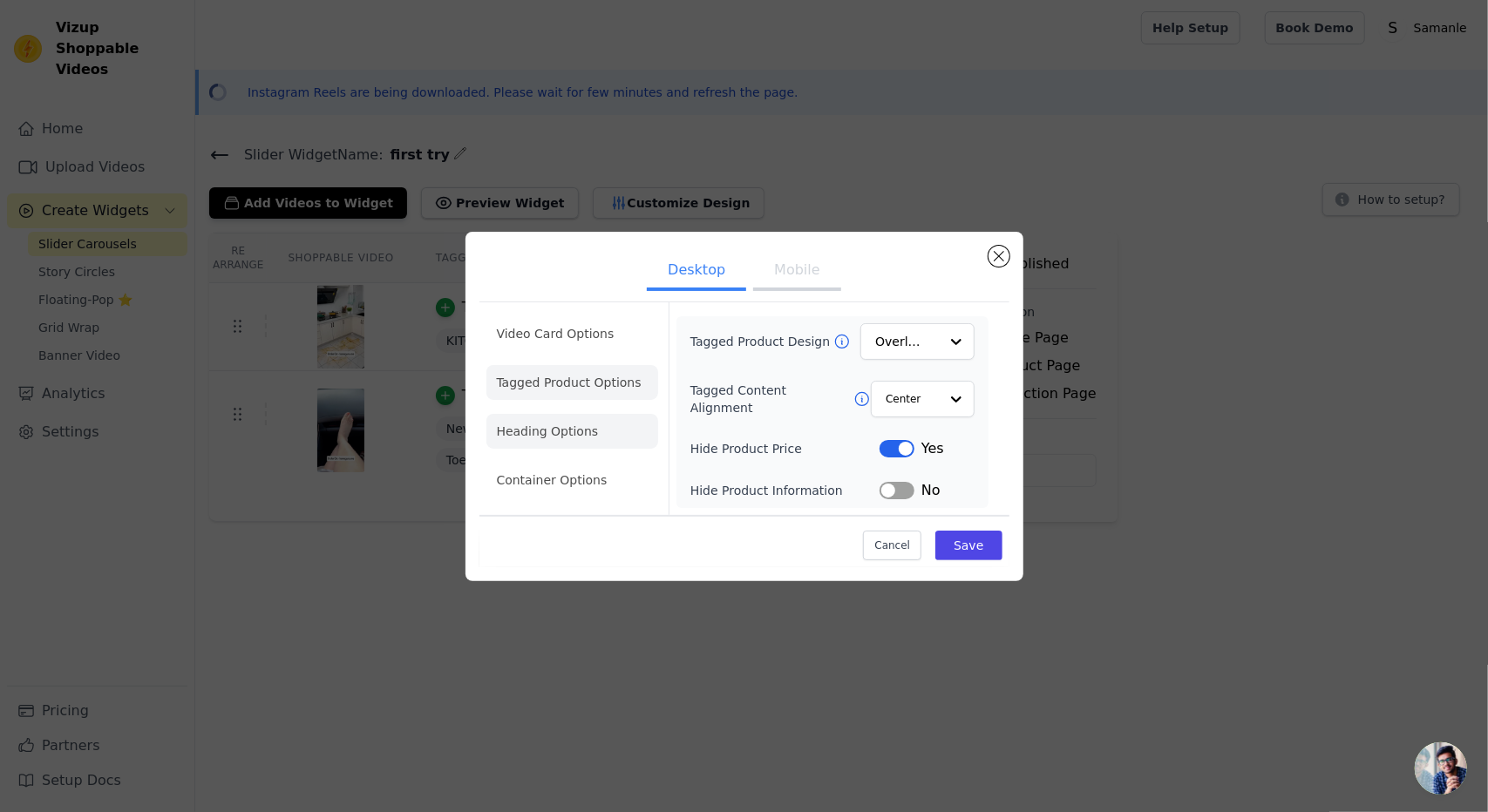
click at [573, 430] on li "Heading Options" at bounding box center [572, 431] width 172 height 35
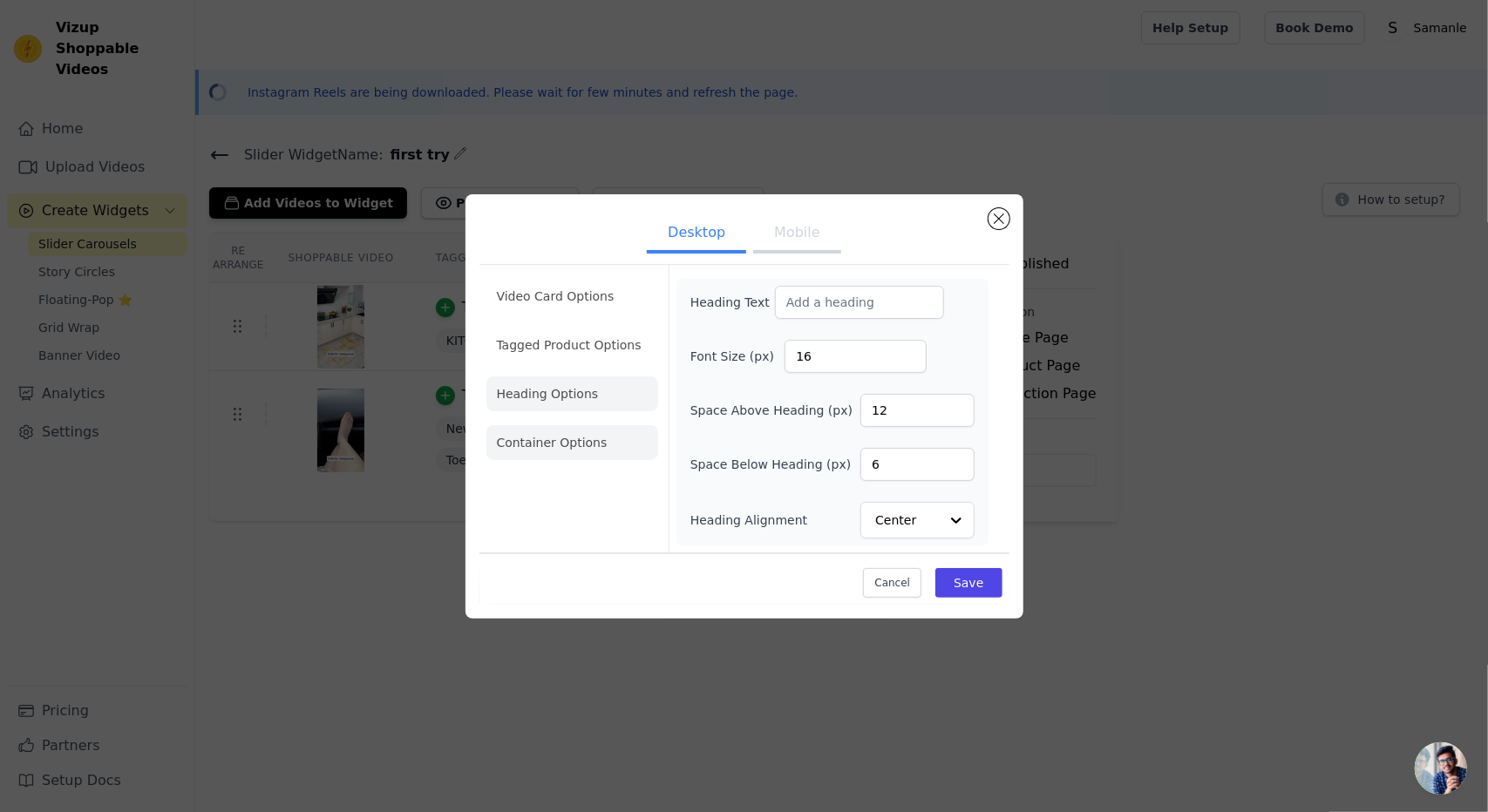
click at [589, 445] on li "Container Options" at bounding box center [572, 442] width 172 height 35
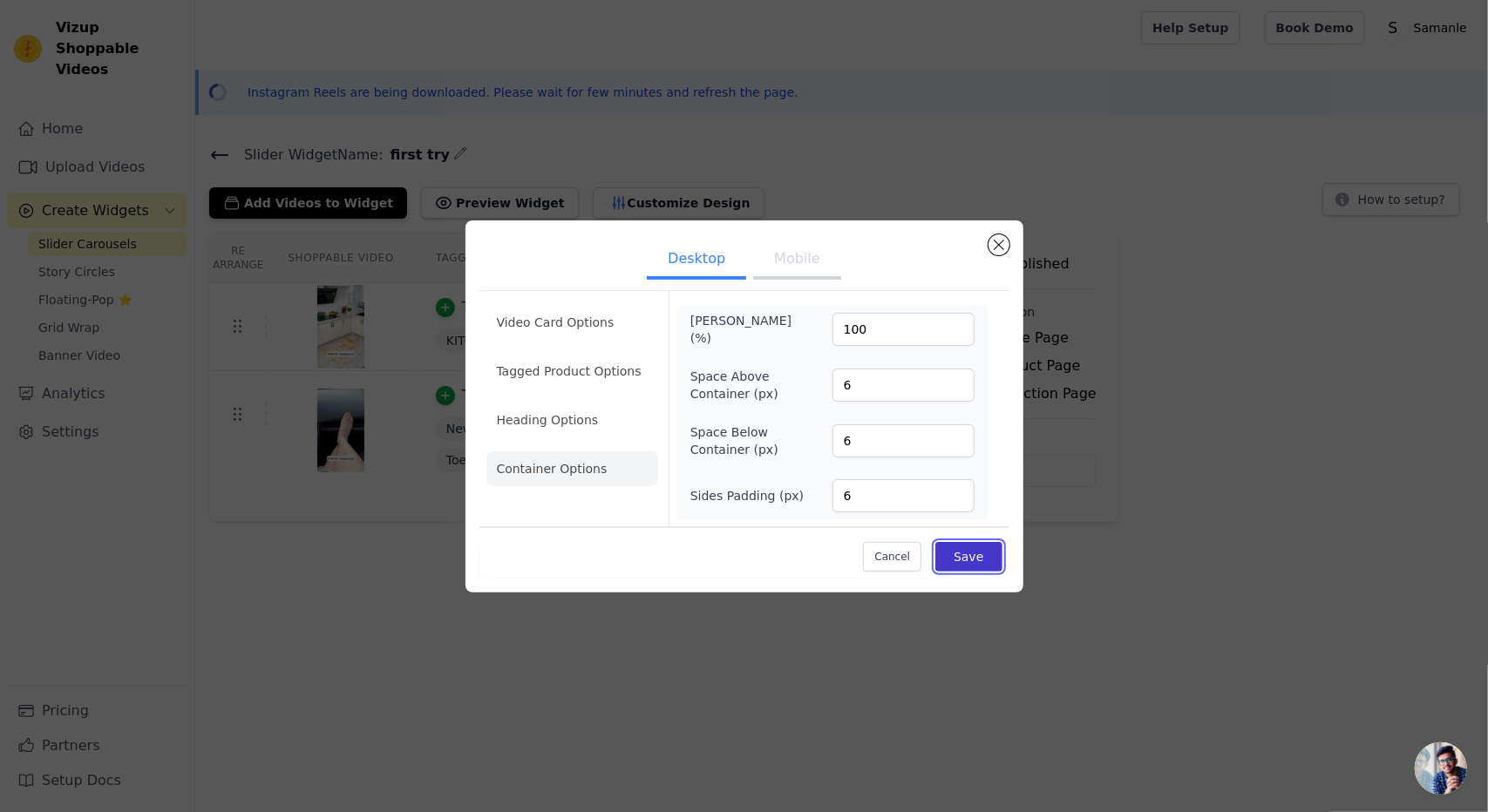
click at [981, 568] on button "Save" at bounding box center [968, 556] width 66 height 30
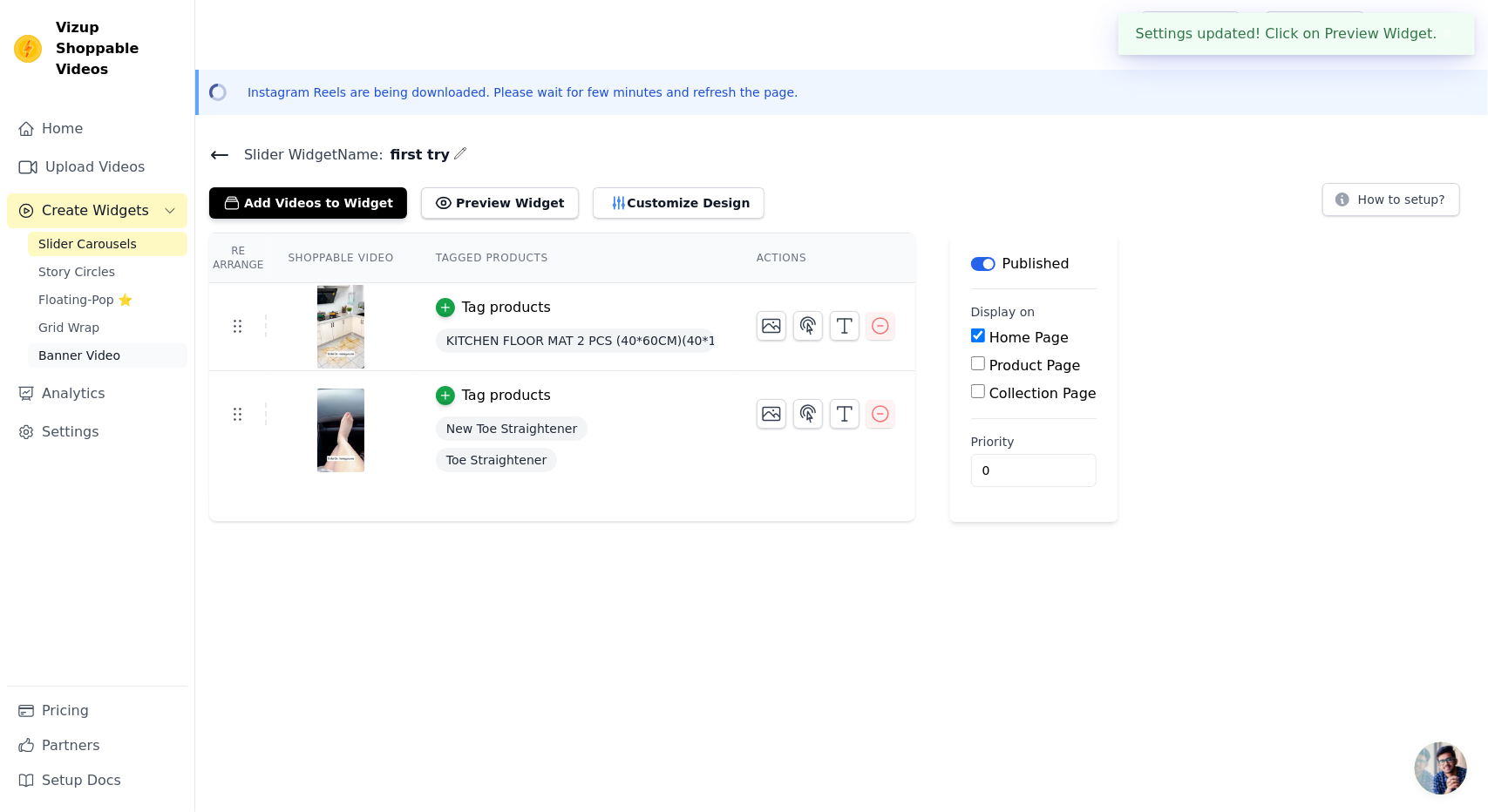
click at [74, 343] on link "Banner Video" at bounding box center [107, 355] width 160 height 24
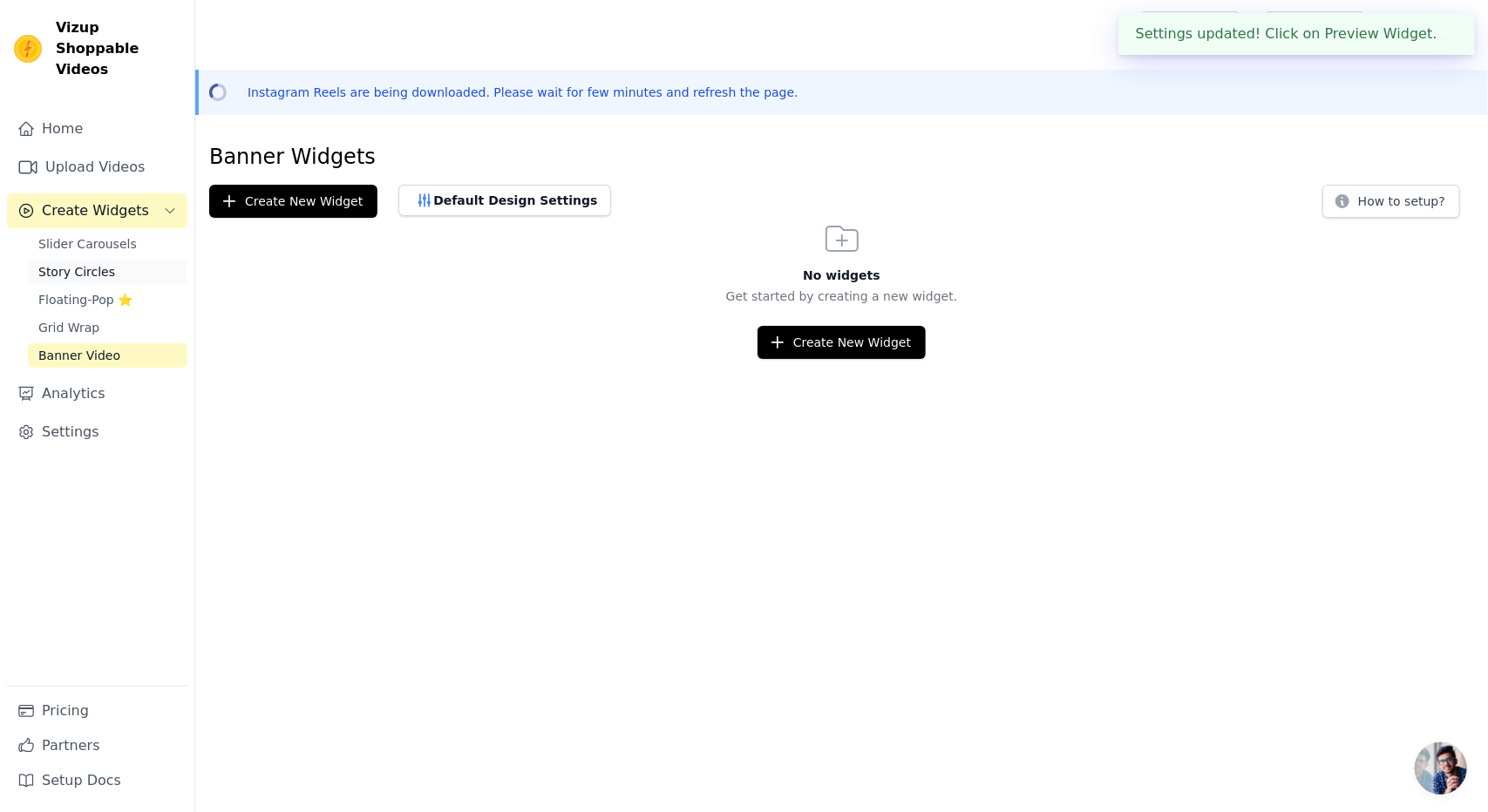
click at [94, 263] on span "Story Circles" at bounding box center [77, 271] width 77 height 17
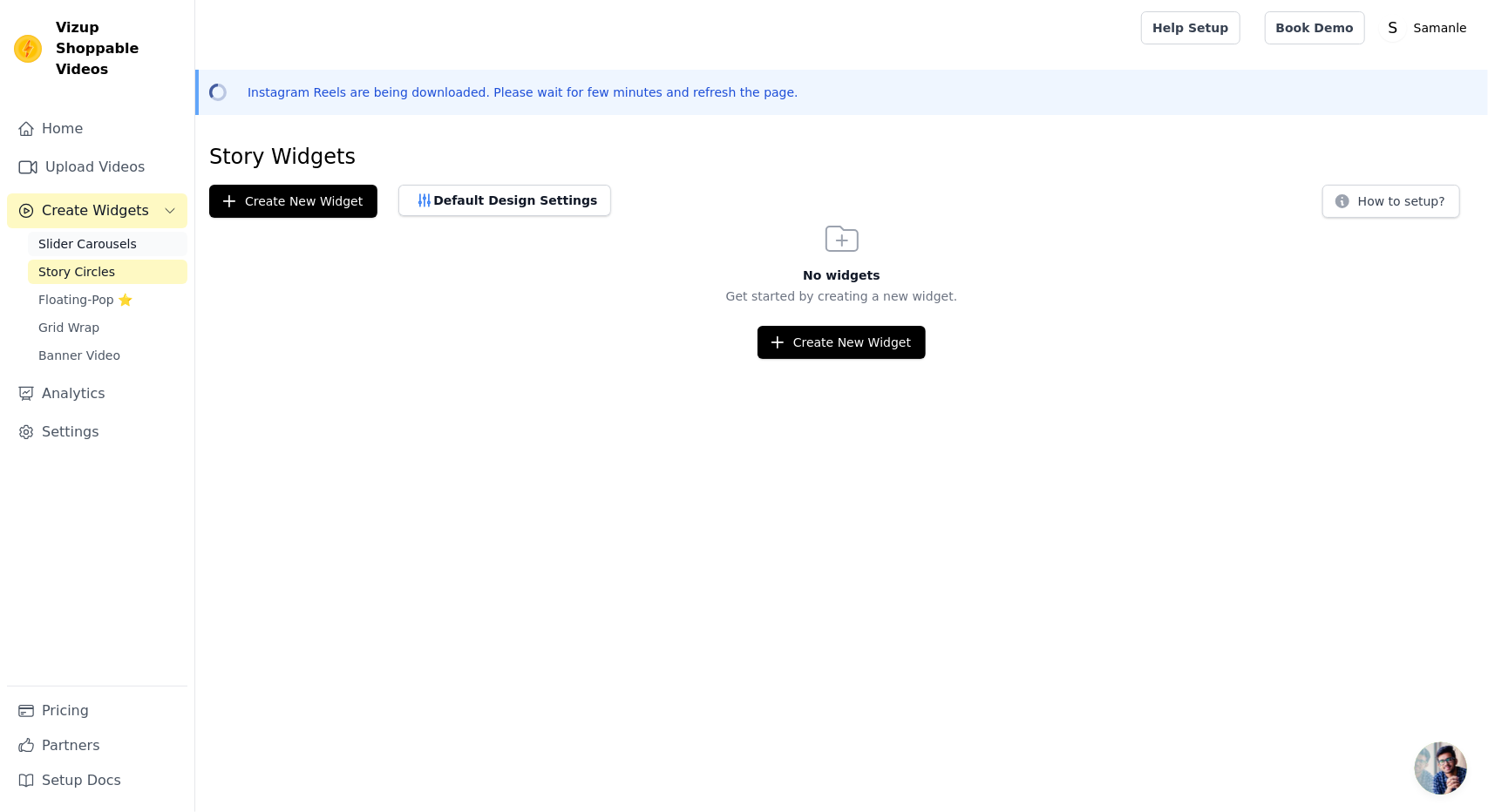
click at [132, 232] on link "Slider Carousels" at bounding box center [107, 243] width 160 height 24
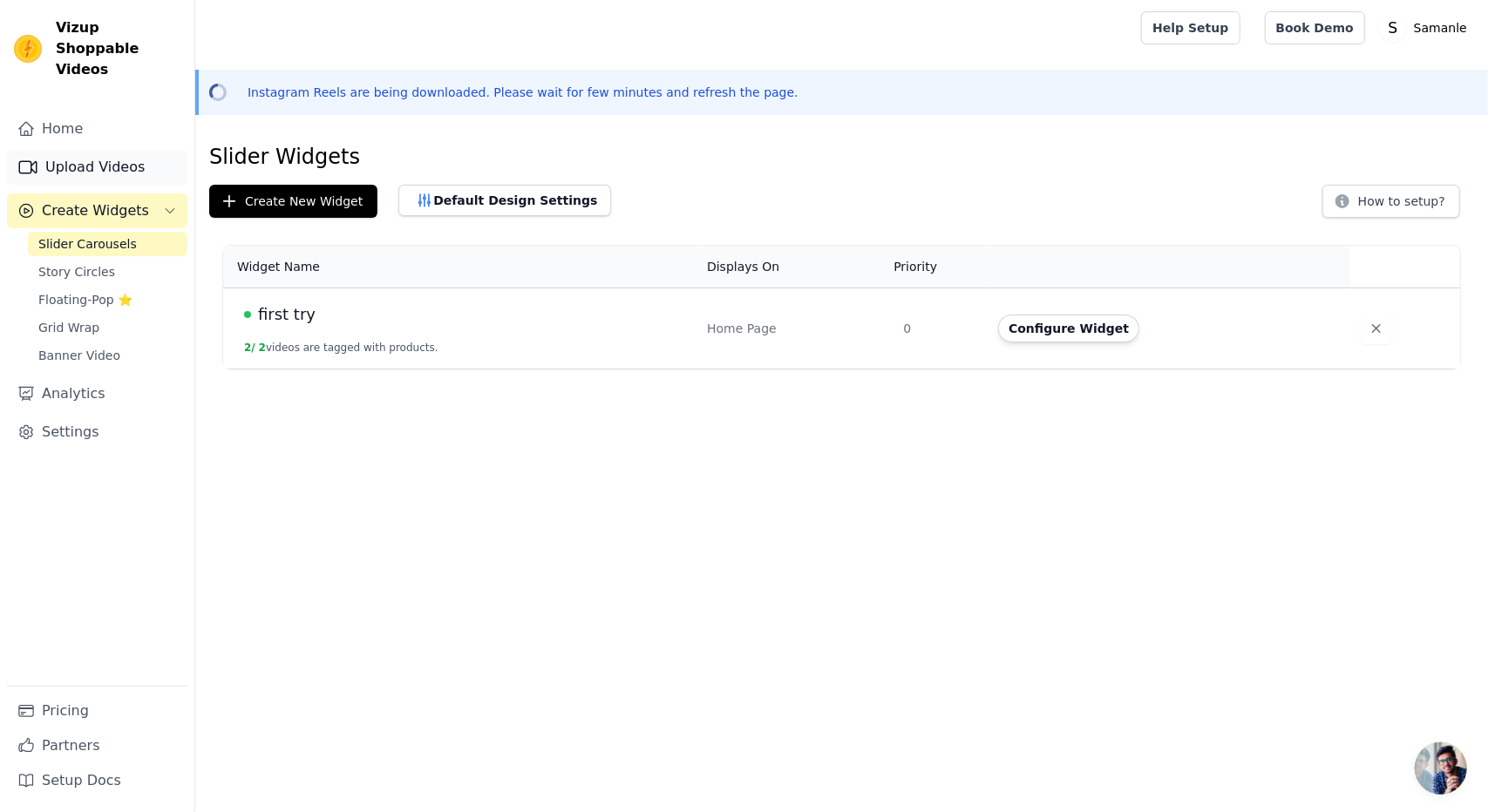
click at [127, 150] on link "Upload Videos" at bounding box center [97, 167] width 180 height 35
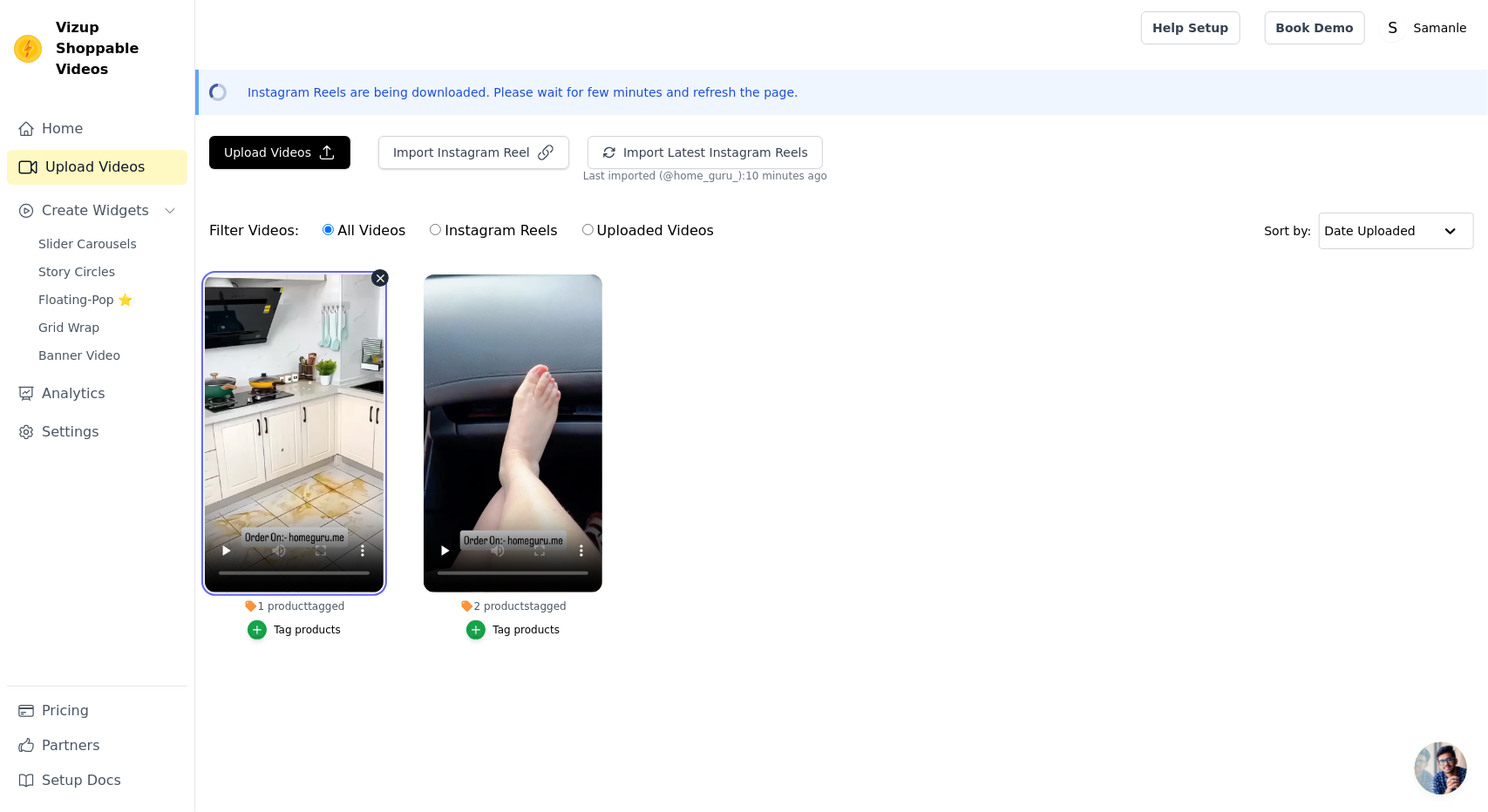
click at [275, 346] on video at bounding box center [294, 433] width 178 height 318
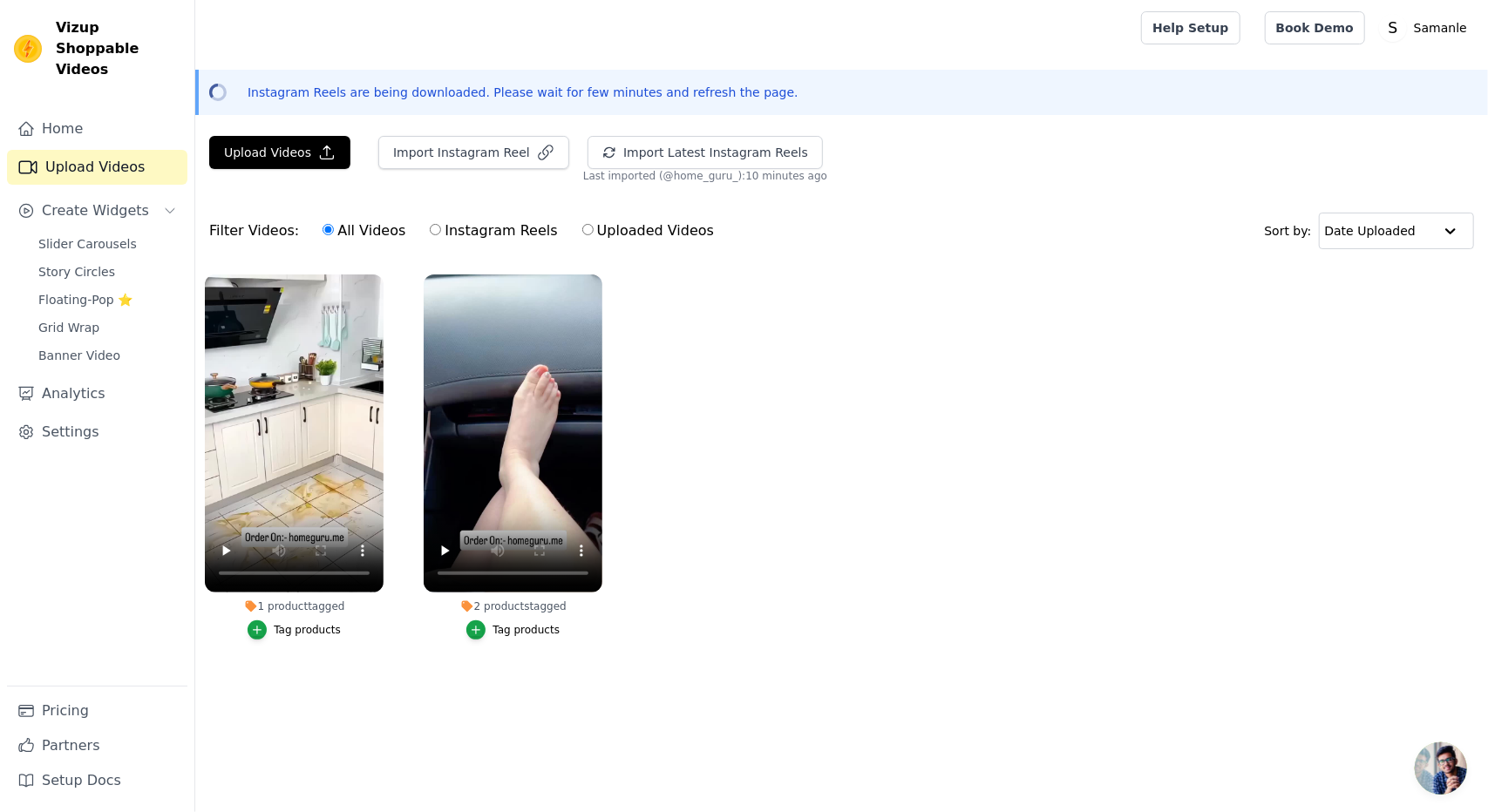
click at [723, 568] on ul "1 product tagged Tag products 2 products tagged Tag products" at bounding box center [842, 474] width 1292 height 419
